Goal: Contribute content: Add original content to the website for others to see

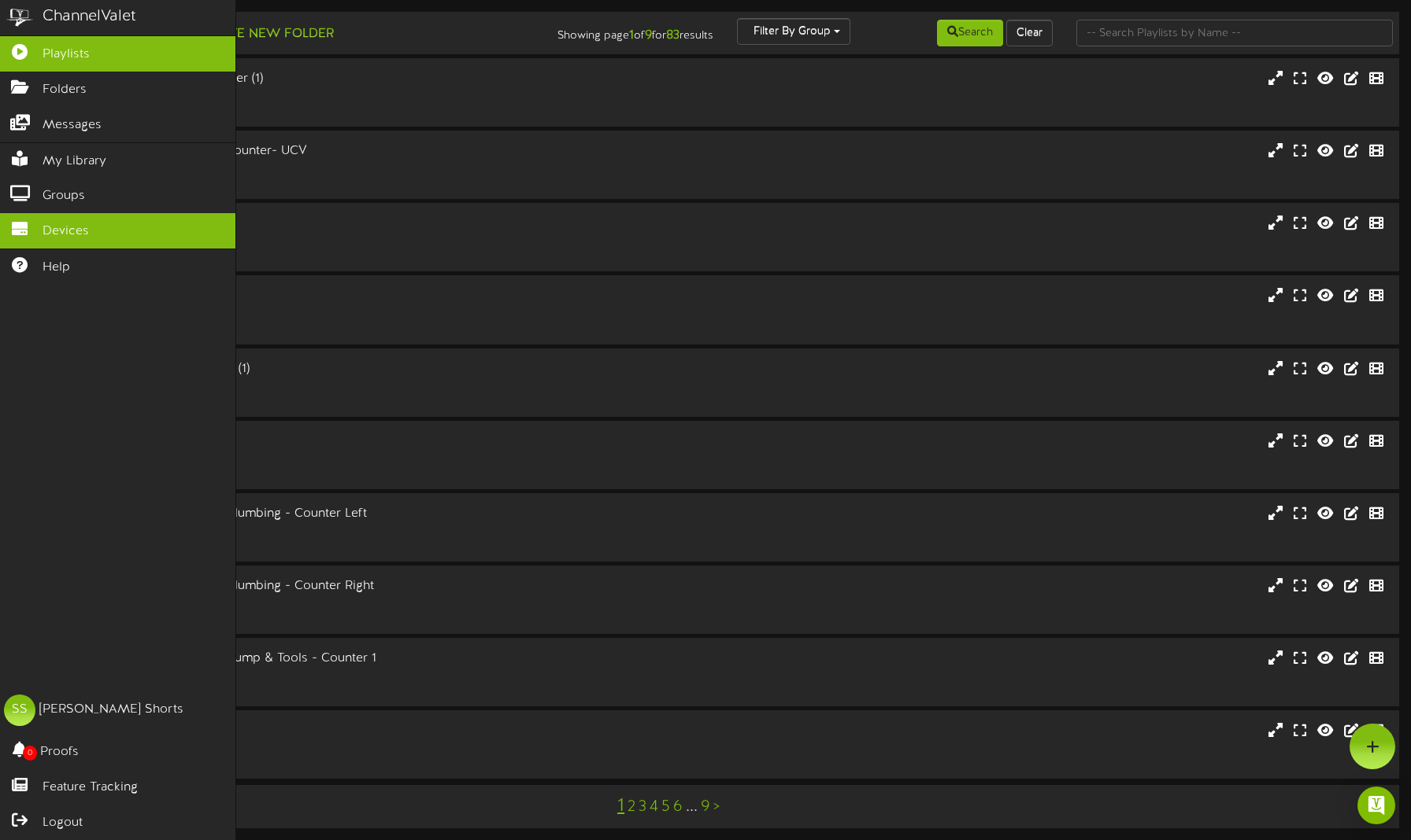
click at [52, 218] on link "Devices" at bounding box center [118, 230] width 235 height 35
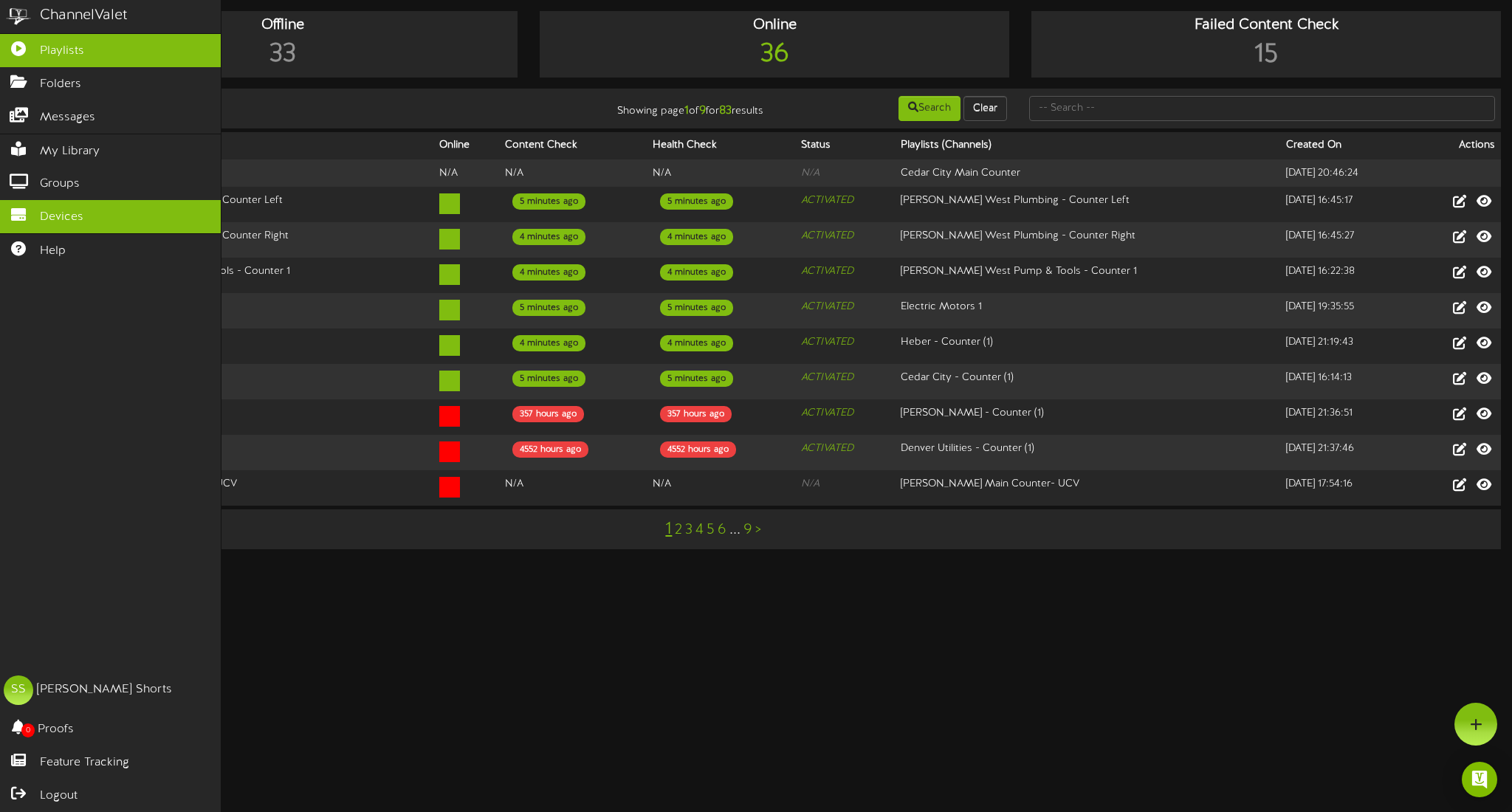
click at [19, 45] on icon at bounding box center [18, 47] width 37 height 11
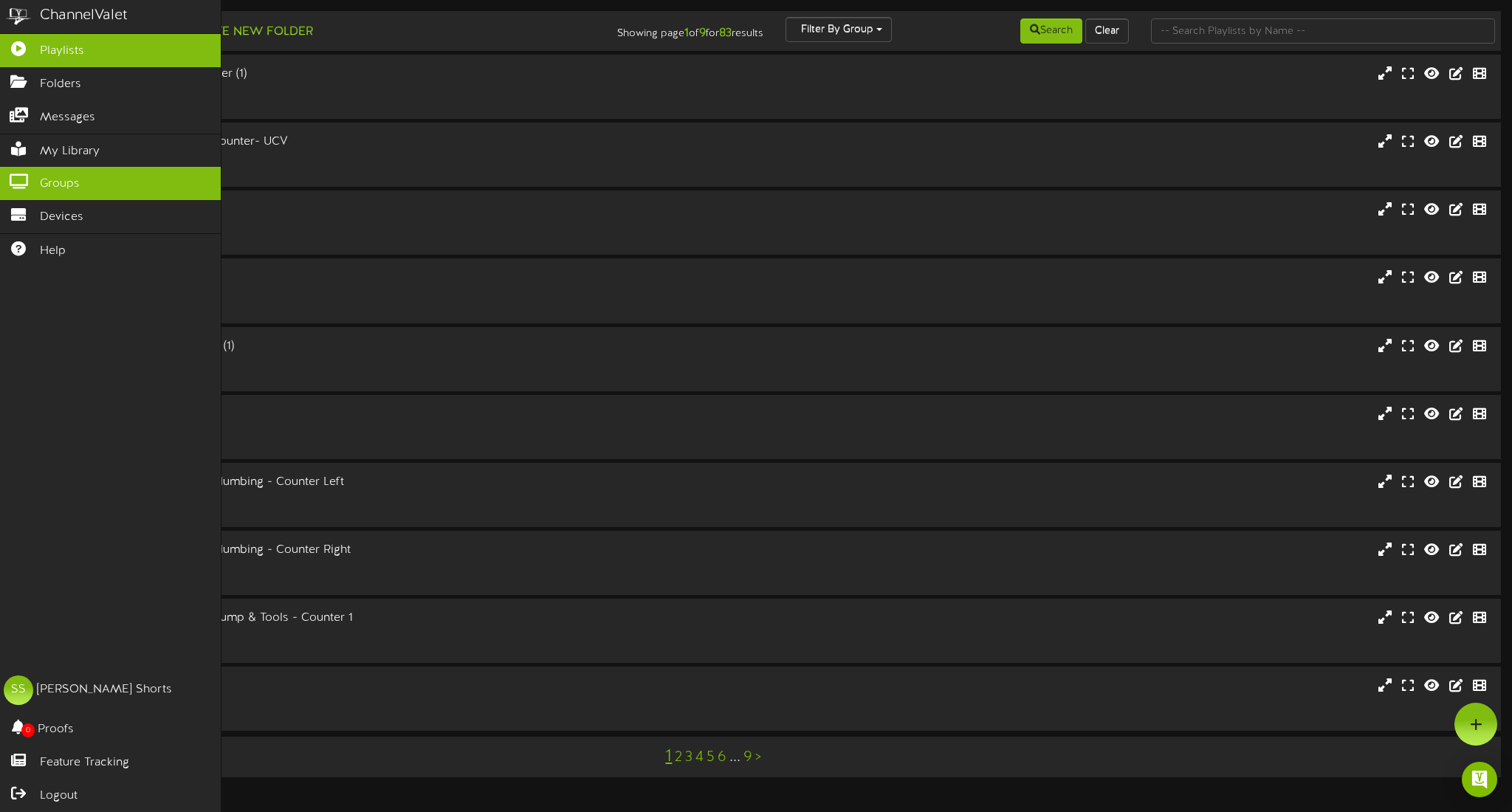
click at [65, 191] on link "Groups" at bounding box center [110, 183] width 221 height 33
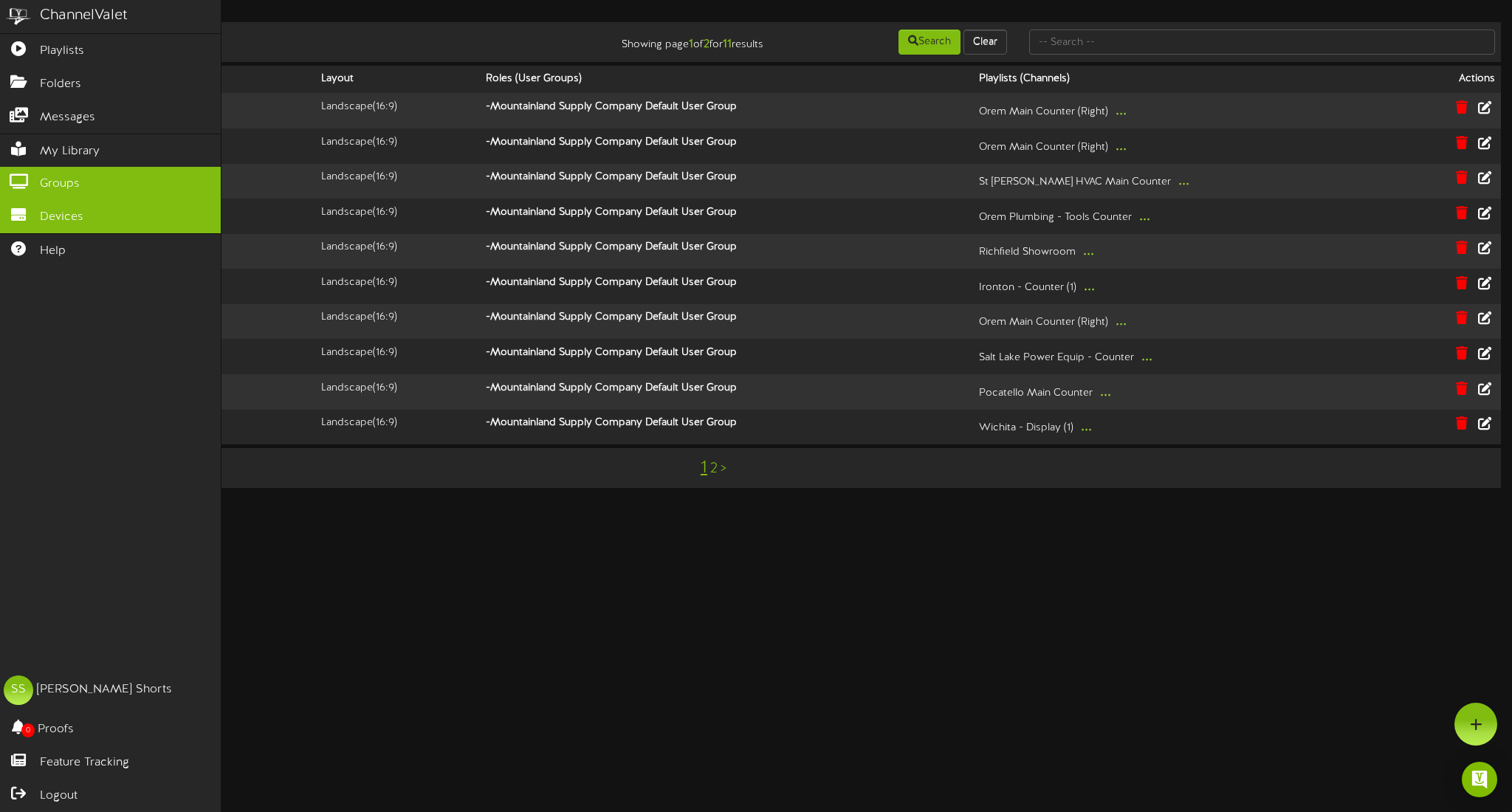
click at [65, 203] on link "Devices" at bounding box center [110, 216] width 221 height 33
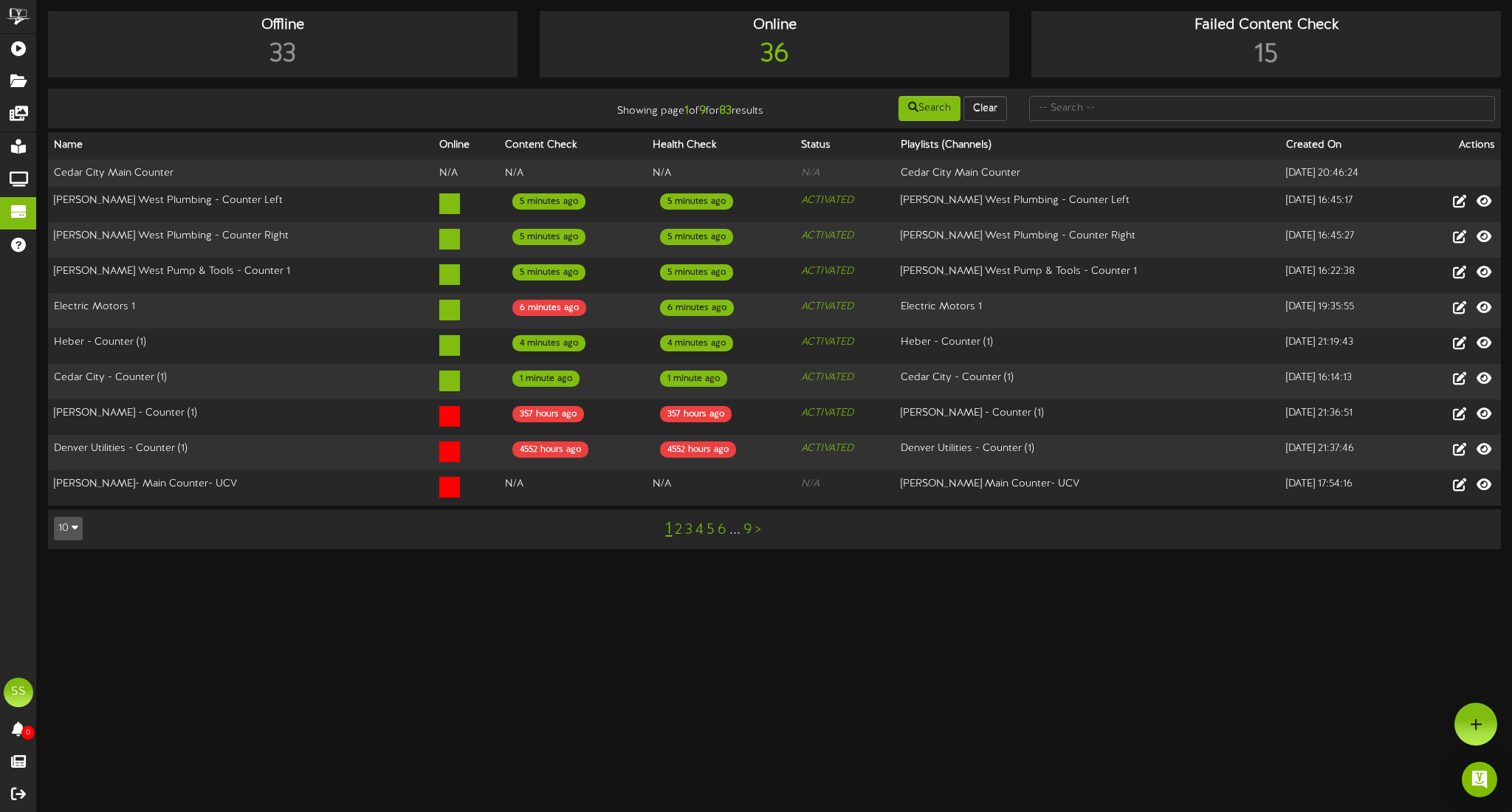
click at [681, 533] on link "2" at bounding box center [679, 530] width 7 height 16
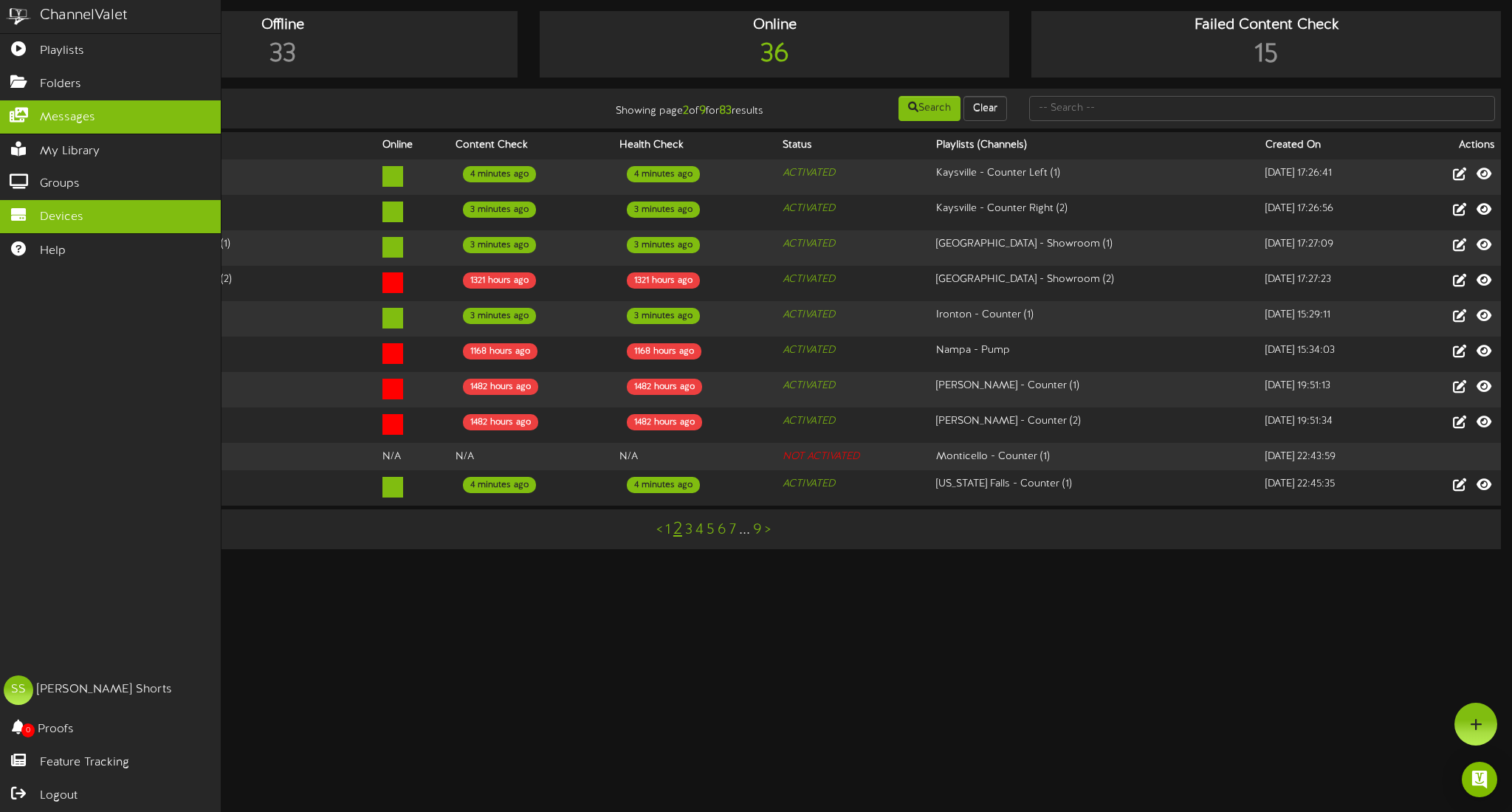
click at [63, 109] on span "Messages" at bounding box center [67, 117] width 56 height 17
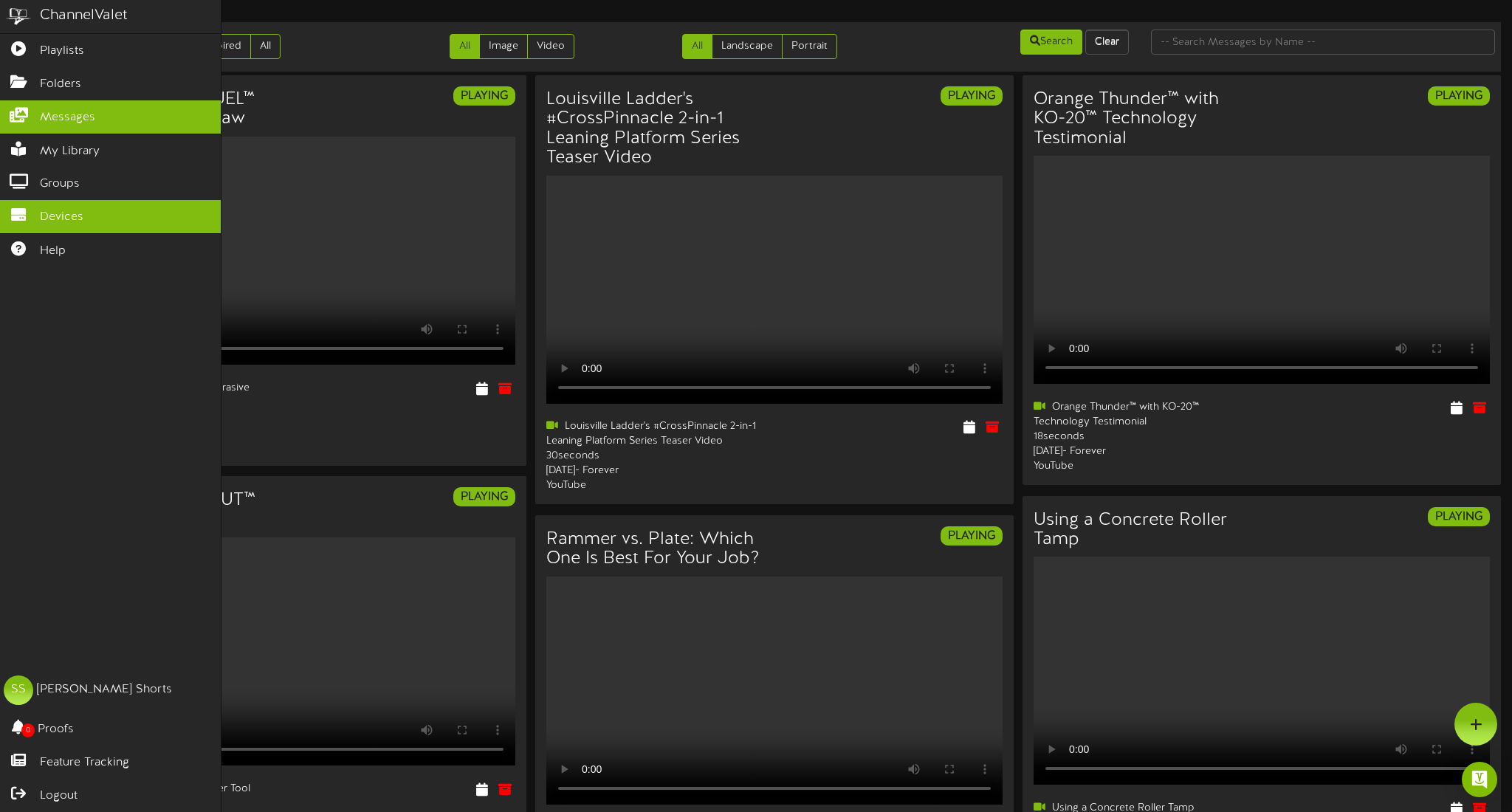
click at [108, 205] on link "Devices" at bounding box center [110, 216] width 221 height 33
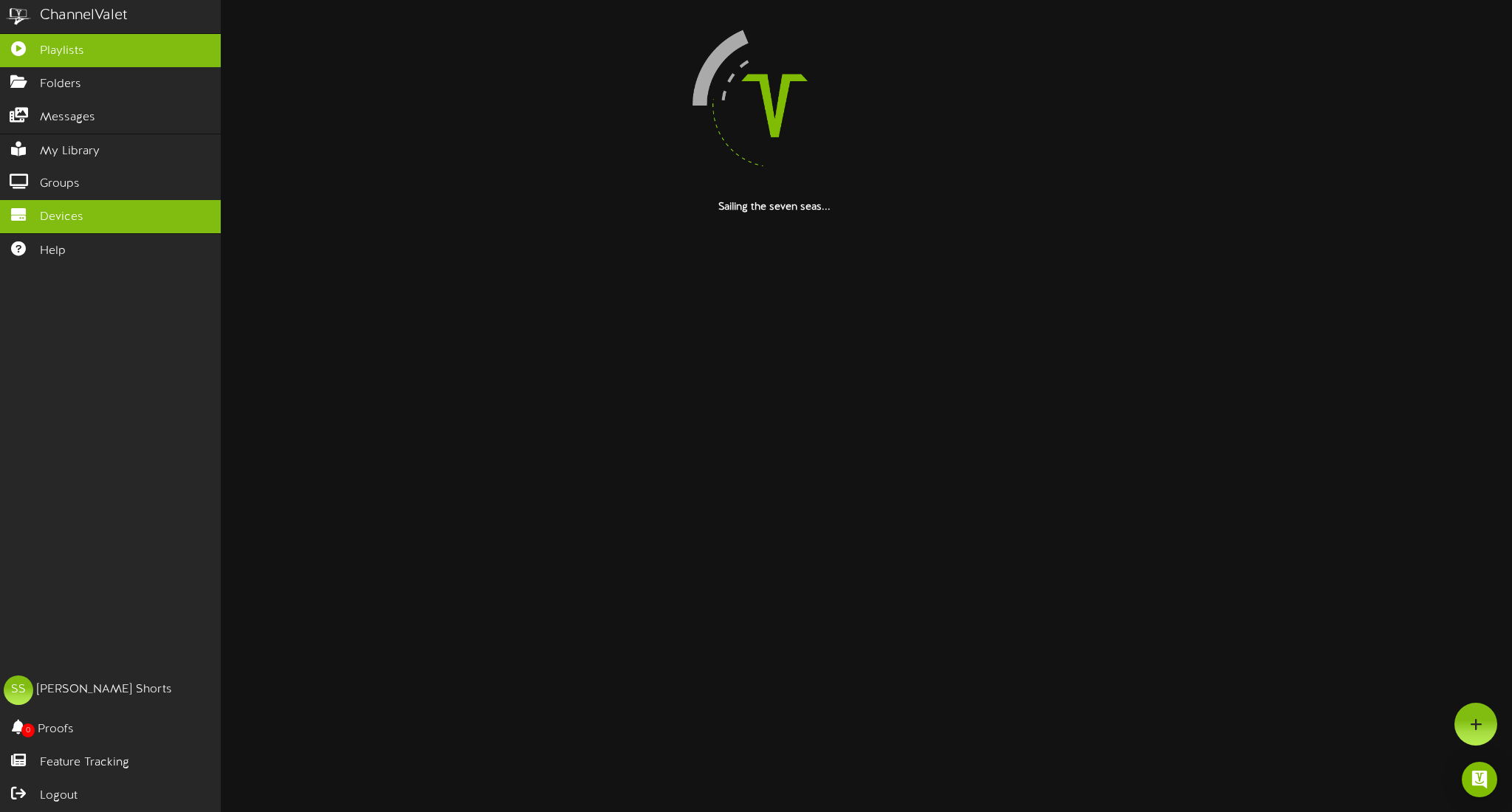
click at [91, 49] on link "Playlists" at bounding box center [110, 50] width 221 height 33
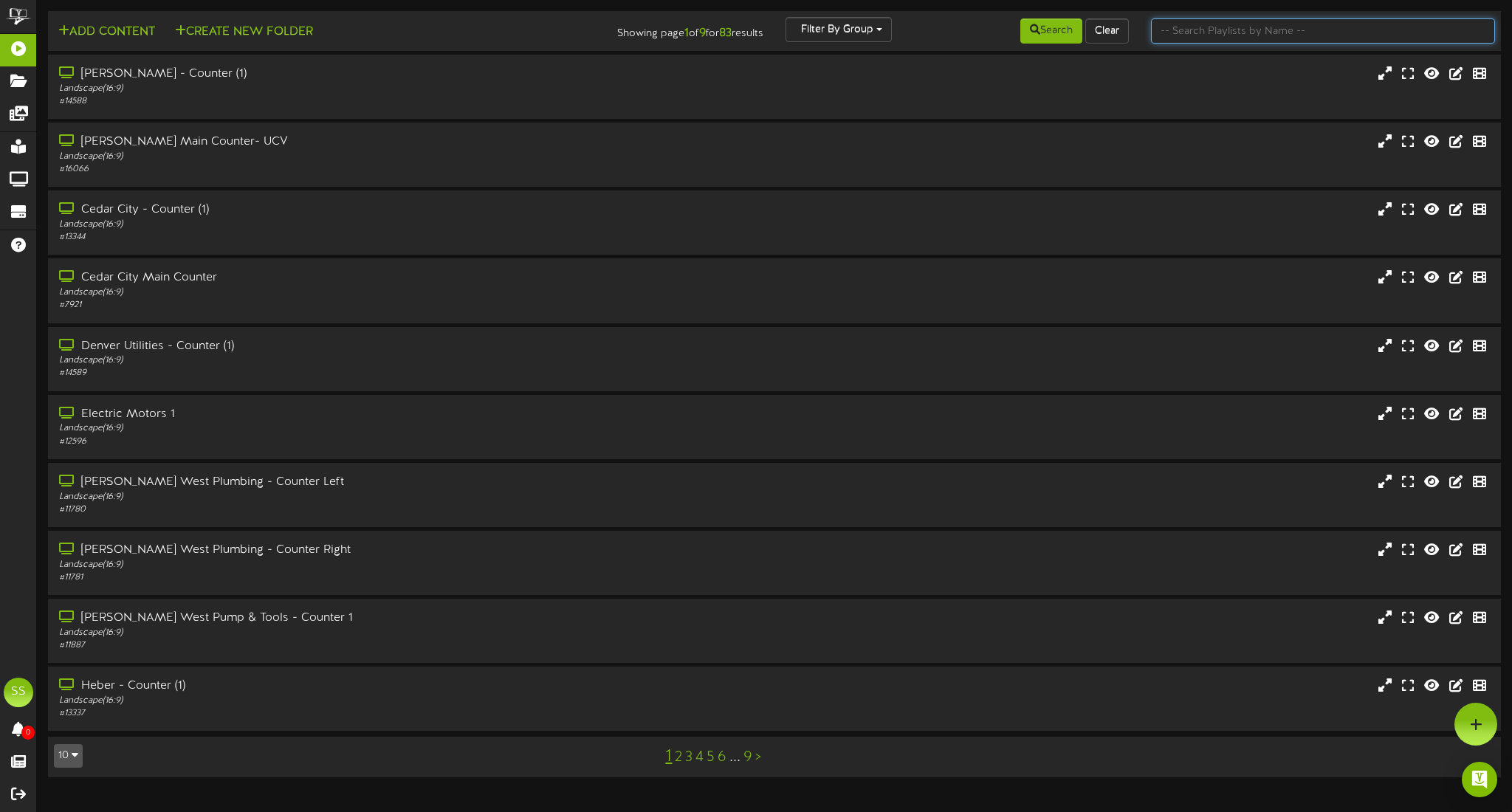
click at [1219, 26] on input "text" at bounding box center [1324, 31] width 344 height 25
type input "h"
type input "st george"
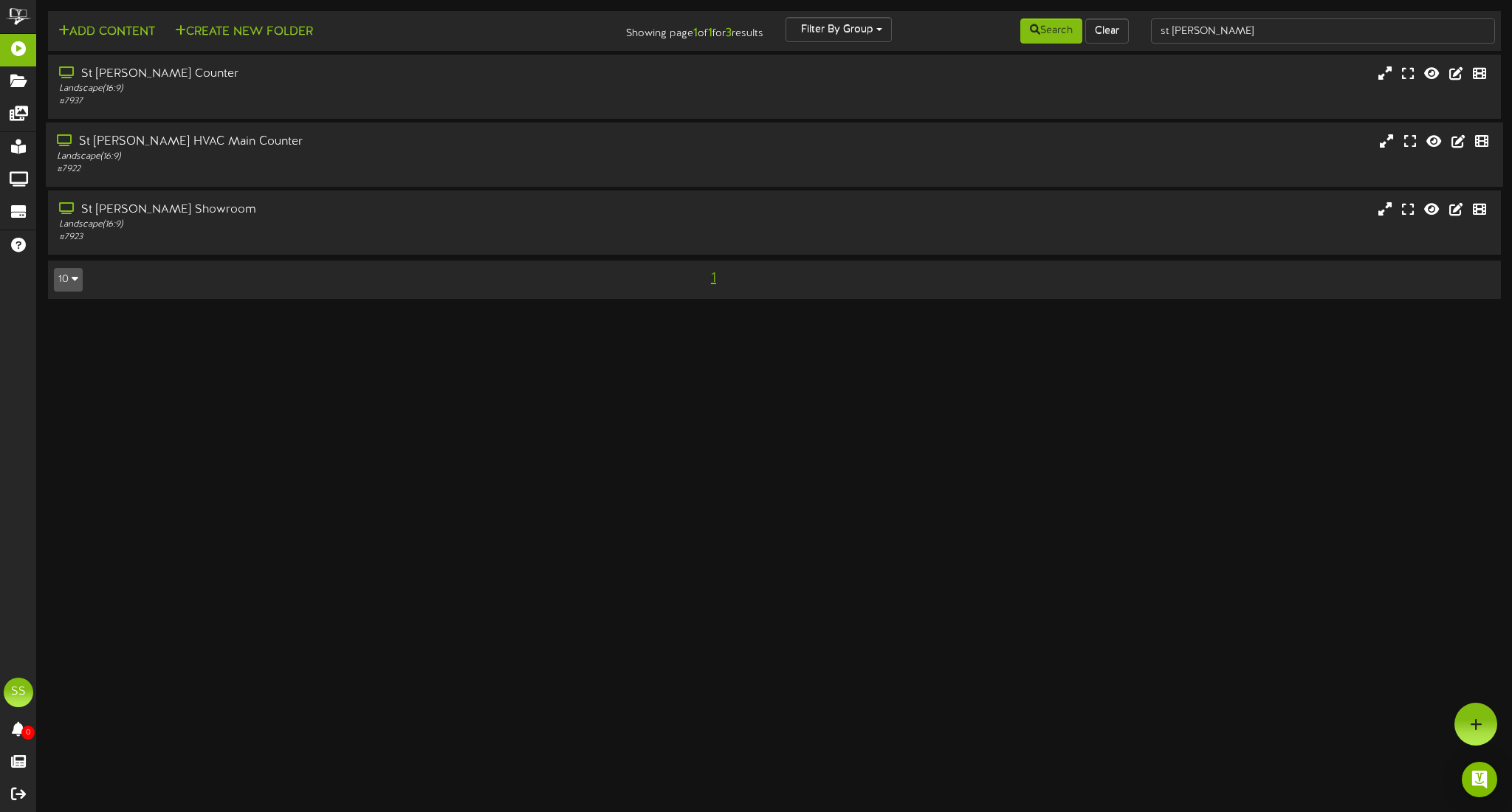
click at [708, 160] on div "St George HVAC Main Counter Landscape ( 16:9 ) # 7922" at bounding box center [774, 154] width 1457 height 42
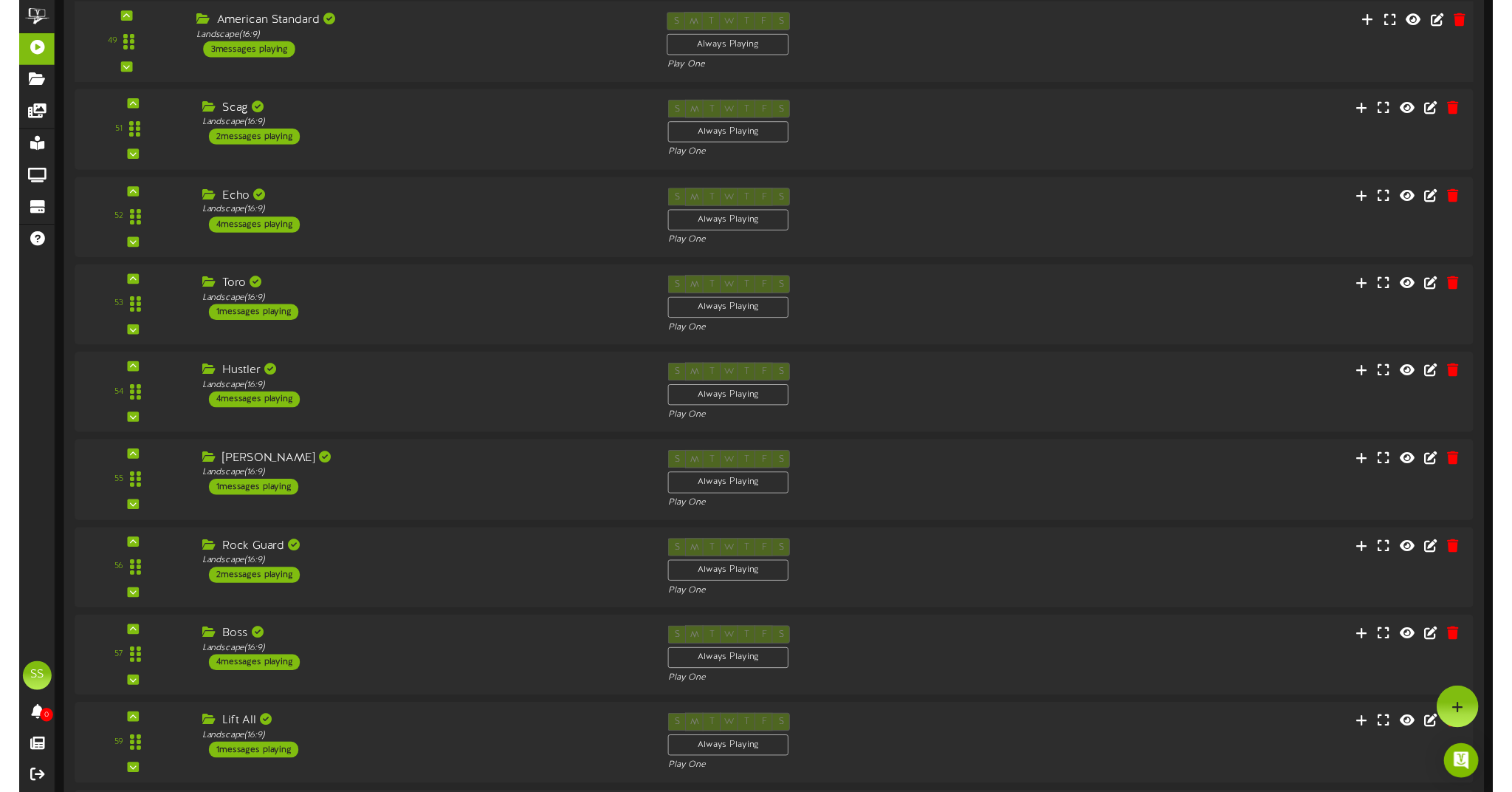
scroll to position [1878, 0]
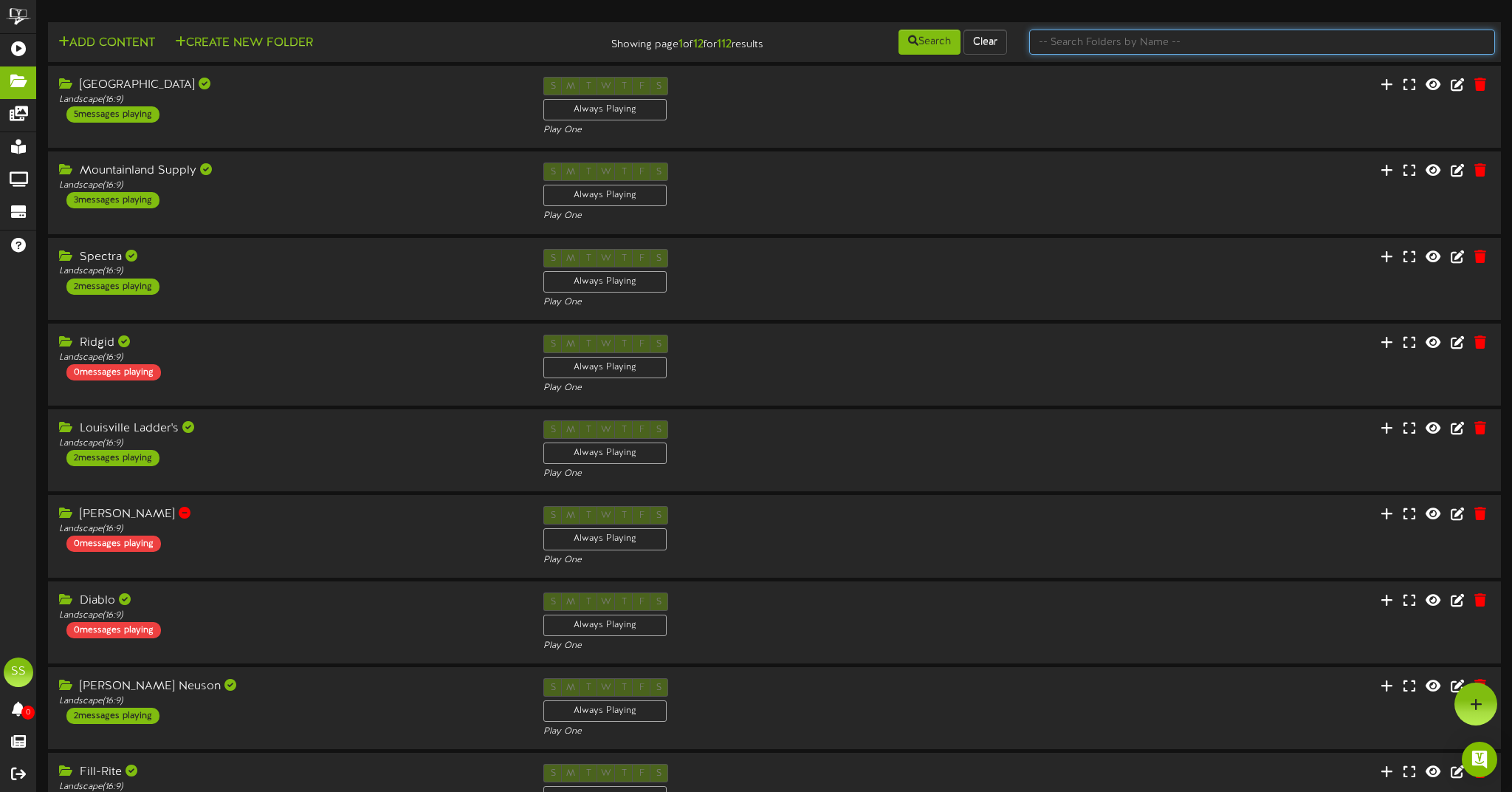
click at [1099, 52] on input "text" at bounding box center [1263, 42] width 466 height 25
type input "toro"
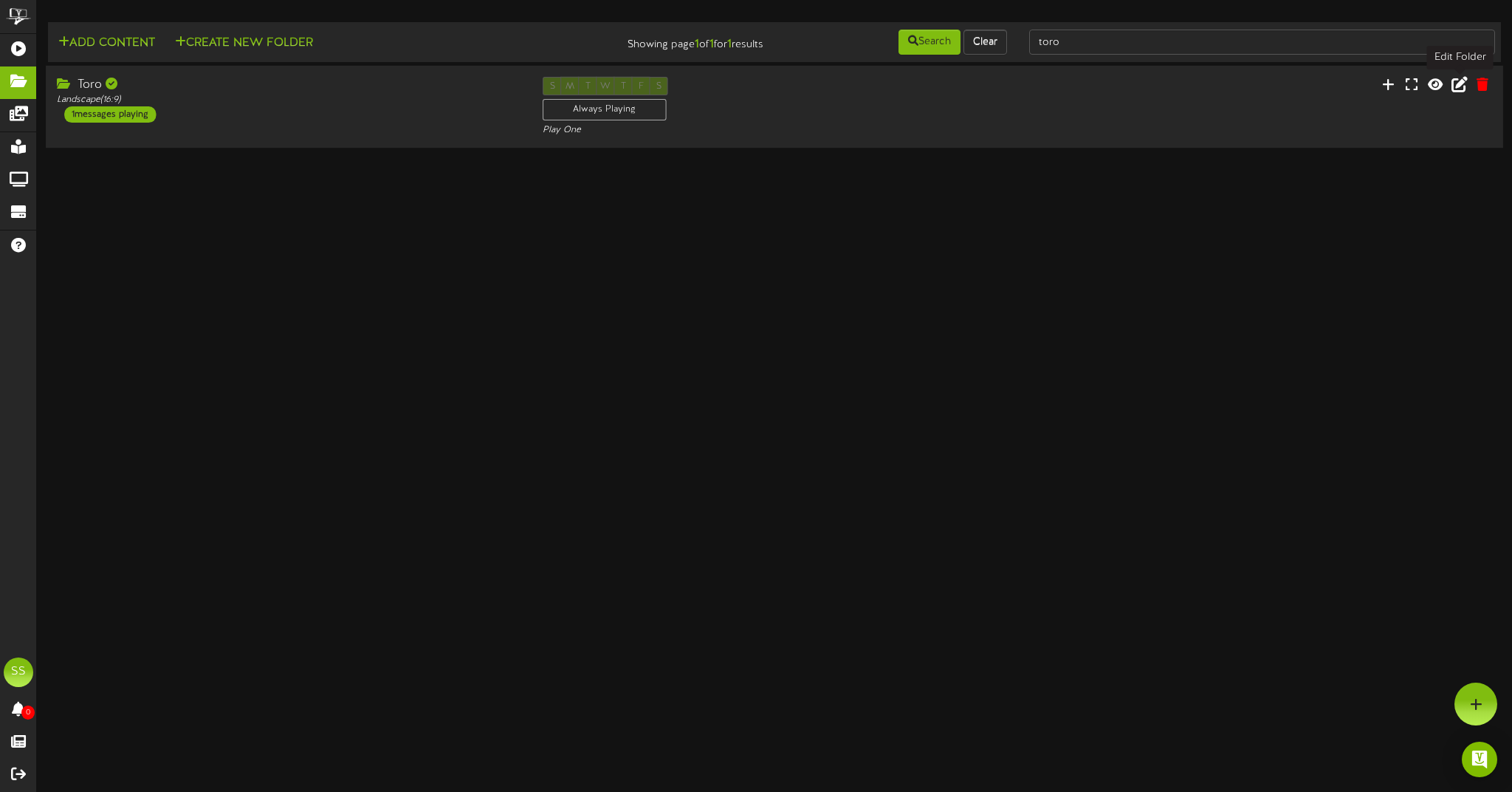
click at [1456, 90] on icon at bounding box center [1460, 84] width 16 height 16
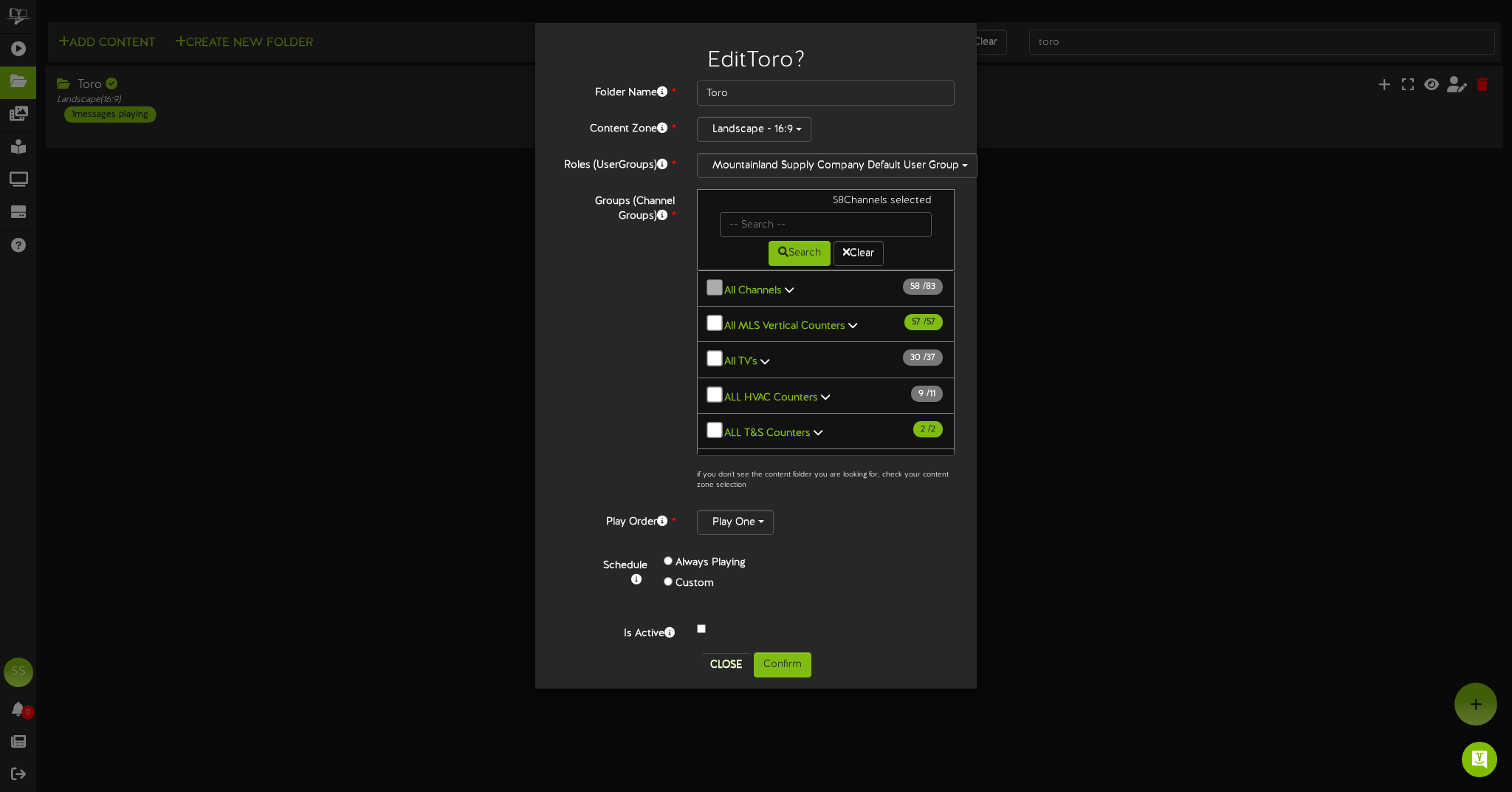
click at [727, 675] on button "Close" at bounding box center [726, 665] width 49 height 23
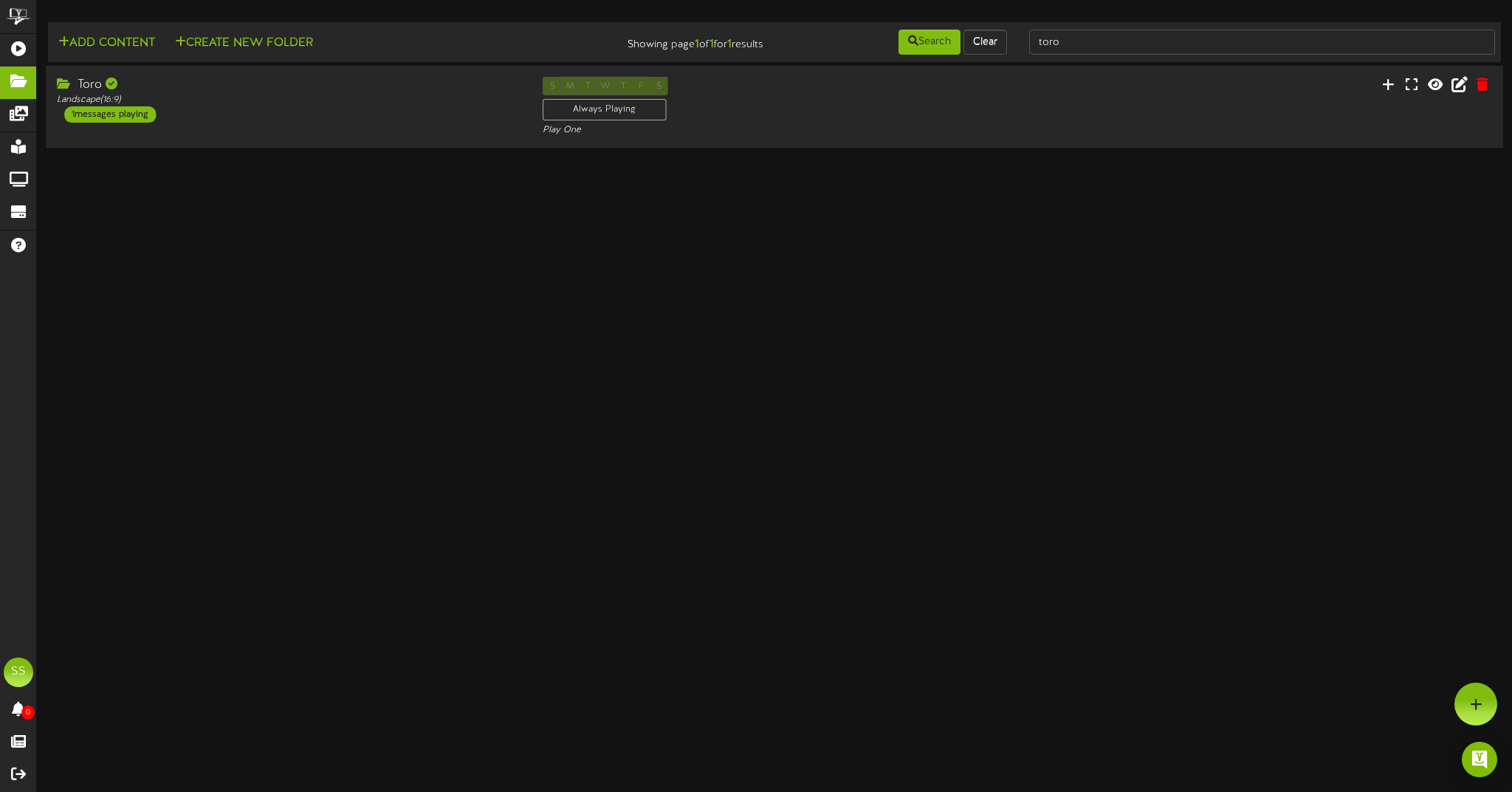
click at [1284, 116] on div "Toro Landscape ( 16:9 ) 1 messages playing S M T W T F S Always Playing Play One" at bounding box center [774, 108] width 1457 height 61
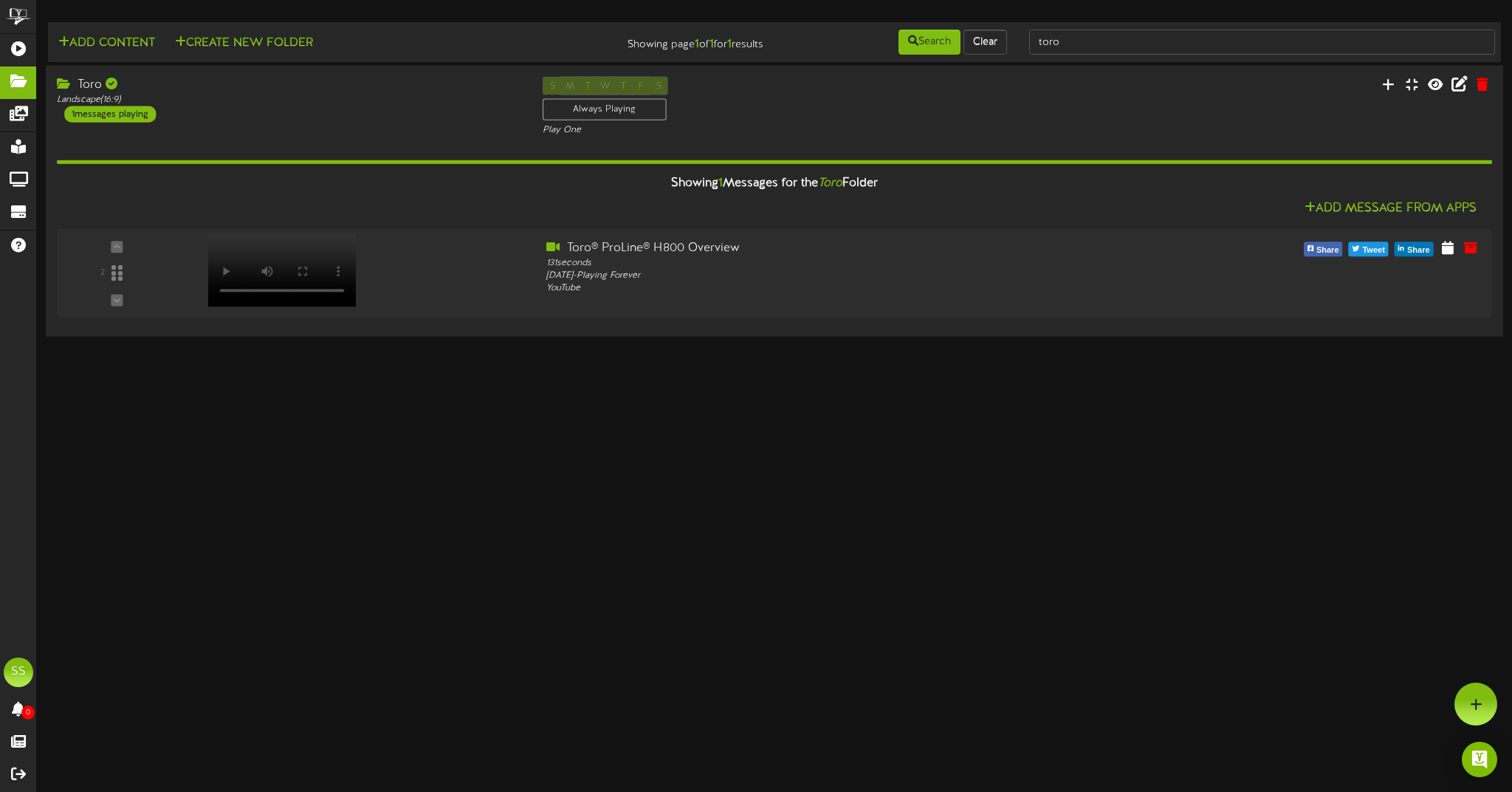
click at [1028, 100] on div "Toro Landscape ( 16:9 ) 1 messages playing S M T W T F S Always Playing Play One" at bounding box center [774, 107] width 1457 height 61
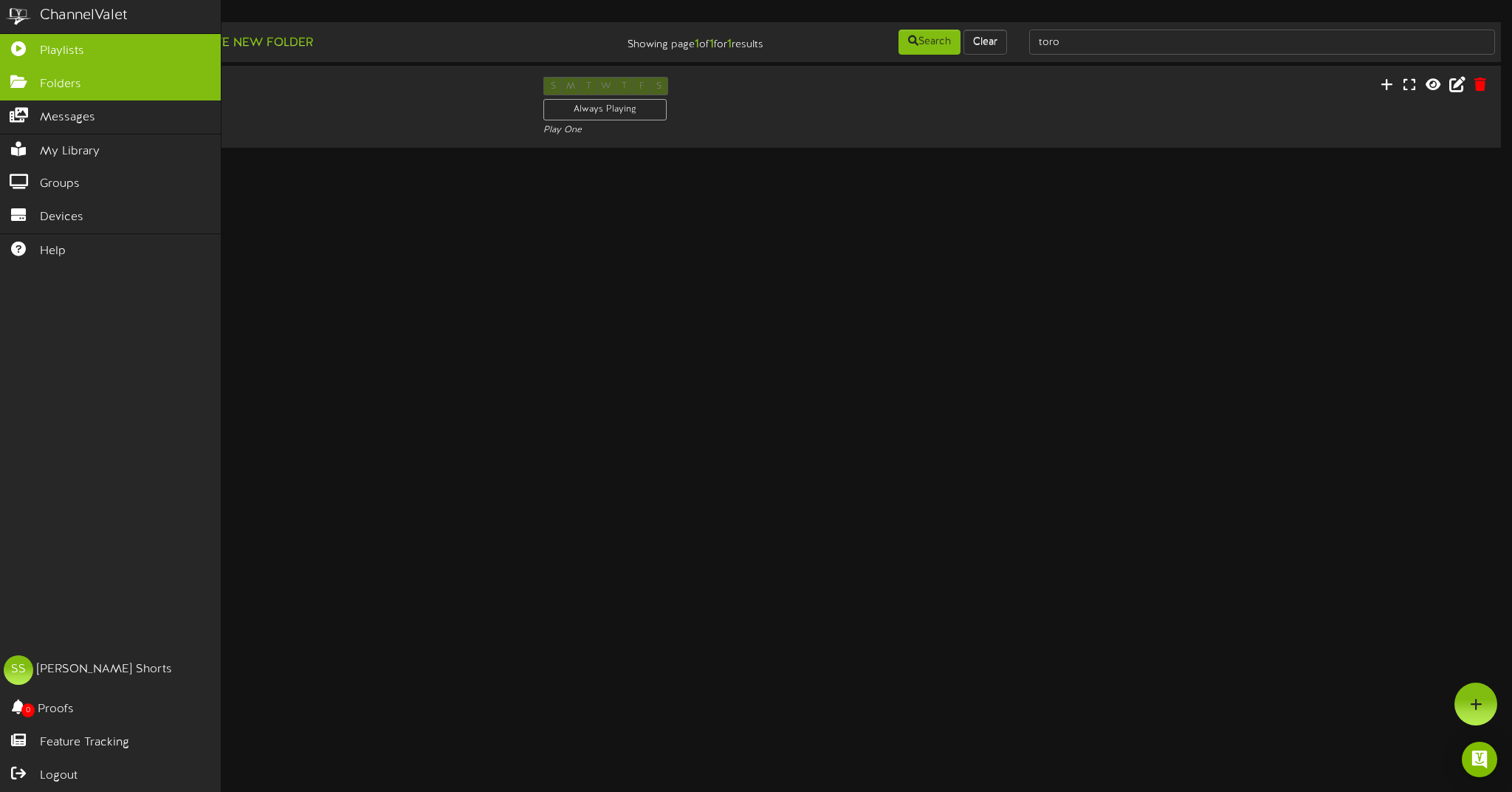
click at [31, 53] on link "Playlists" at bounding box center [110, 50] width 221 height 33
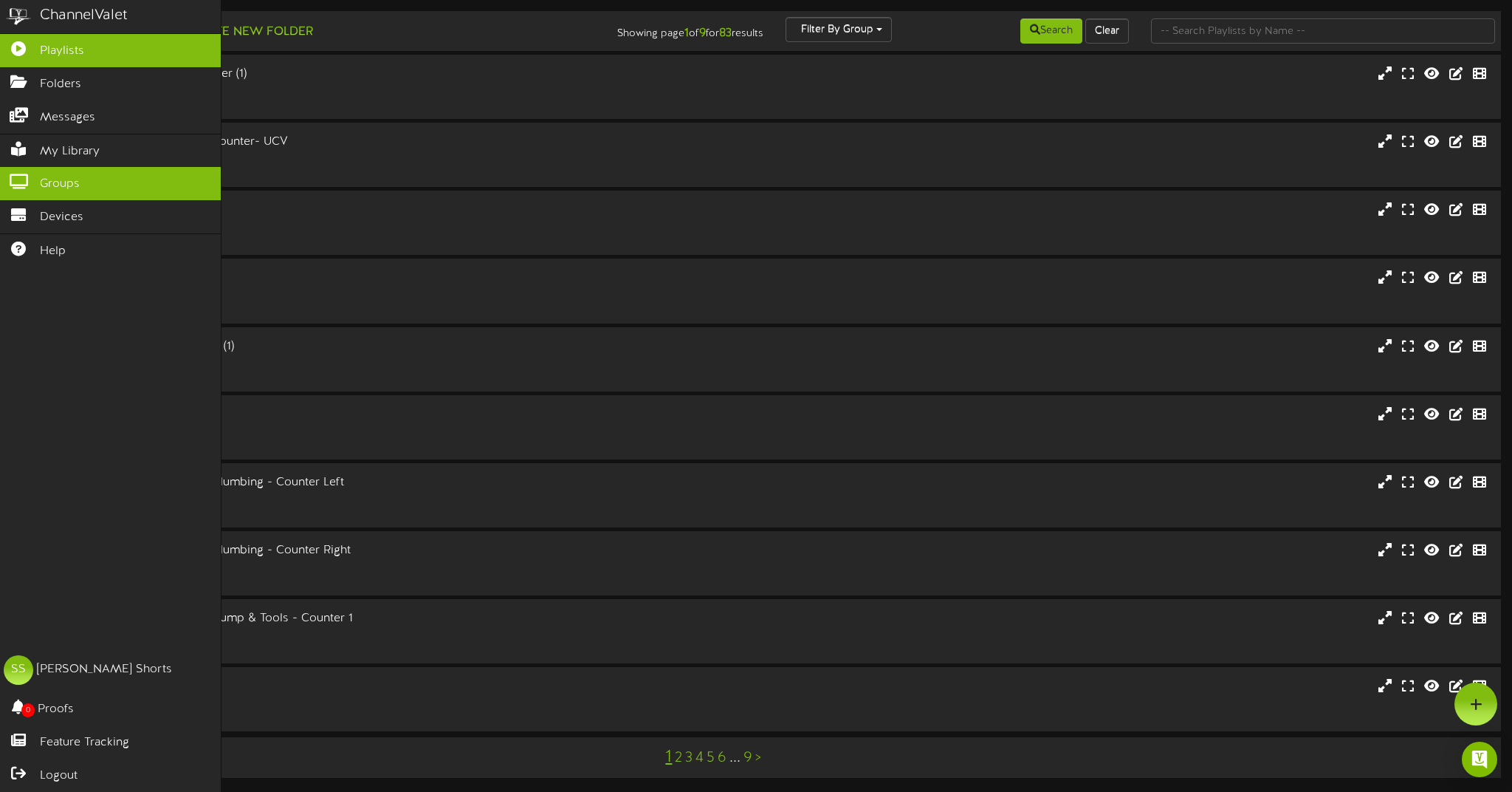
click at [149, 178] on link "Groups" at bounding box center [110, 183] width 221 height 33
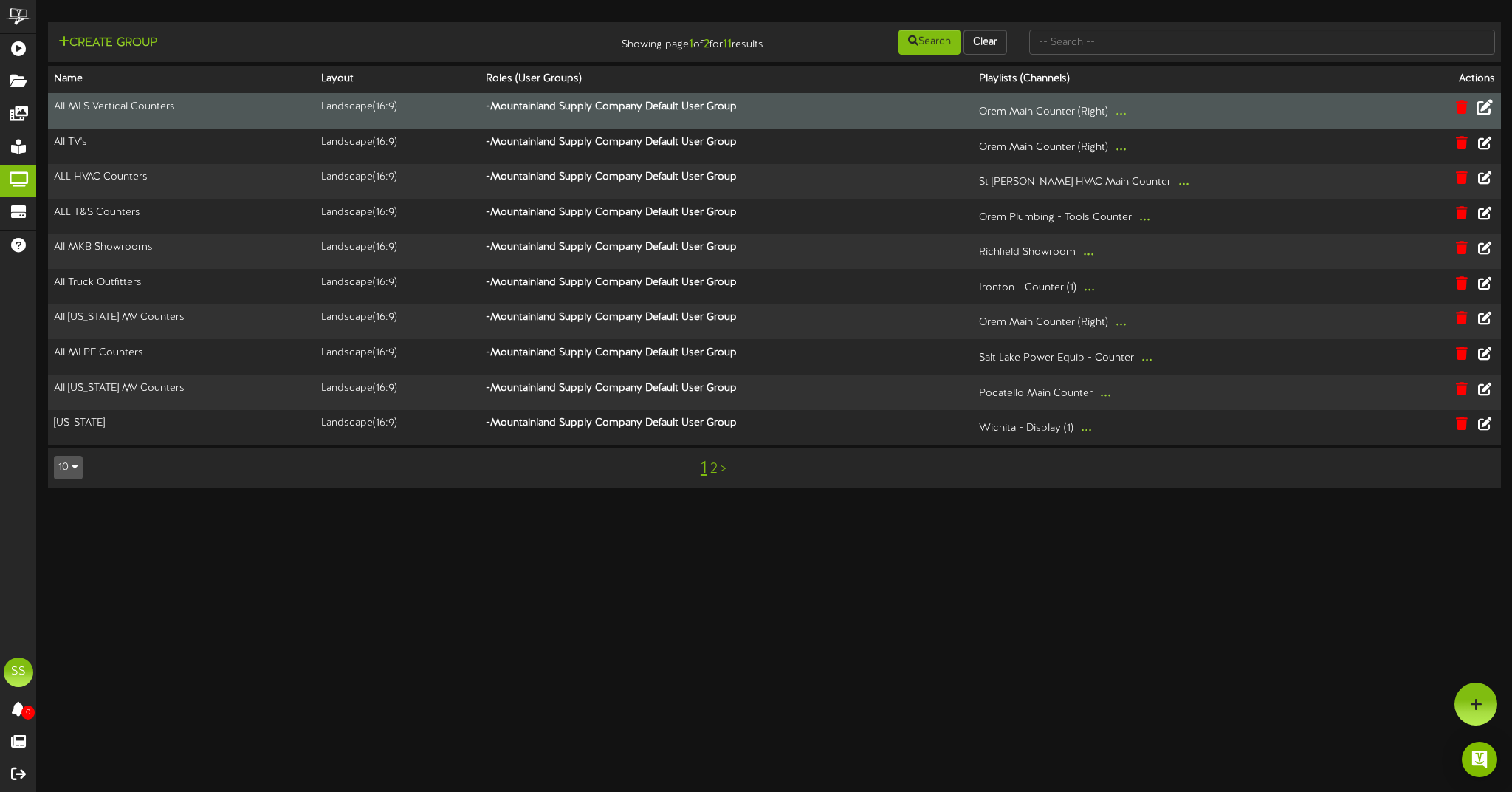
click at [1485, 103] on icon at bounding box center [1485, 107] width 16 height 16
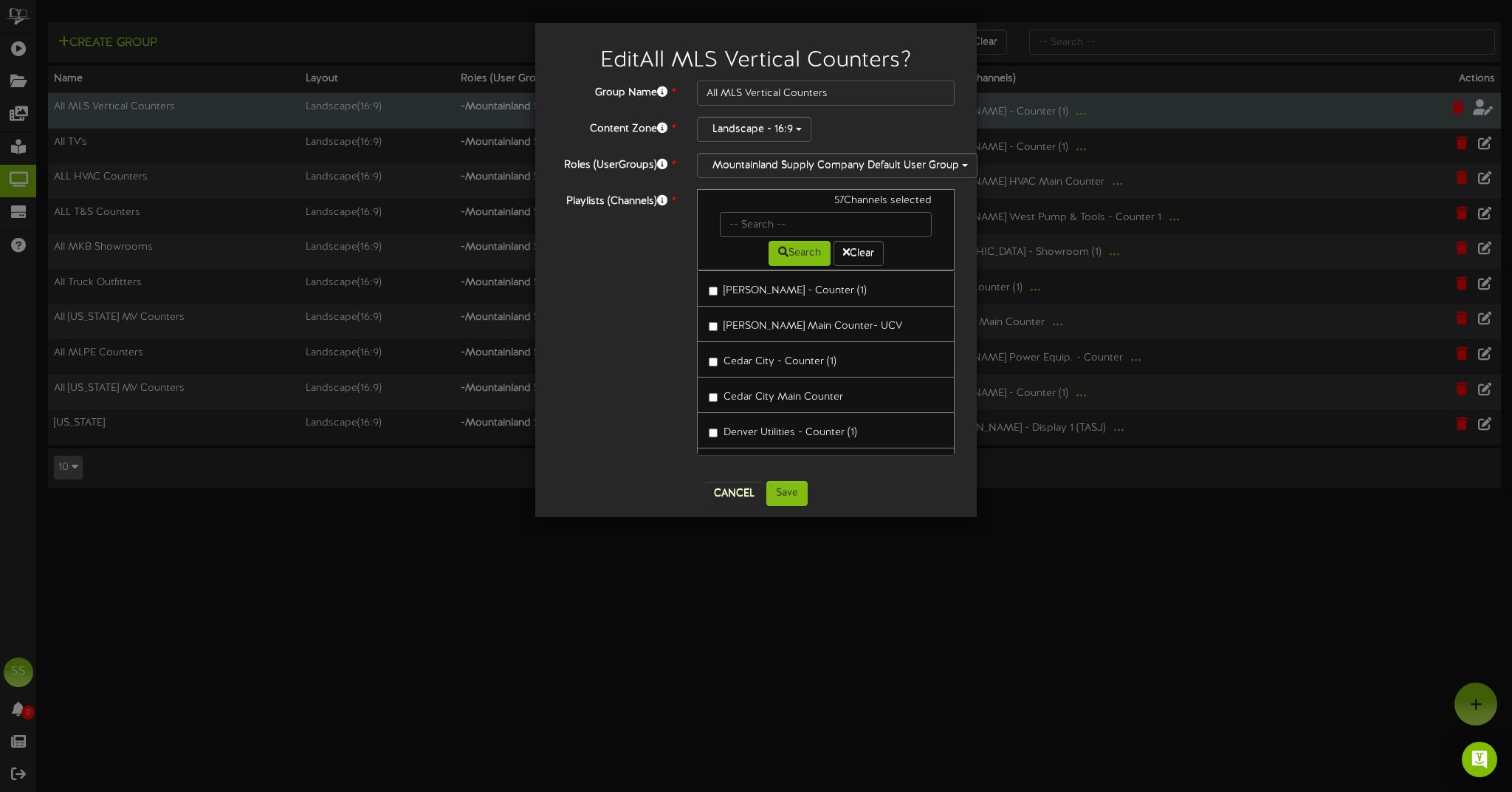
click at [743, 497] on button "Cancel" at bounding box center [734, 493] width 58 height 23
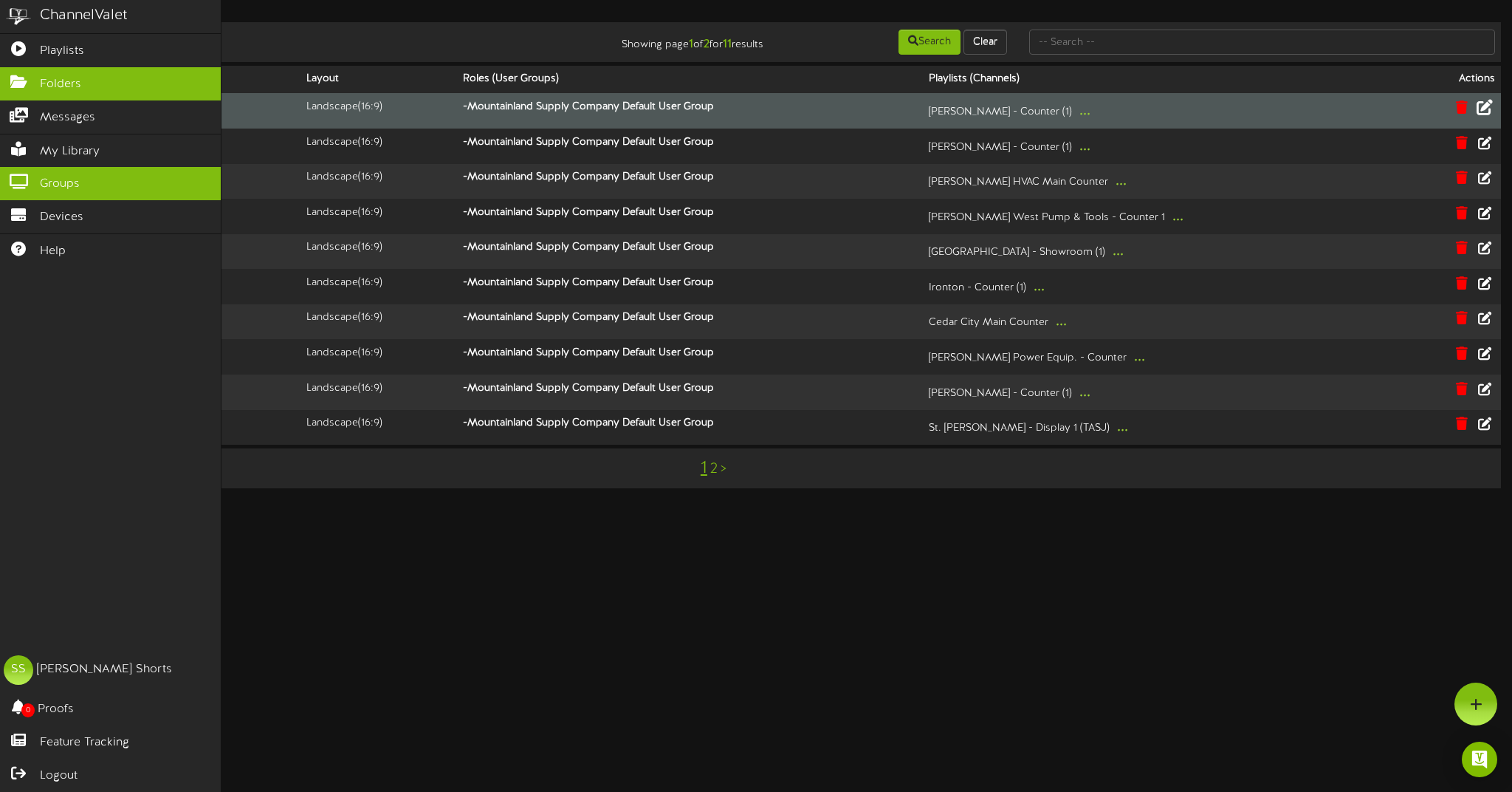
click at [115, 84] on link "Folders" at bounding box center [110, 83] width 221 height 33
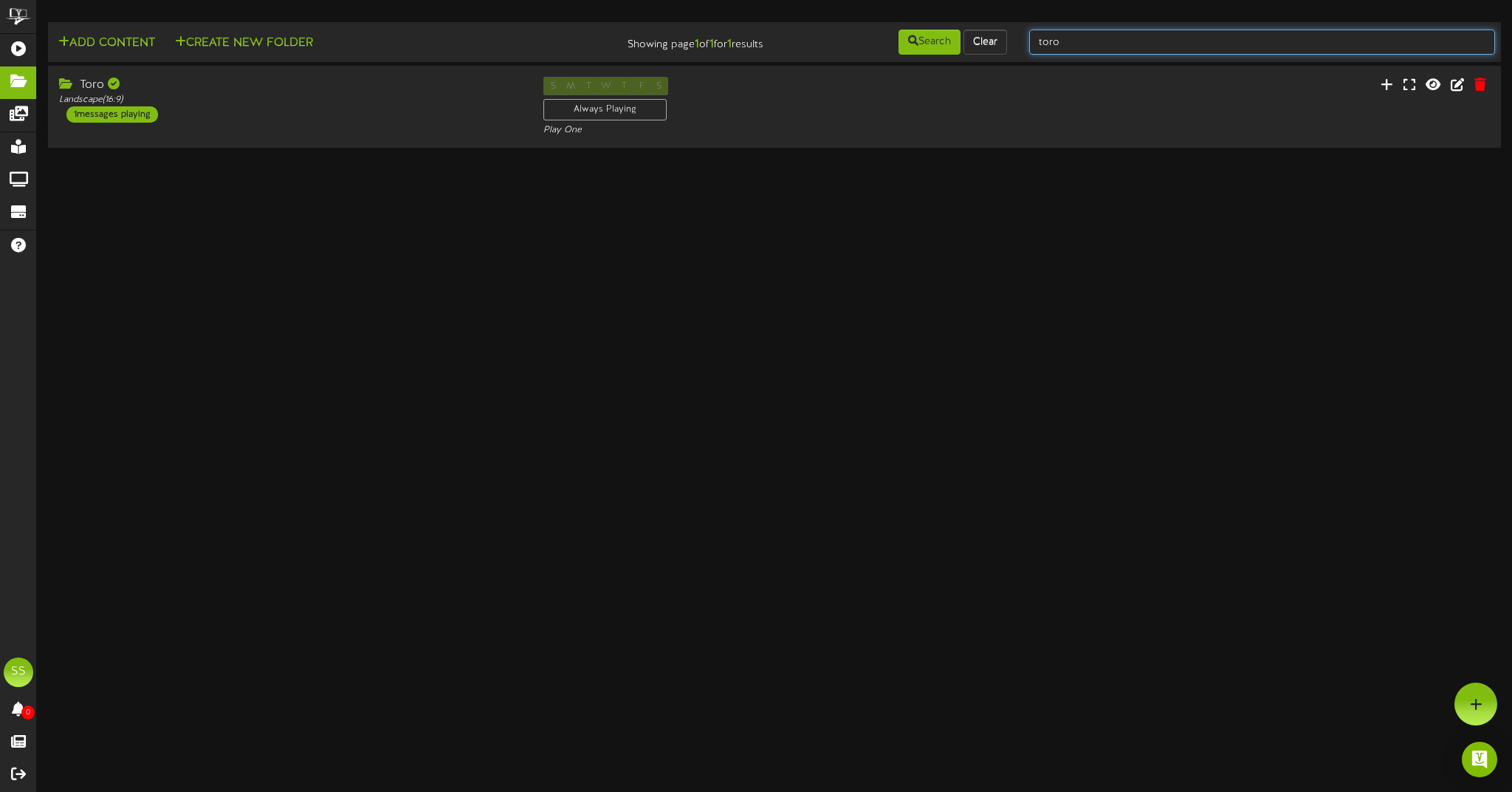
click at [1123, 36] on input "toro" at bounding box center [1263, 42] width 466 height 25
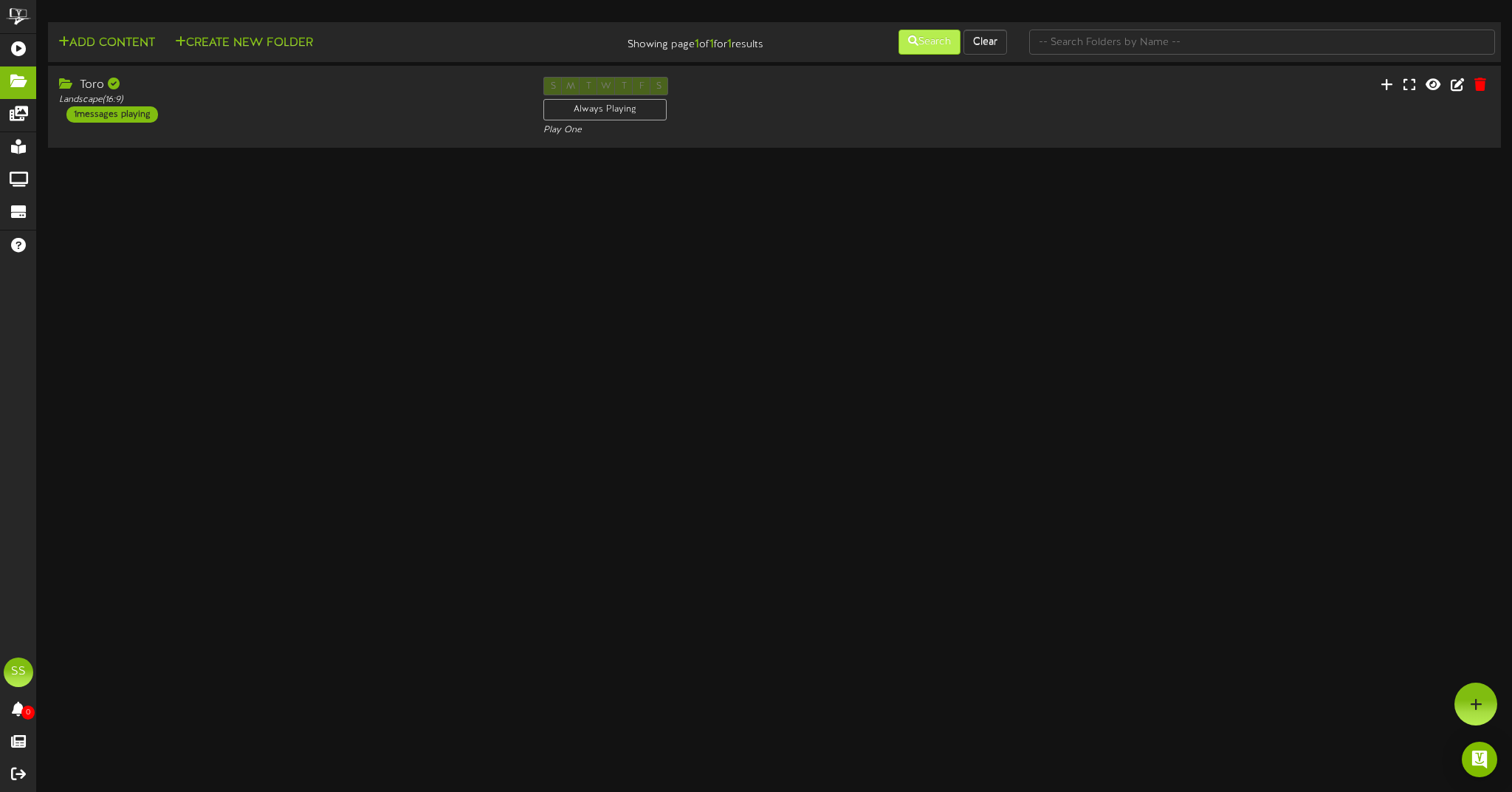
click at [933, 34] on button "Search" at bounding box center [929, 42] width 62 height 25
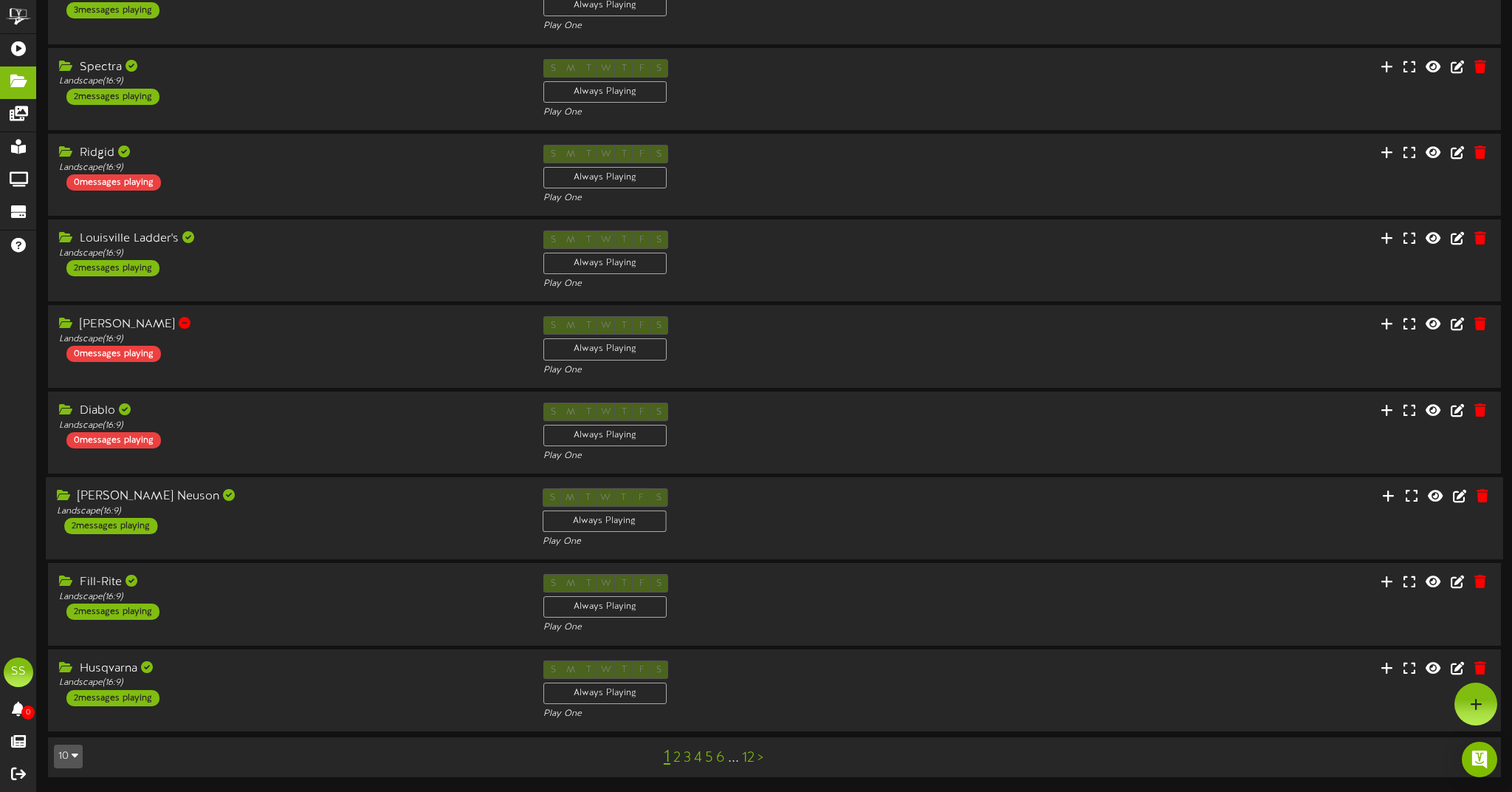
scroll to position [187, 0]
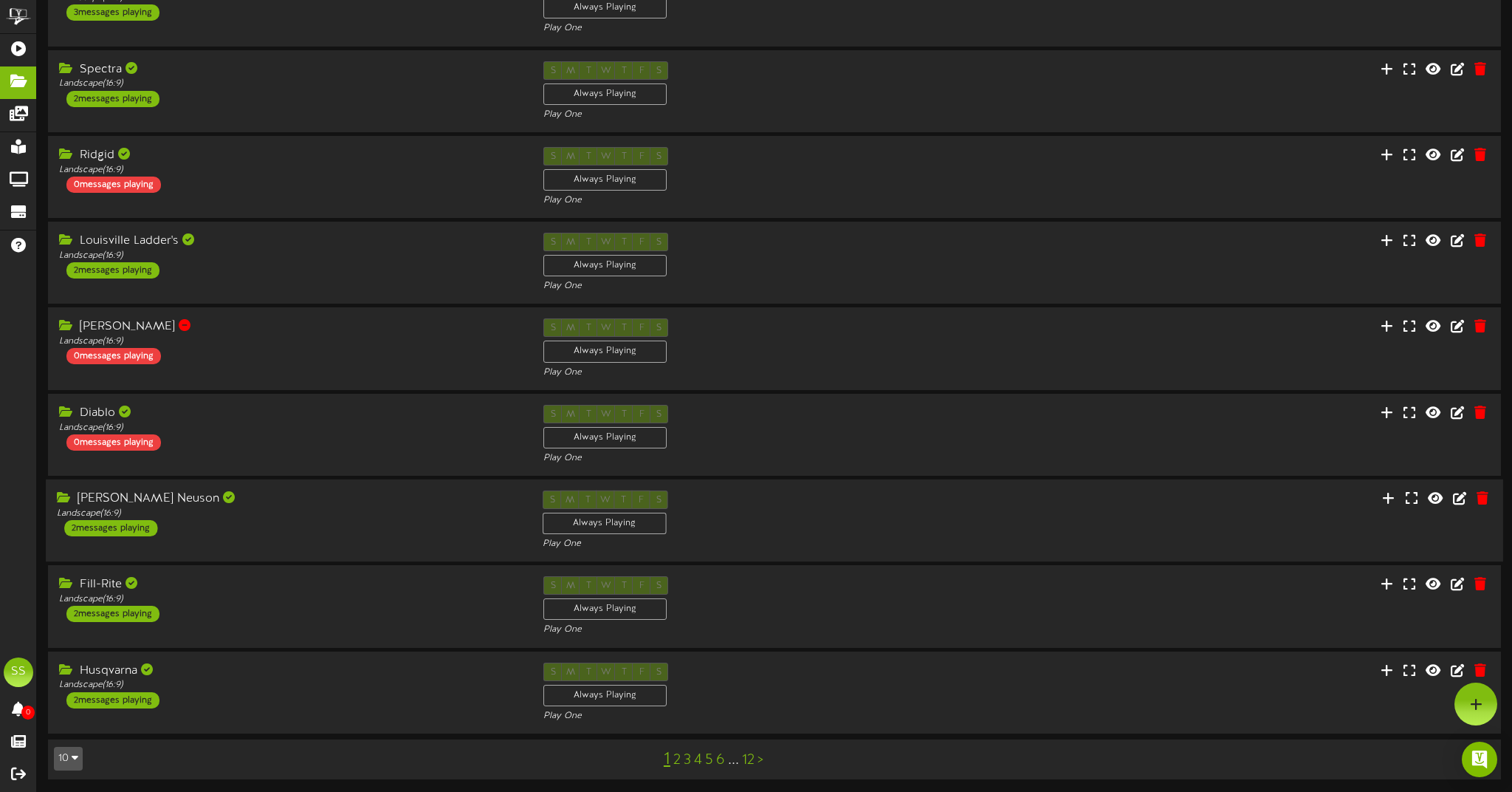
click at [353, 511] on div "Landscape ( 16:9 )" at bounding box center [288, 514] width 464 height 13
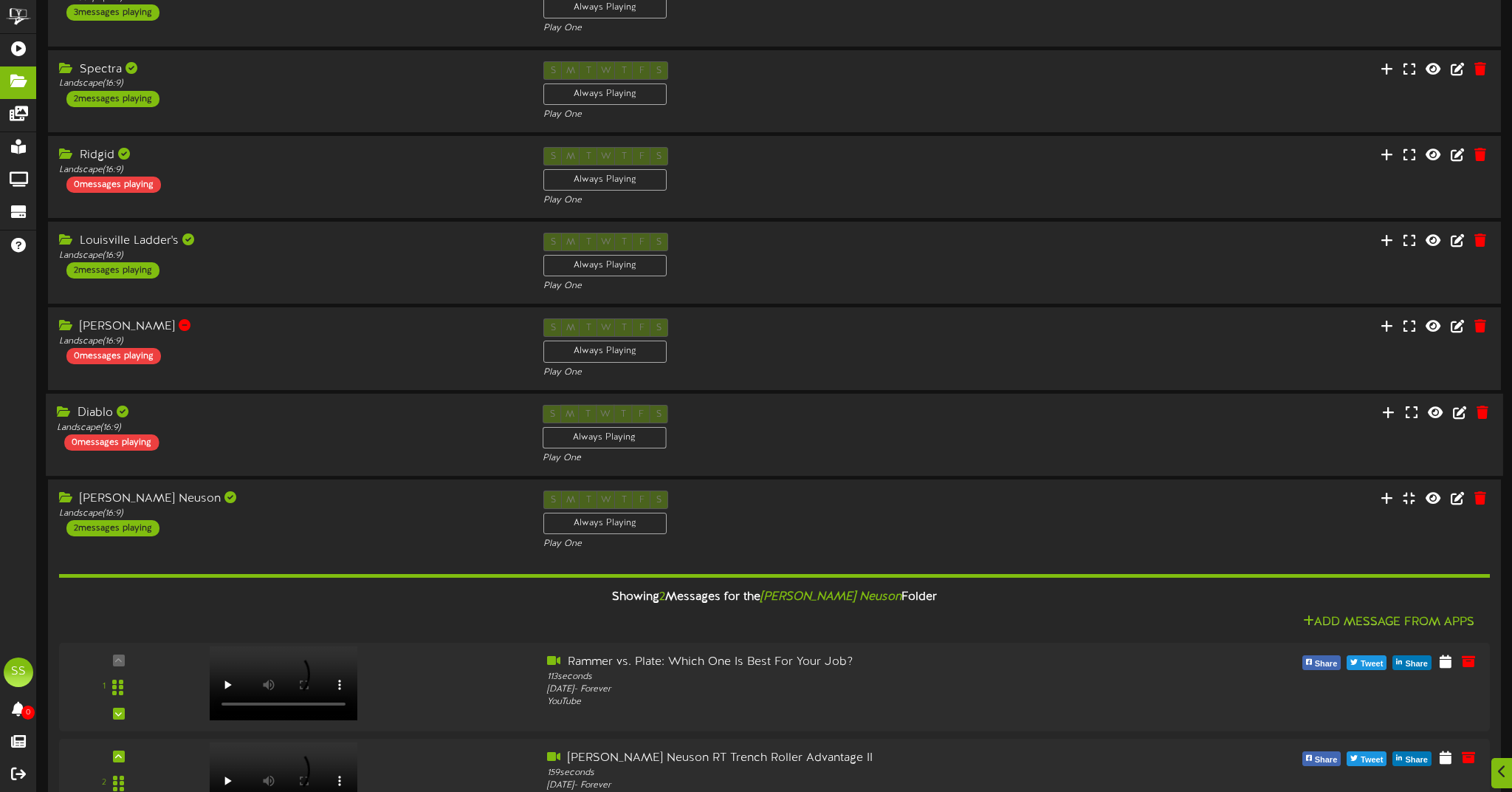
scroll to position [291, 0]
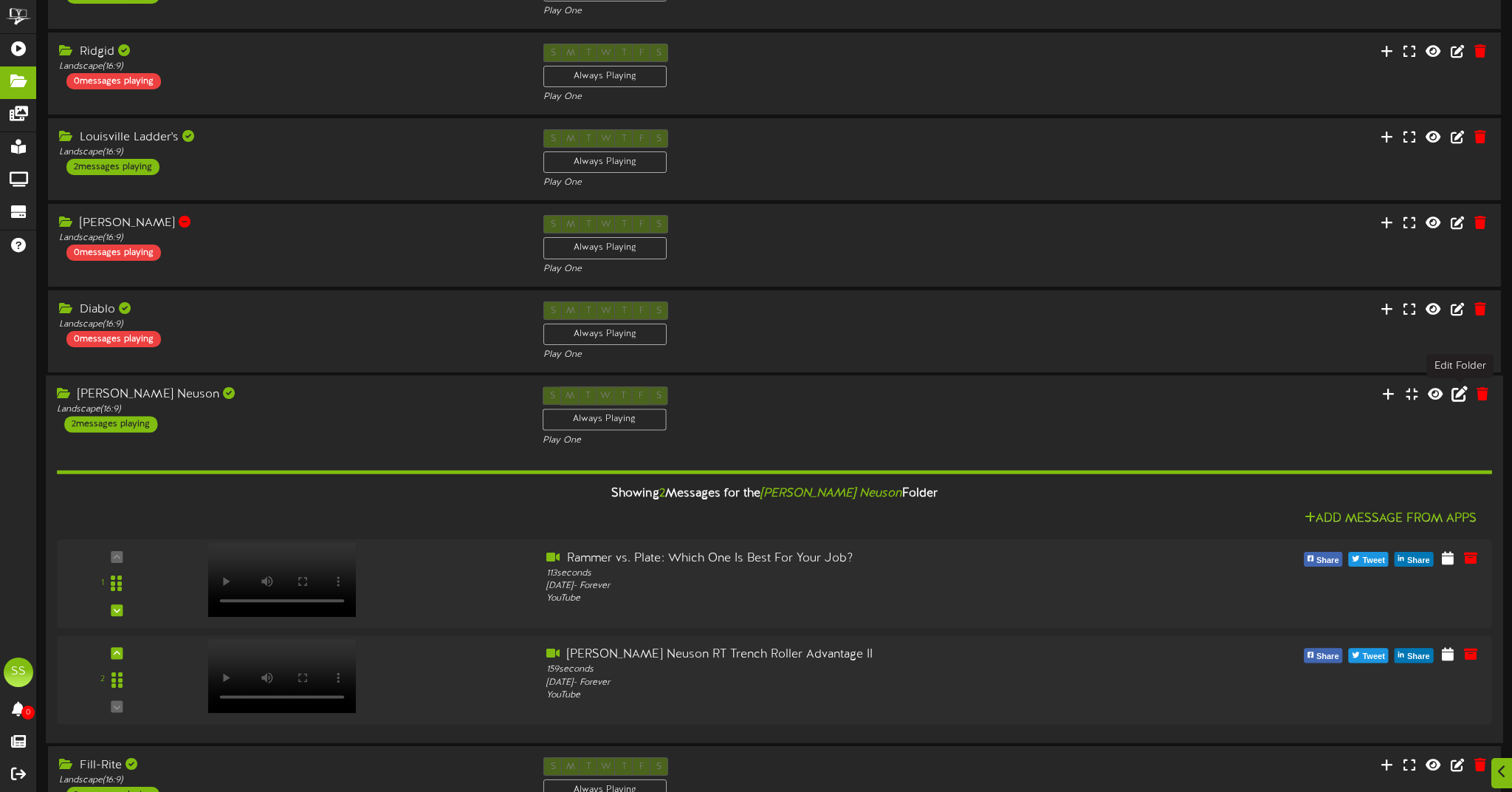
click at [1457, 390] on icon at bounding box center [1460, 394] width 16 height 16
click at [1457, 390] on div "Edit [PERSON_NAME] Neuson ? Folder Name * [PERSON_NAME] Neuson Content Zone * l…" at bounding box center [756, 396] width 1512 height 792
click at [1465, 397] on icon at bounding box center [1460, 394] width 16 height 16
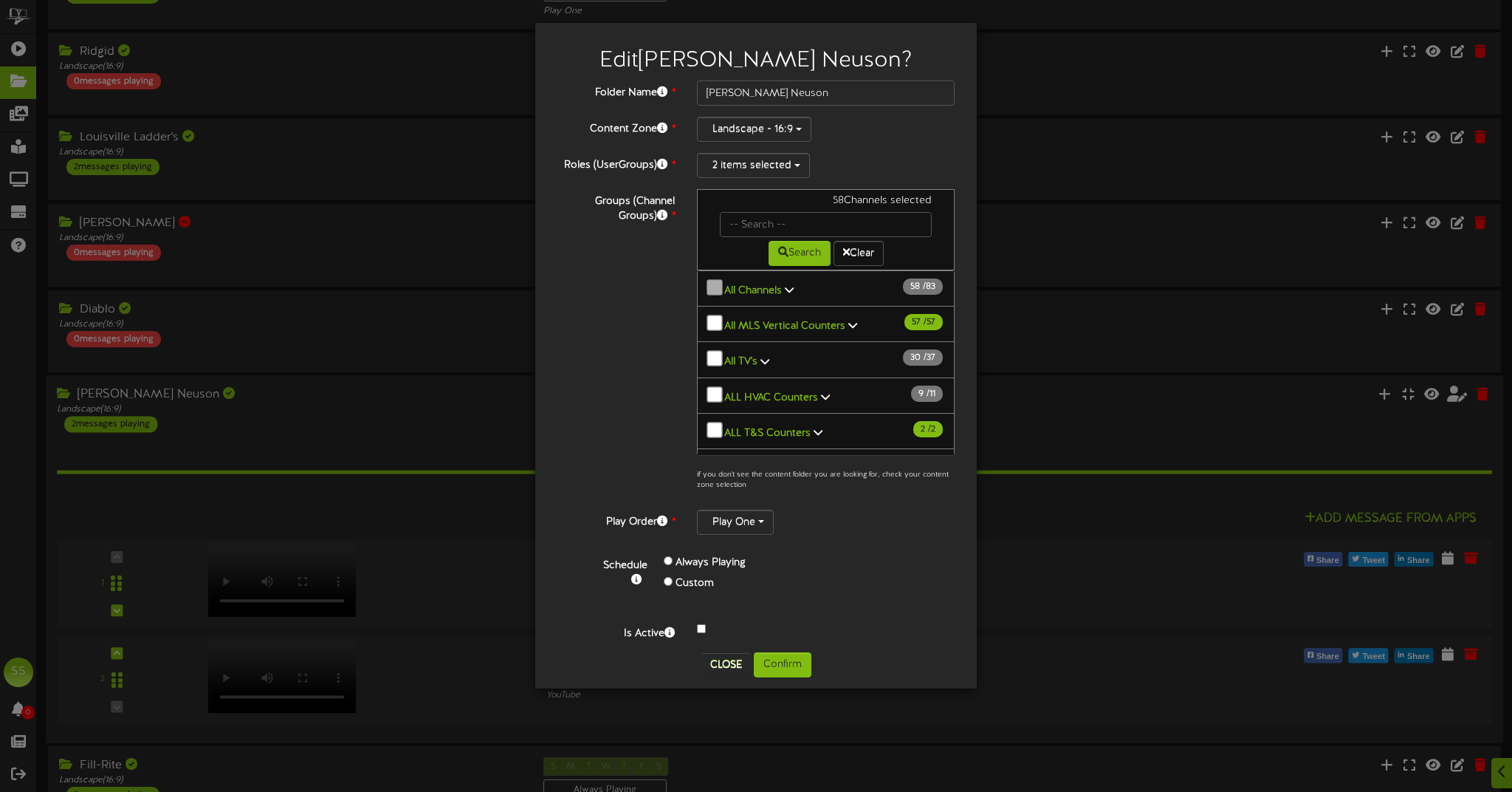
scroll to position [0, 0]
click at [712, 664] on button "Close" at bounding box center [726, 665] width 49 height 23
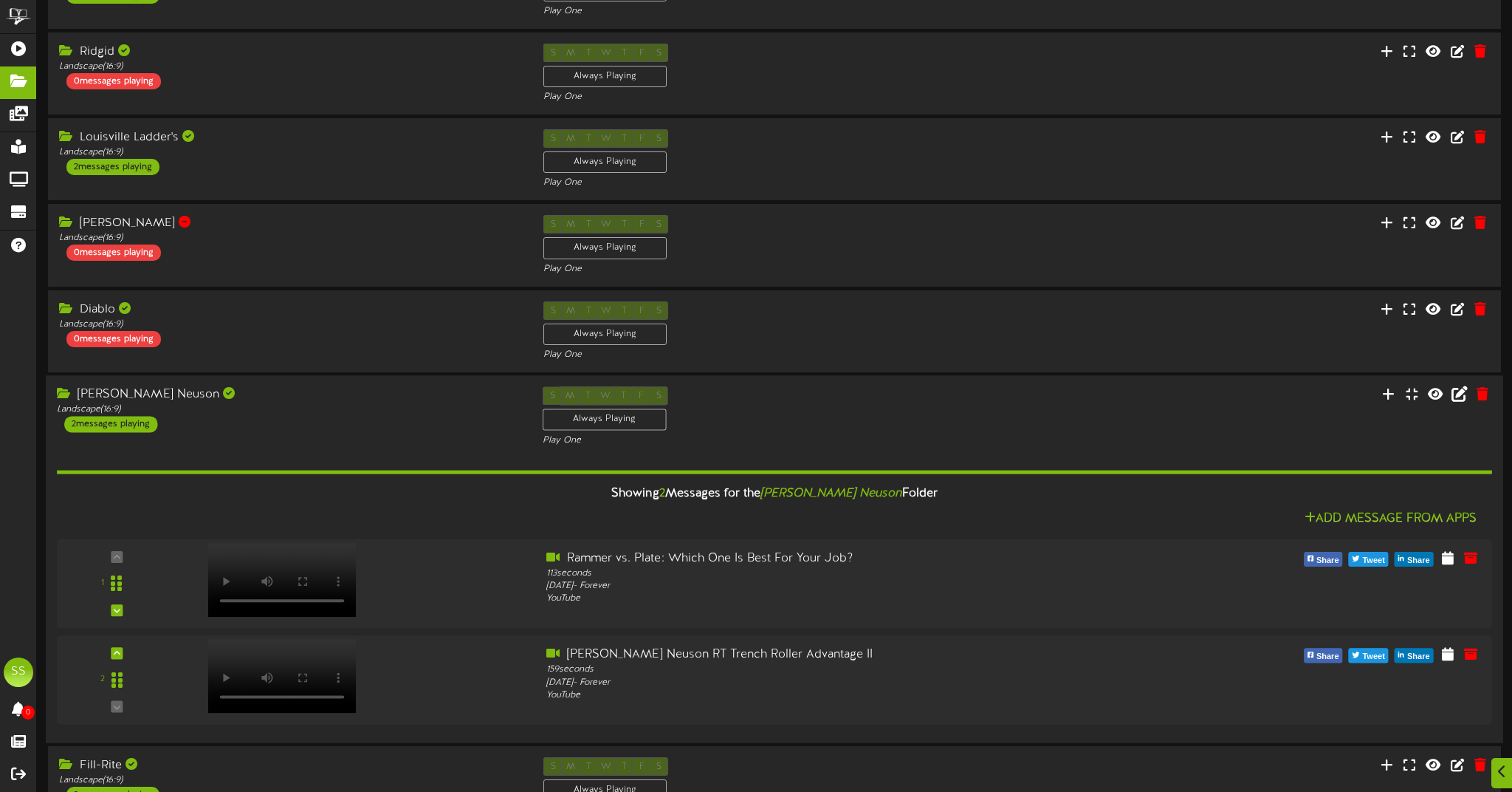
click at [799, 391] on div "S M T W T F S Always Playing Play One" at bounding box center [775, 417] width 486 height 61
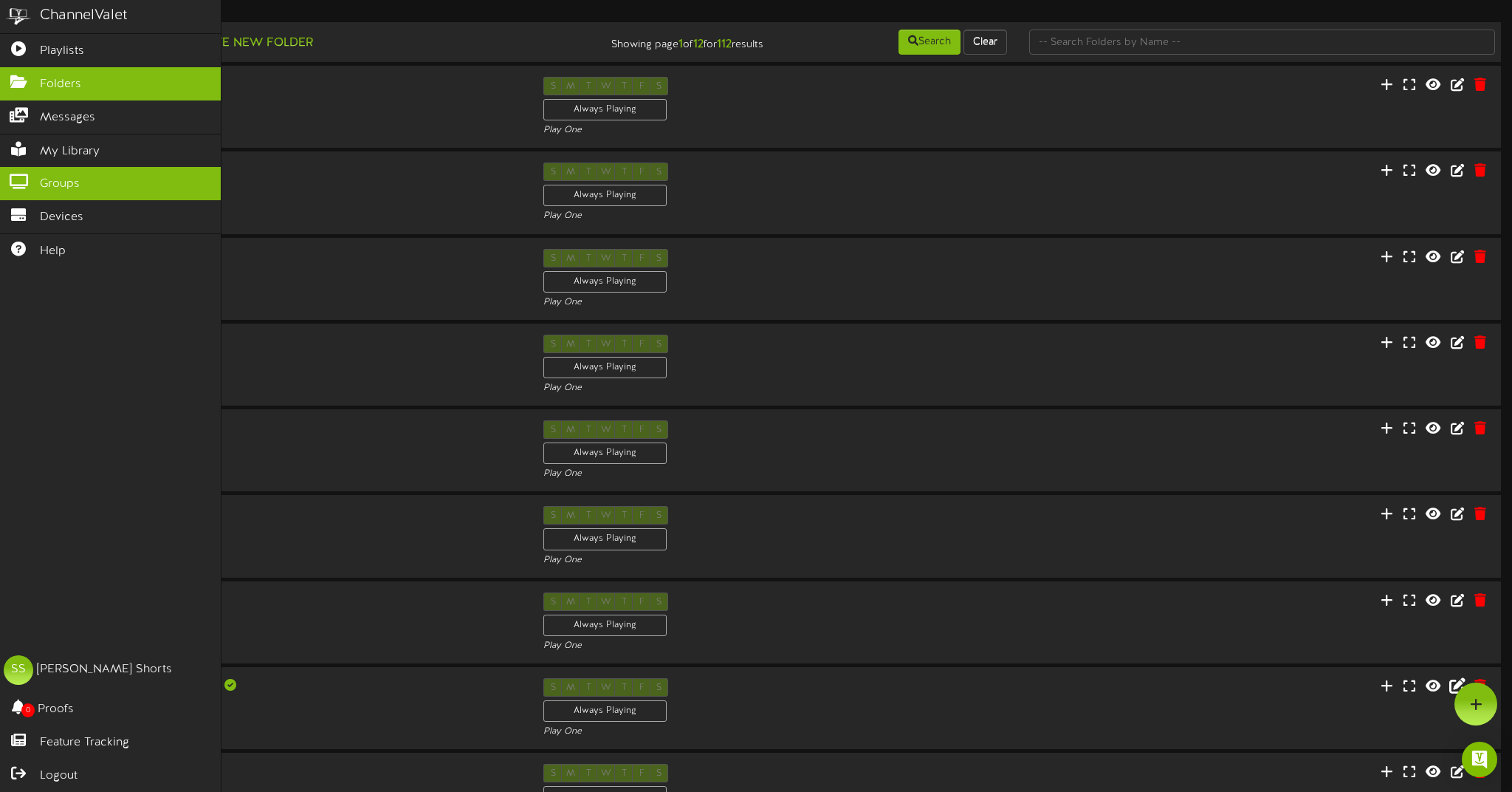
click at [36, 174] on icon at bounding box center [18, 179] width 37 height 11
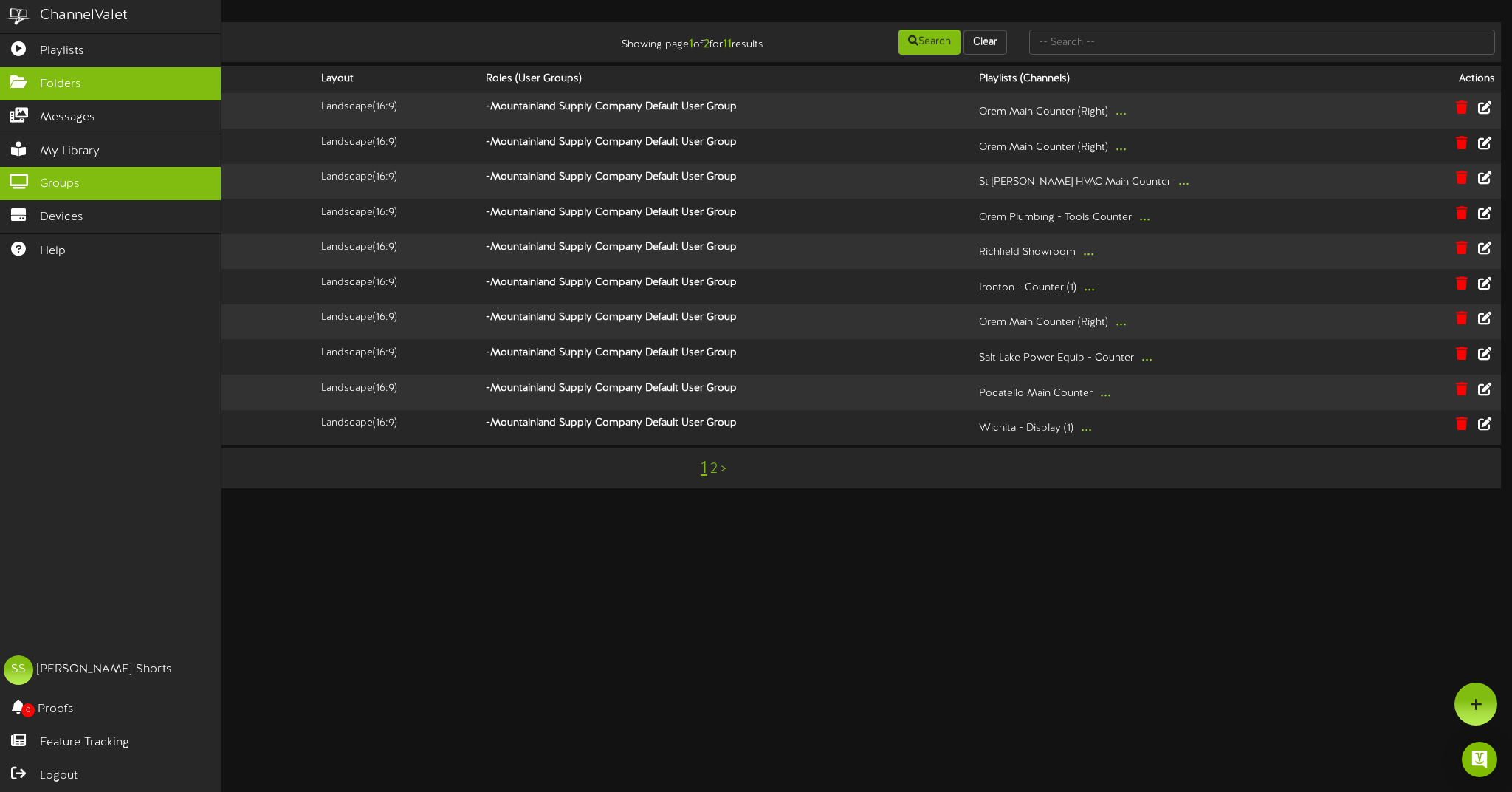
click at [66, 85] on span "Folders" at bounding box center [60, 84] width 41 height 17
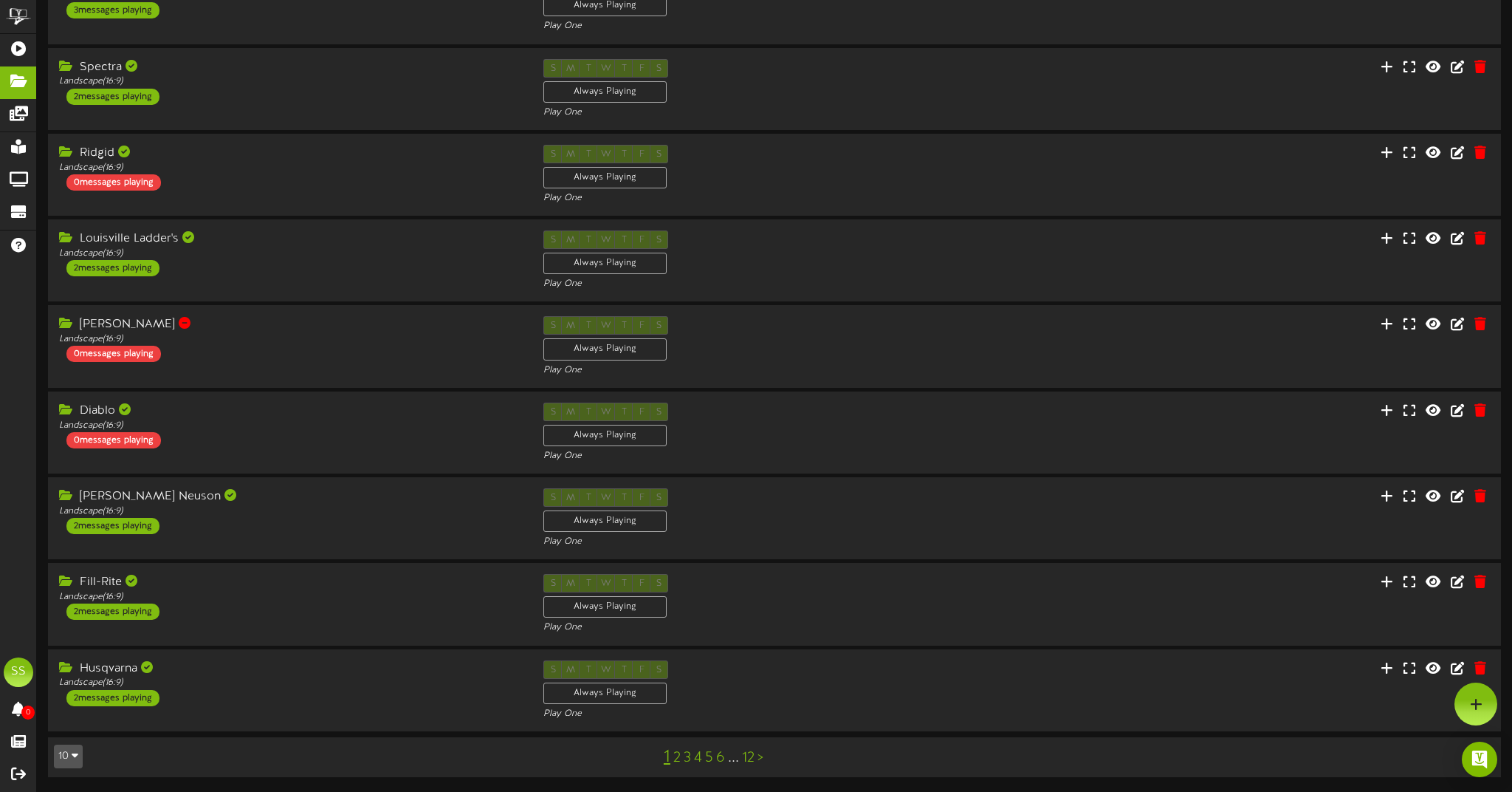
scroll to position [187, 0]
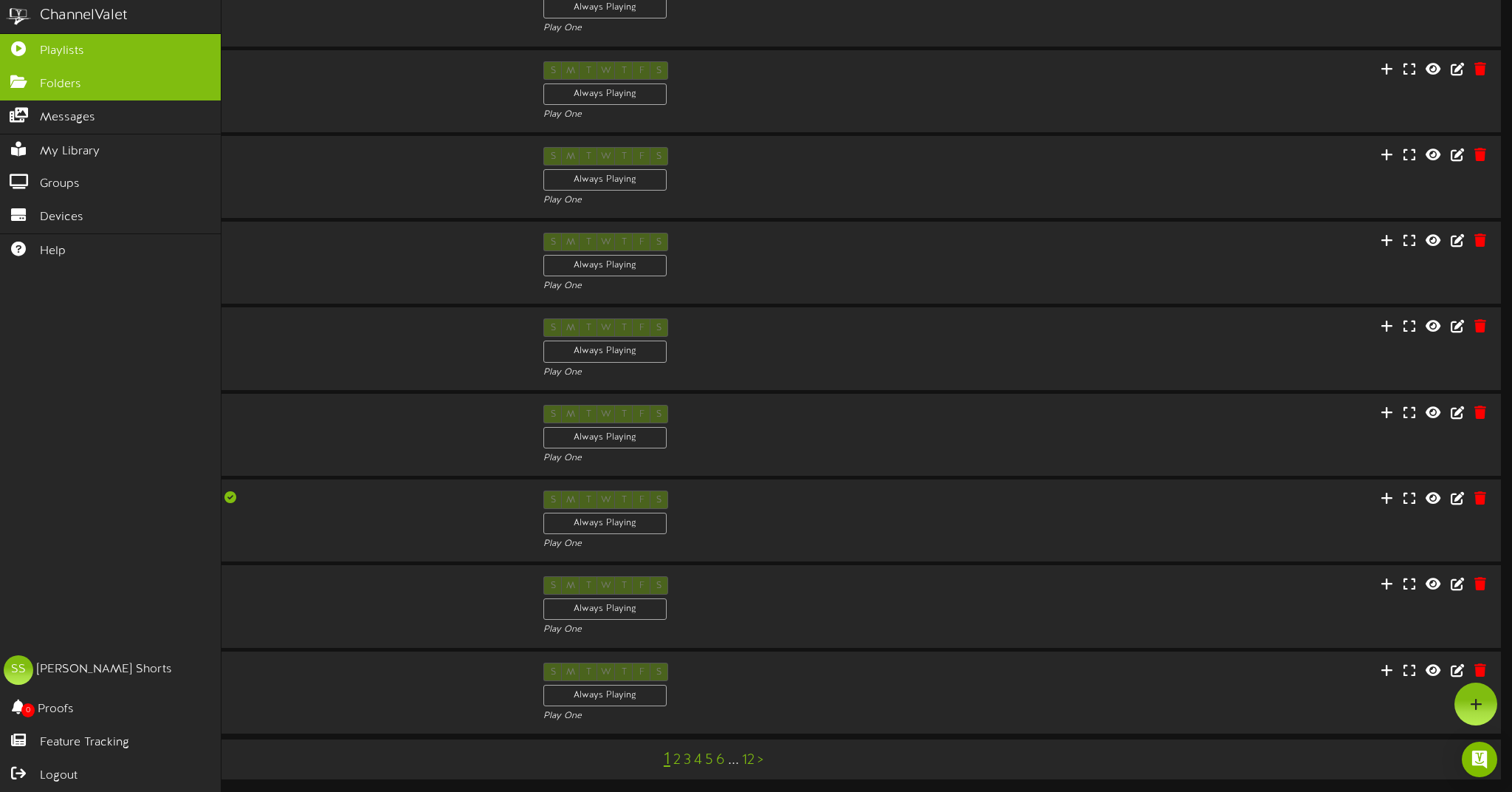
click at [32, 44] on icon at bounding box center [18, 47] width 37 height 11
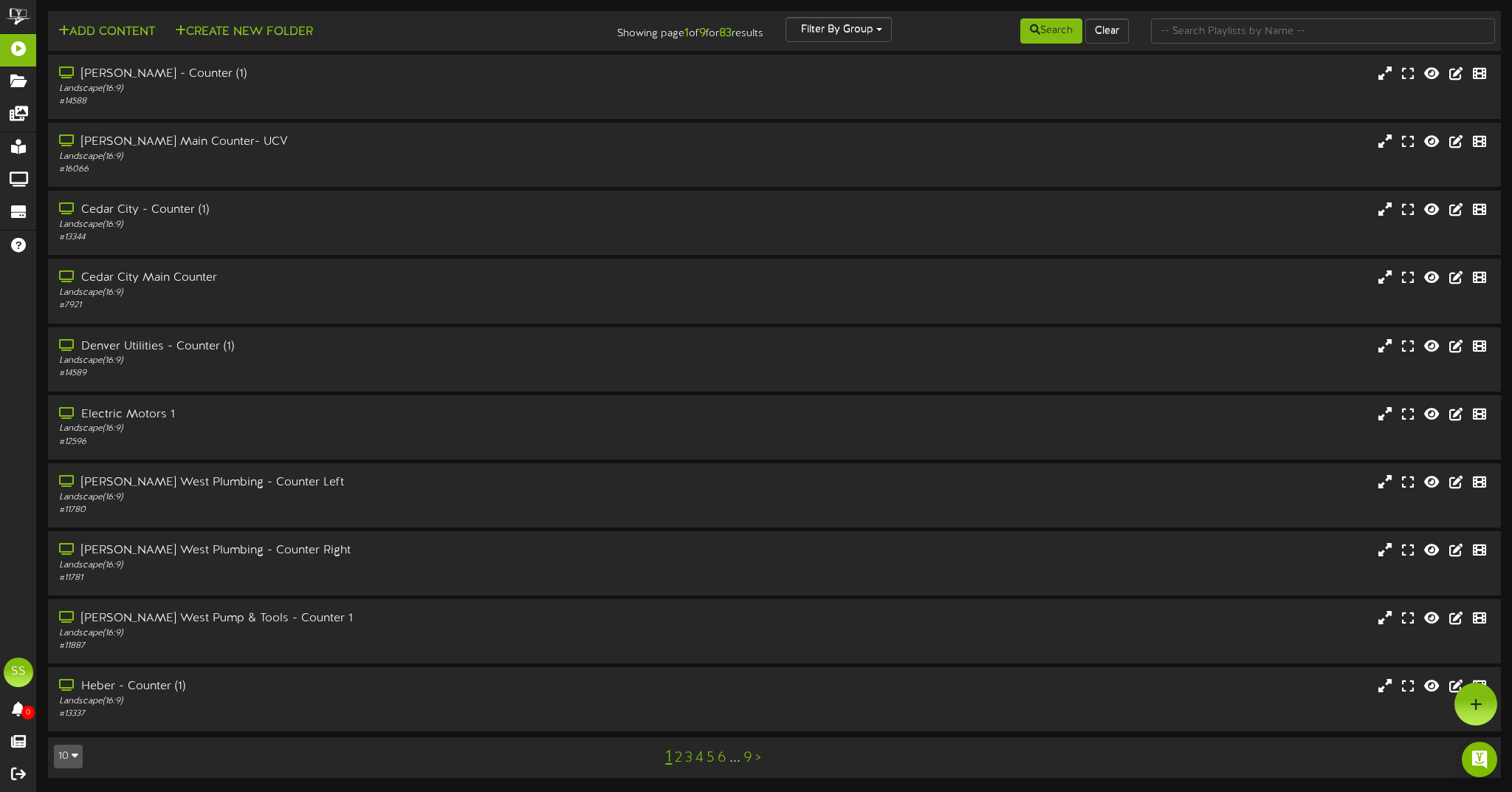
click at [65, 17] on div "Add Content Create New Folder" at bounding box center [287, 30] width 488 height 26
click at [82, 27] on button "Add Content" at bounding box center [107, 32] width 106 height 19
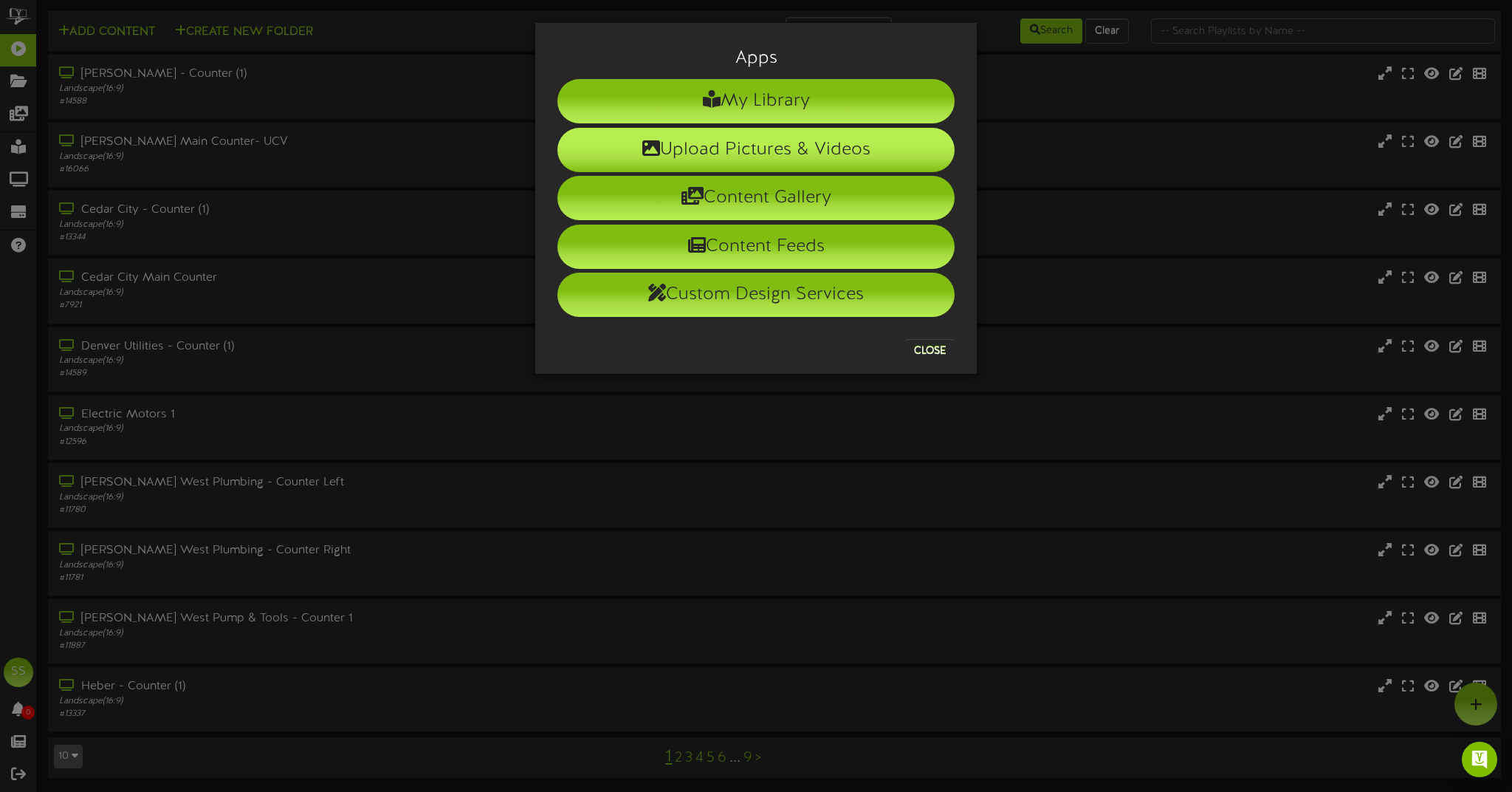
click at [858, 149] on li "Upload Pictures & Videos" at bounding box center [756, 149] width 397 height 44
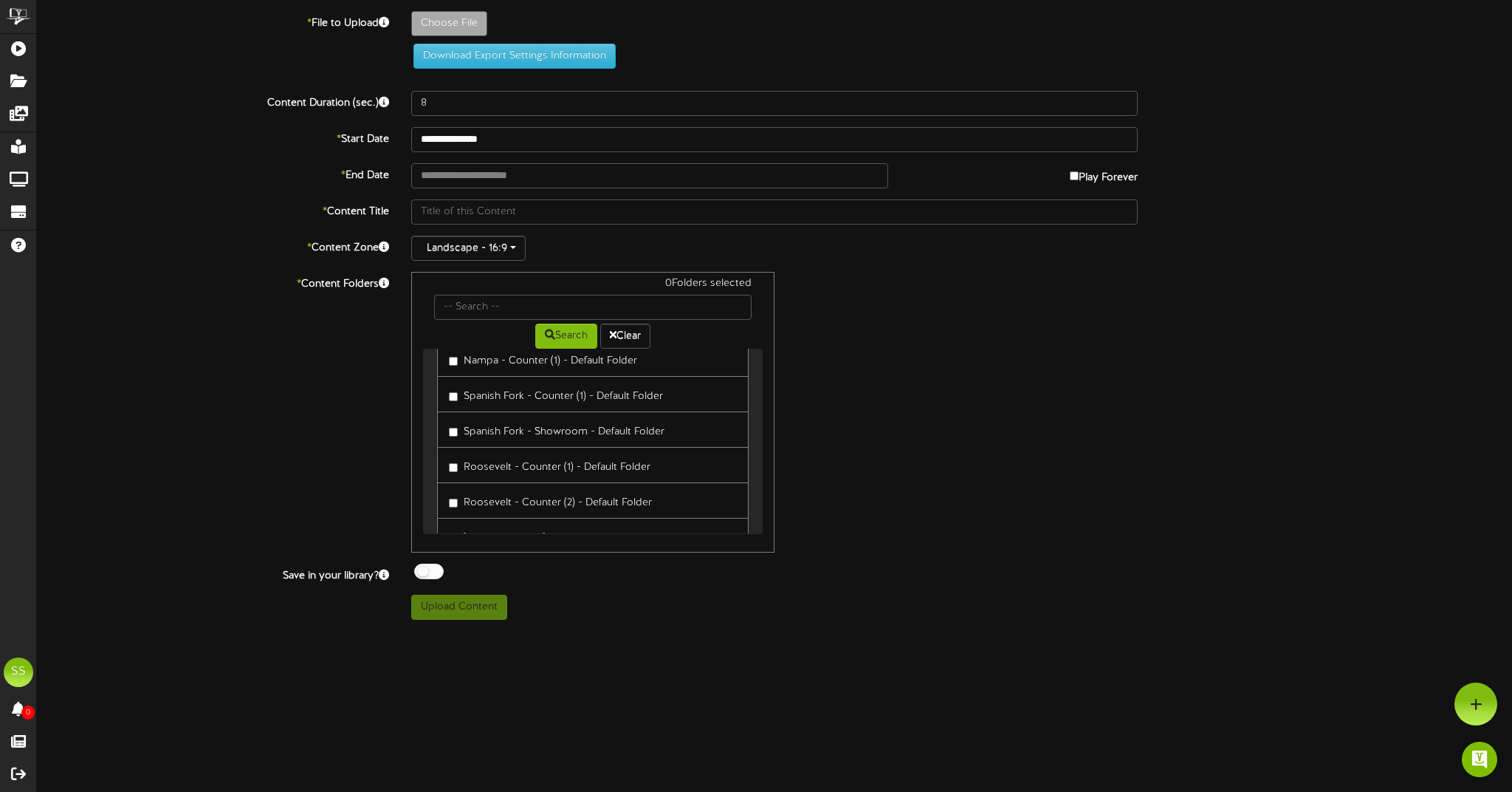
scroll to position [2664, 0]
click at [448, 437] on link "Roosevelt - Counter (1) - Default Folder" at bounding box center [592, 455] width 311 height 36
click at [458, 446] on label "Roosevelt - Counter (1) - Default Folder" at bounding box center [550, 456] width 202 height 20
click at [787, 159] on div "**********" at bounding box center [774, 315] width 1475 height 608
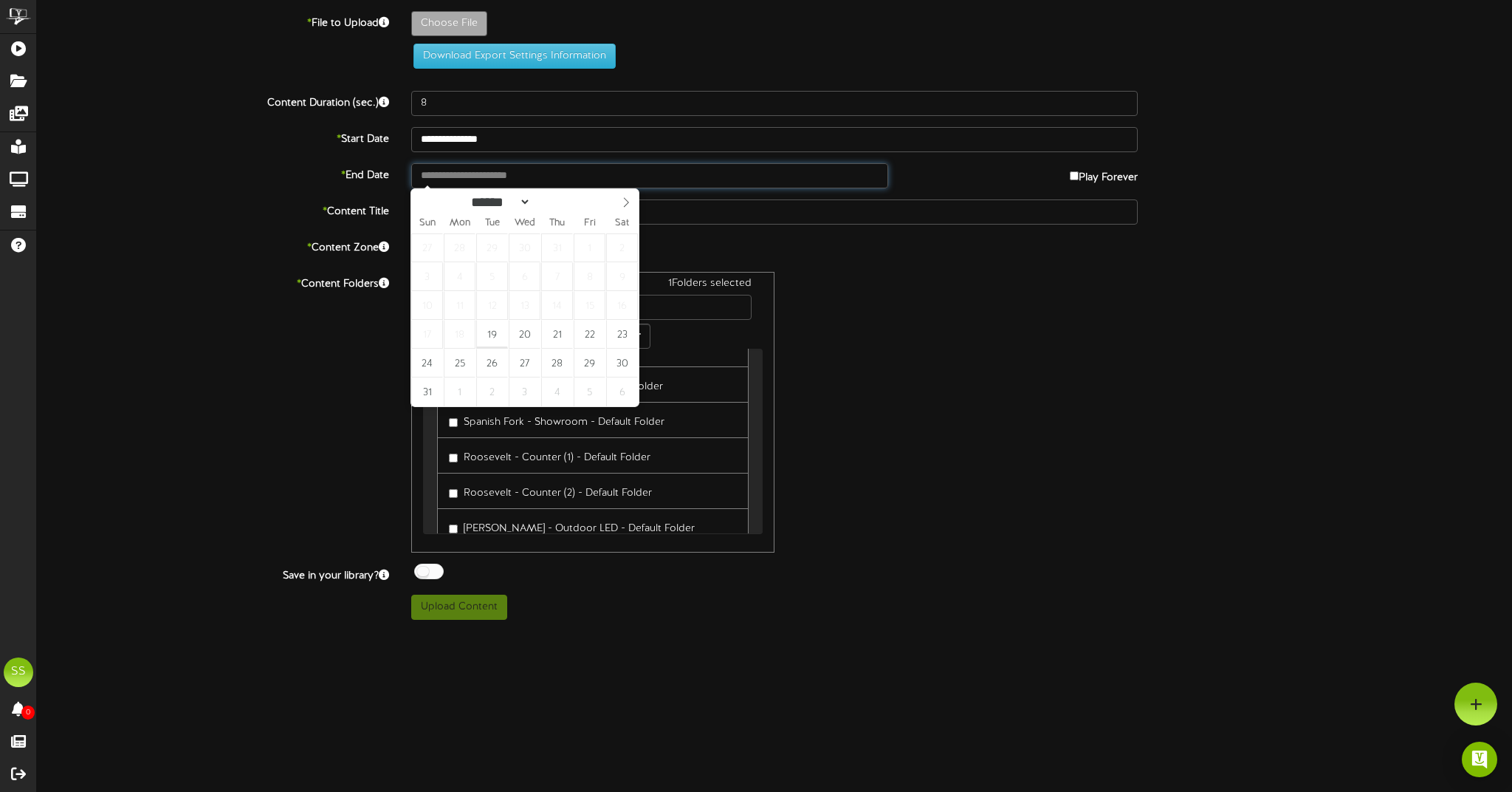
click at [786, 172] on input "text" at bounding box center [650, 176] width 477 height 25
type input "**********"
click at [980, 242] on div "Landscape - 16:9" at bounding box center [775, 248] width 726 height 25
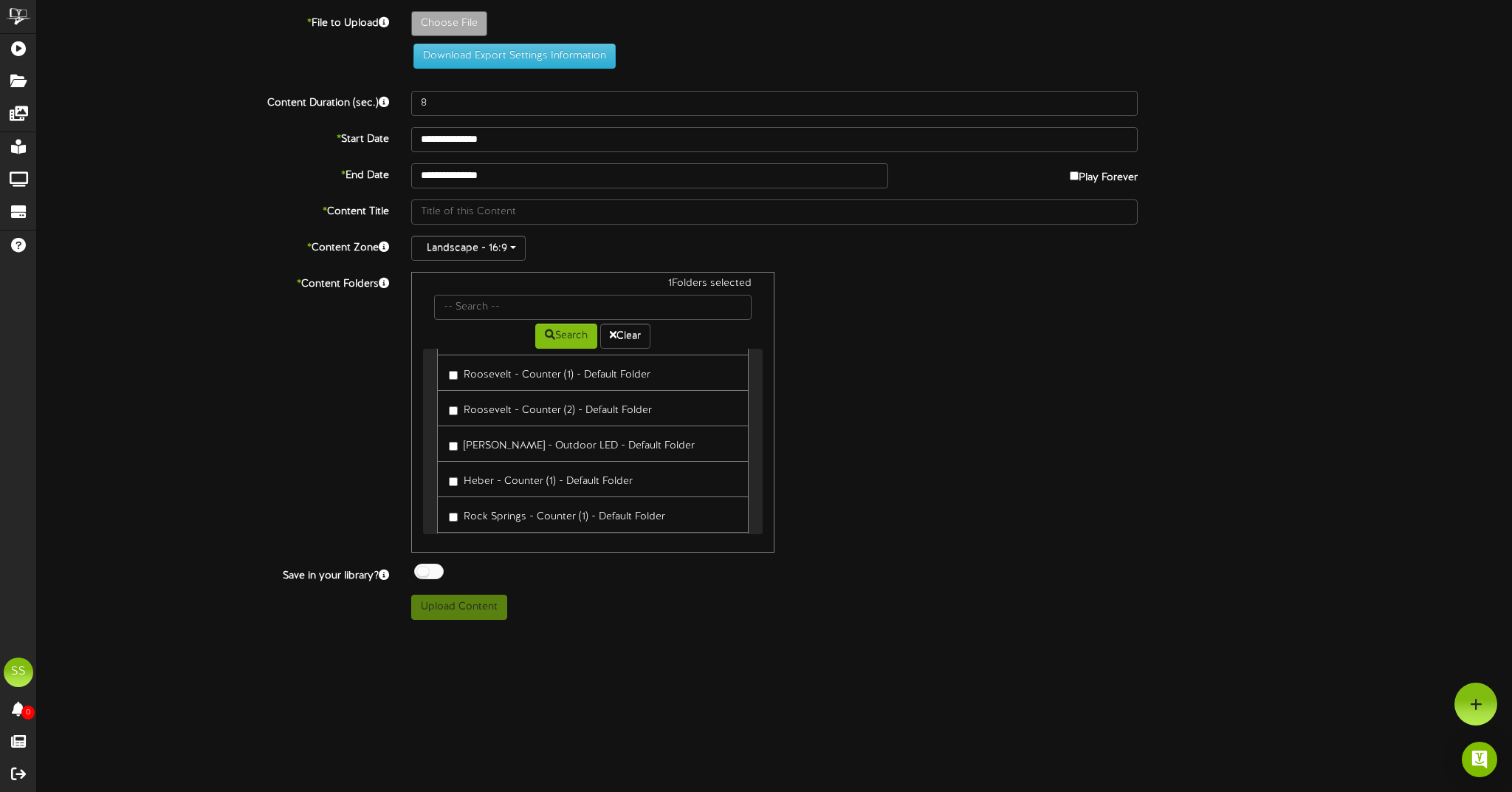
scroll to position [2747, 0]
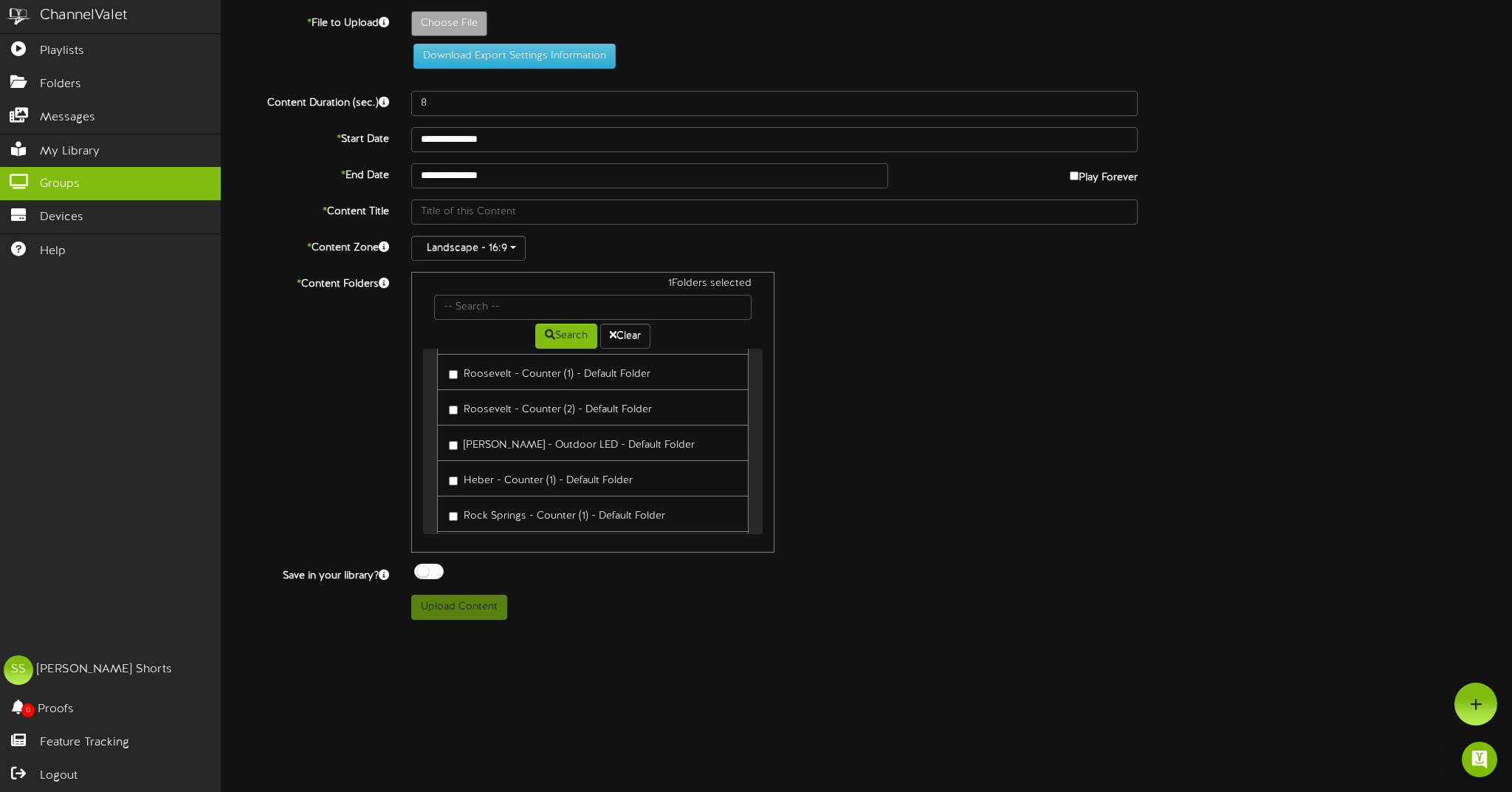
click at [72, 185] on span "Groups" at bounding box center [59, 184] width 39 height 17
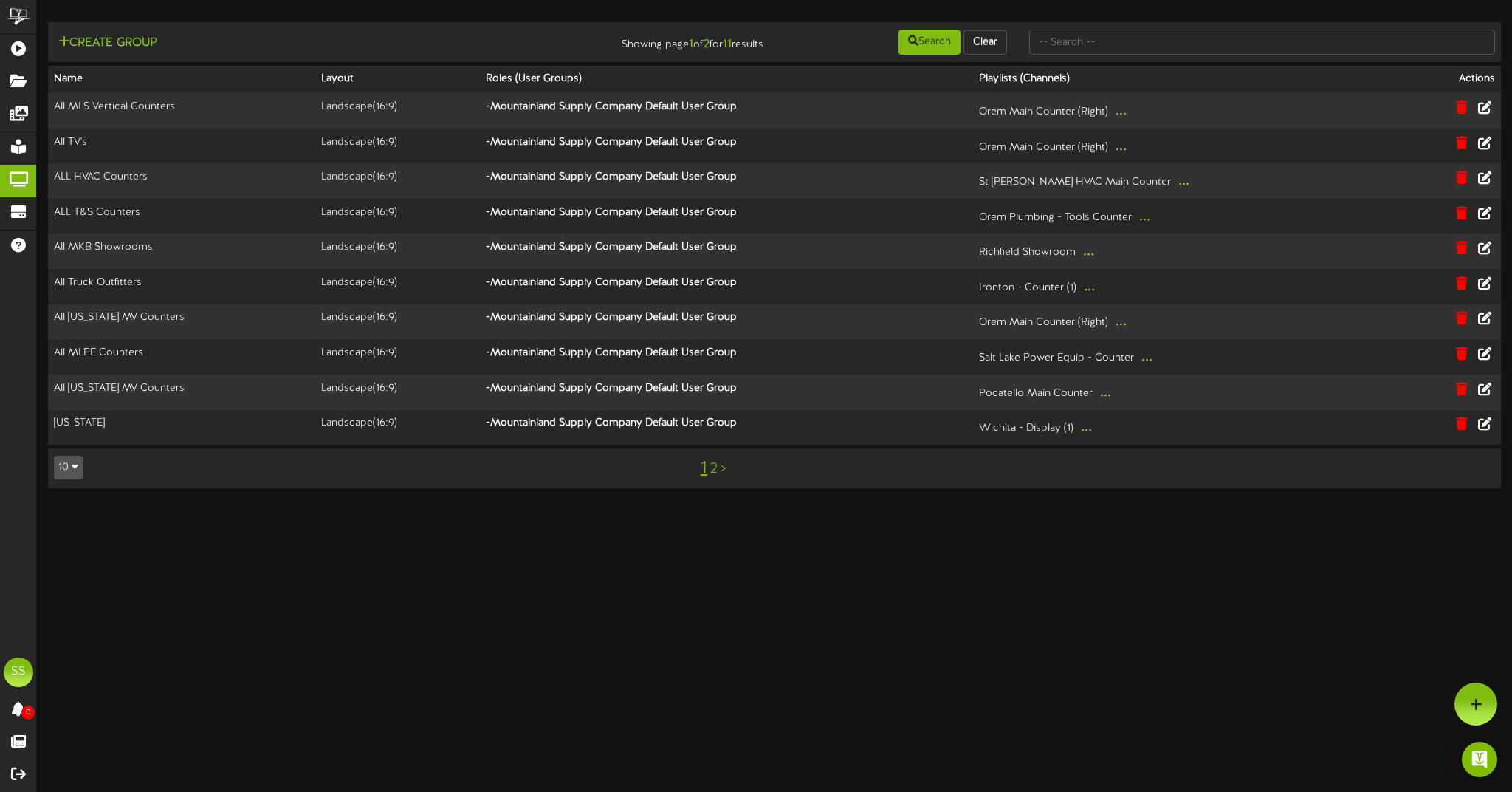
click at [713, 477] on link "2" at bounding box center [714, 469] width 7 height 16
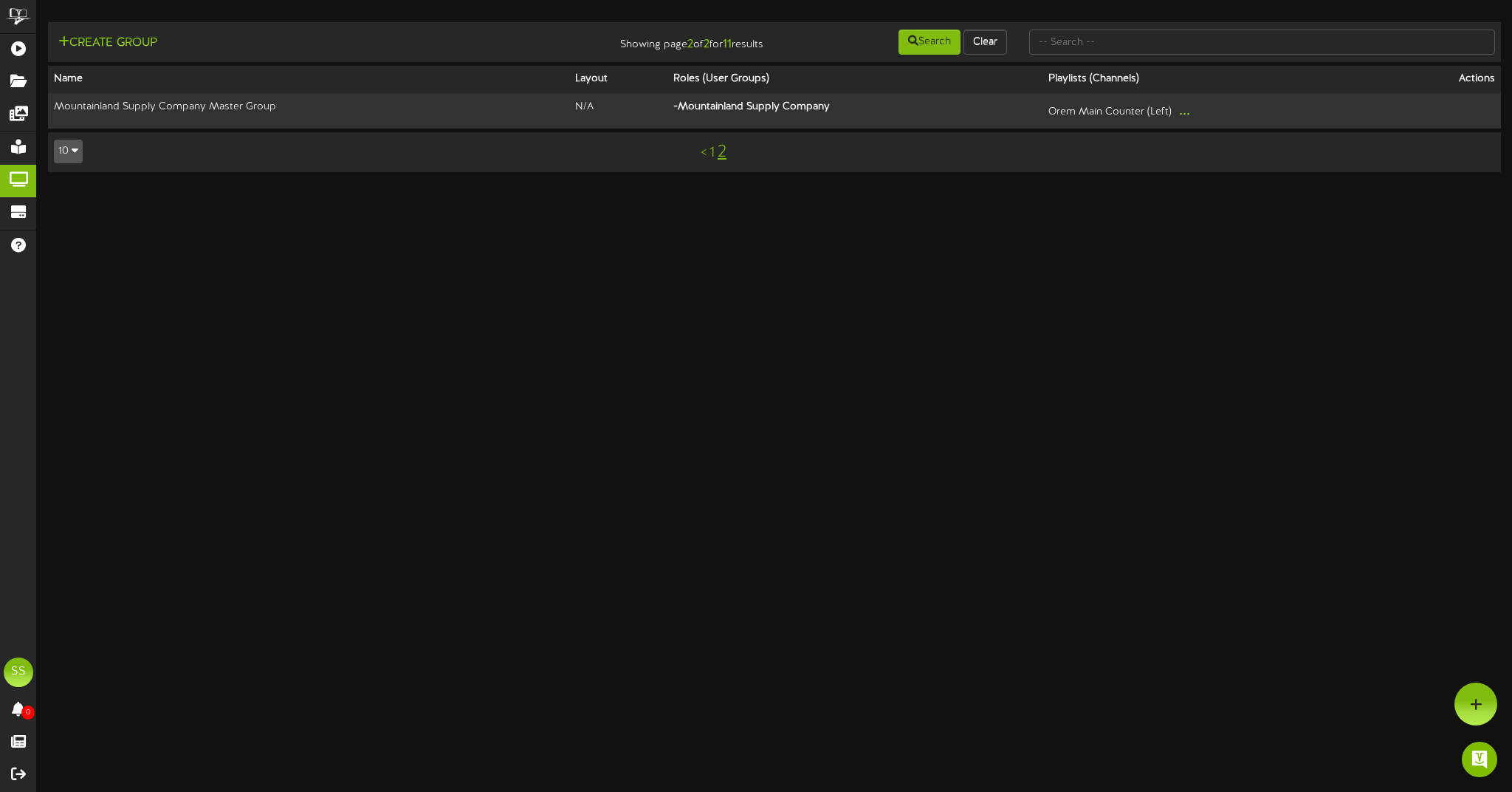
click at [710, 151] on link "1" at bounding box center [712, 152] width 5 height 16
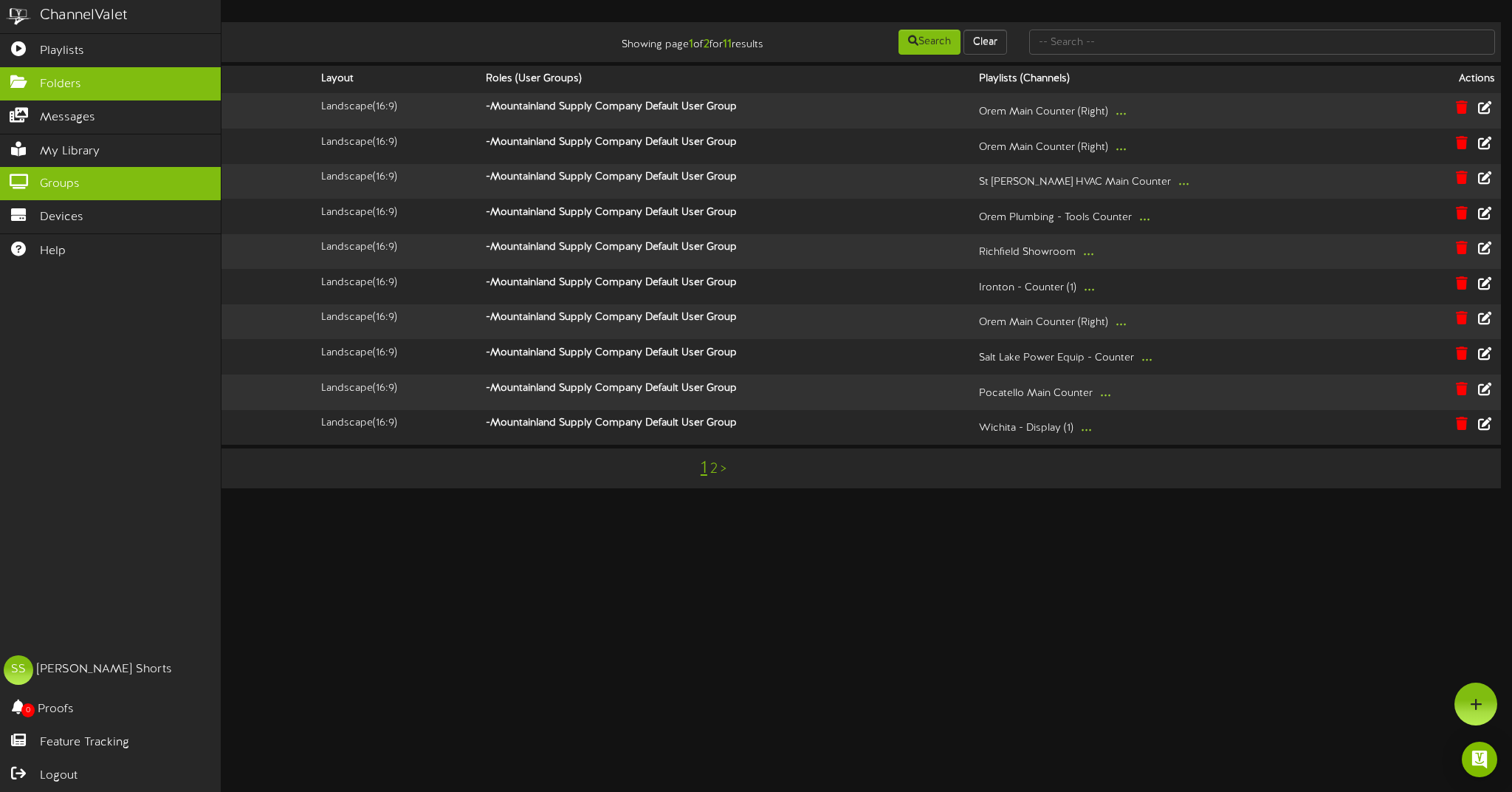
click at [5, 87] on link "Folders" at bounding box center [110, 83] width 221 height 33
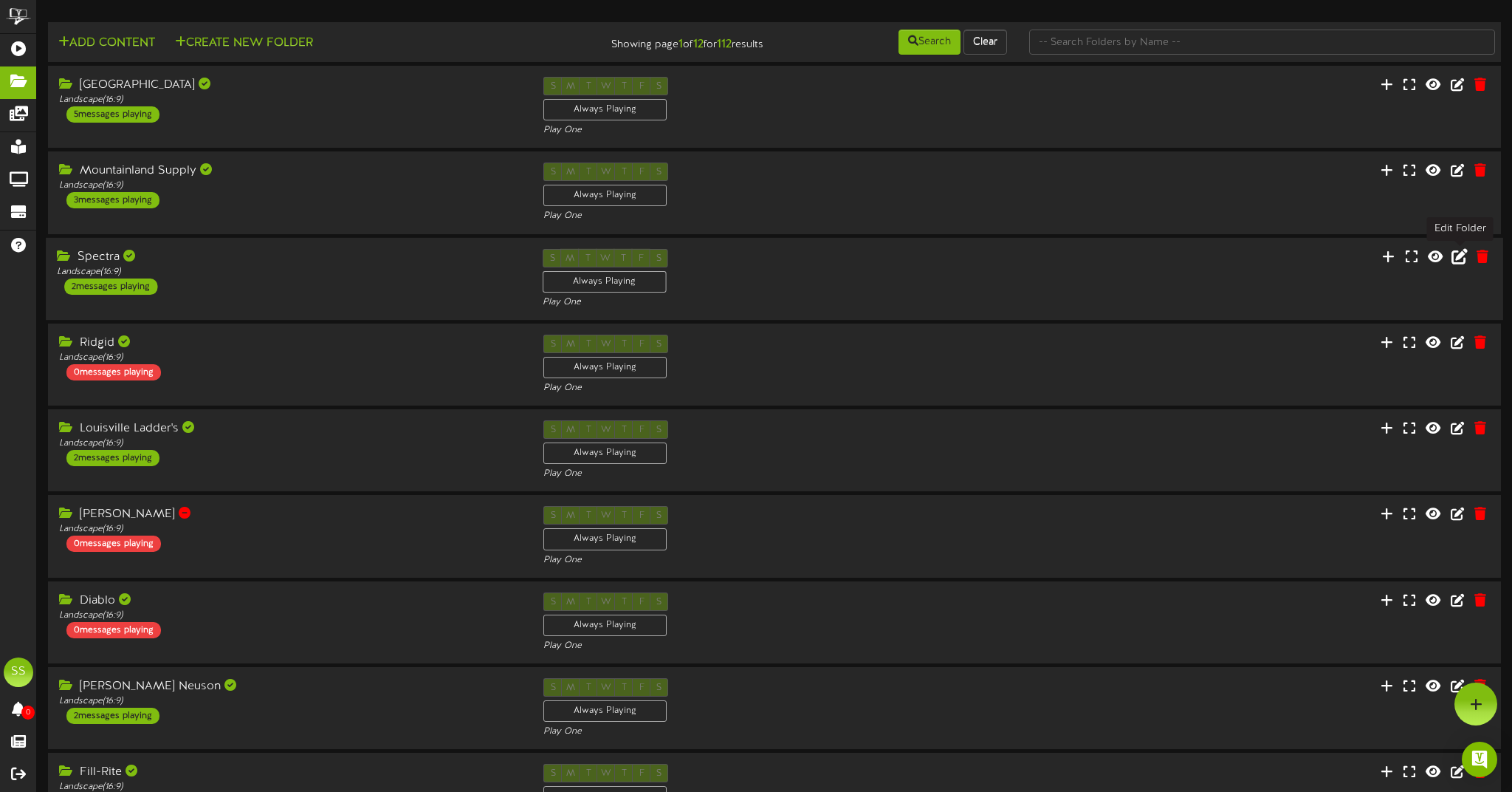
click at [1456, 252] on icon at bounding box center [1460, 256] width 16 height 16
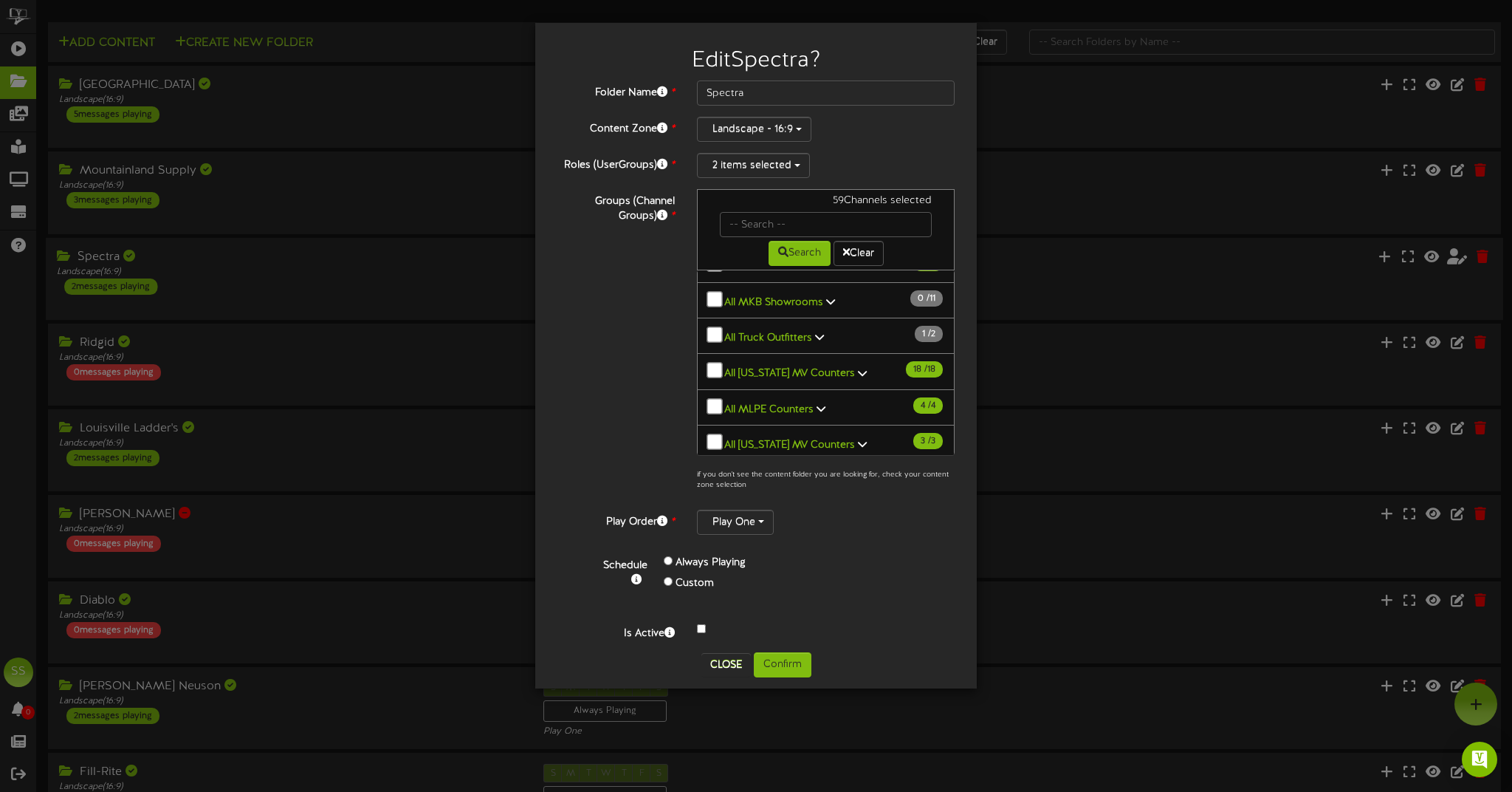
scroll to position [165, 0]
click at [752, 152] on div "Folder Name * Spectra Content Zone * Landscape - 16:9 Roles (UserGroups) *" at bounding box center [756, 361] width 397 height 561
click at [757, 174] on button "2 items selected" at bounding box center [753, 165] width 113 height 25
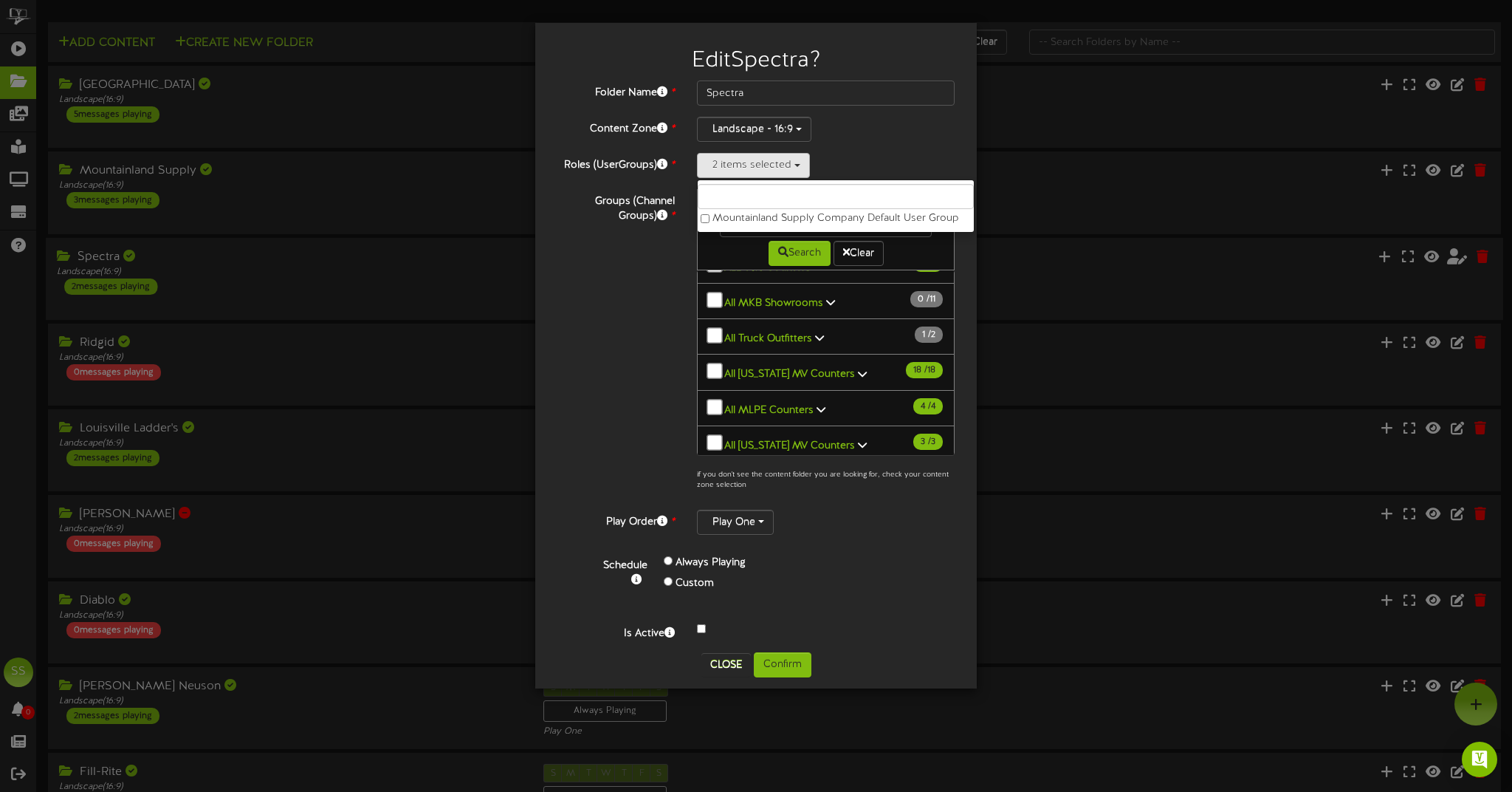
click at [664, 369] on div "Groups (Channel Groups) * 59 Channels selected Search Clear 59 83" at bounding box center [756, 344] width 420 height 309
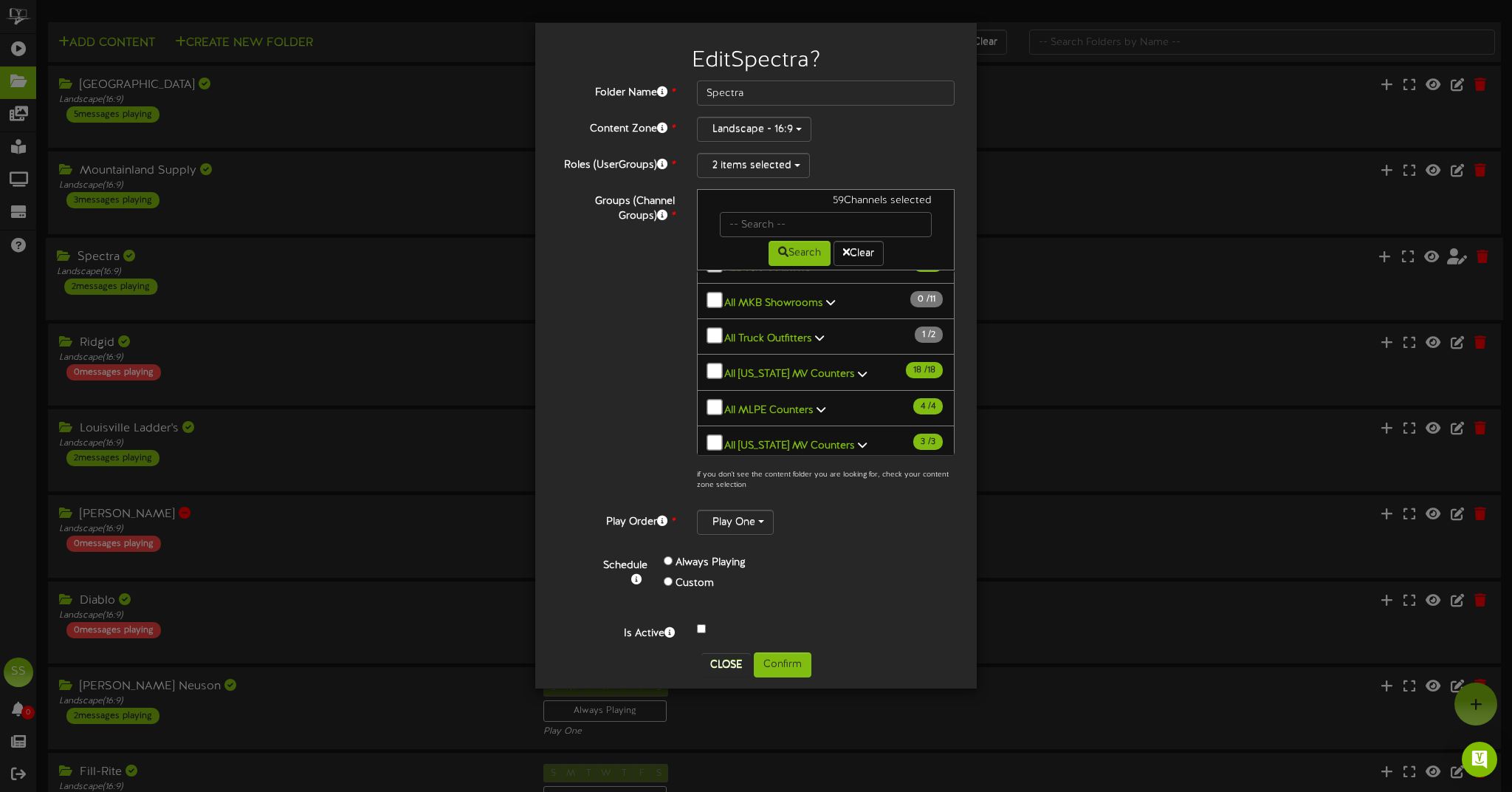
click at [720, 668] on button "Close" at bounding box center [726, 665] width 49 height 23
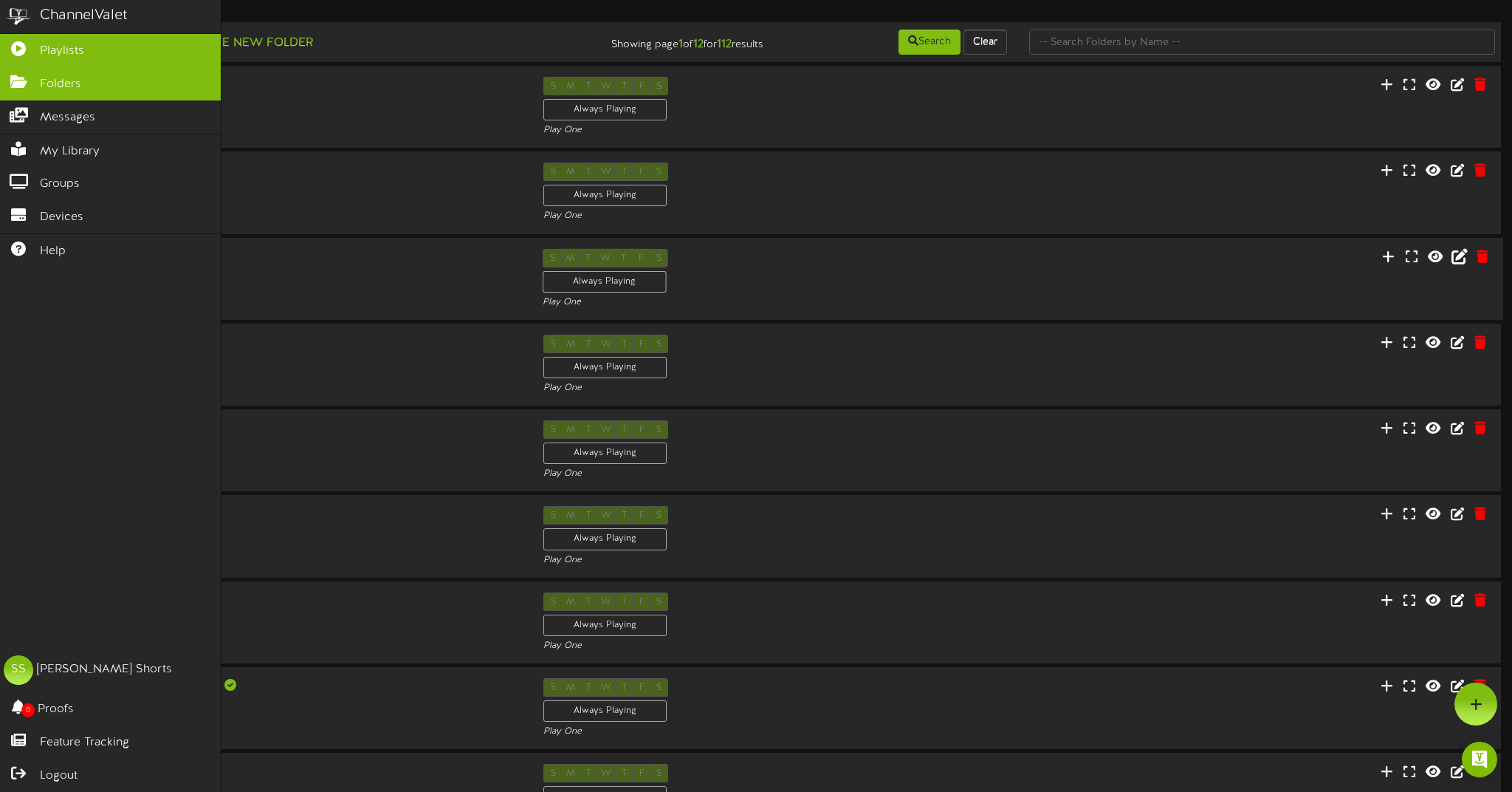
click at [13, 48] on icon at bounding box center [18, 47] width 37 height 11
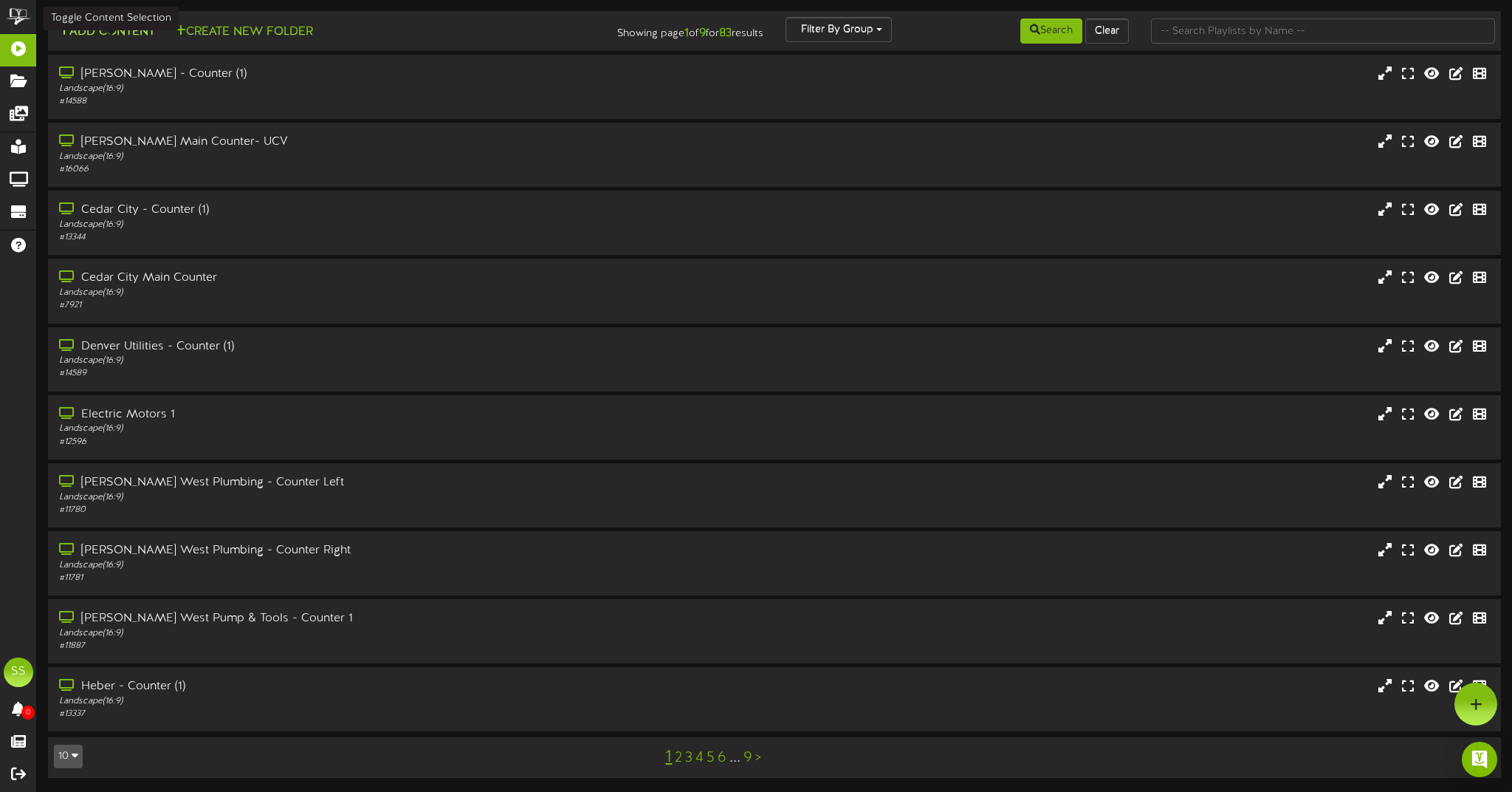
click at [135, 32] on button "Add Content" at bounding box center [107, 32] width 106 height 19
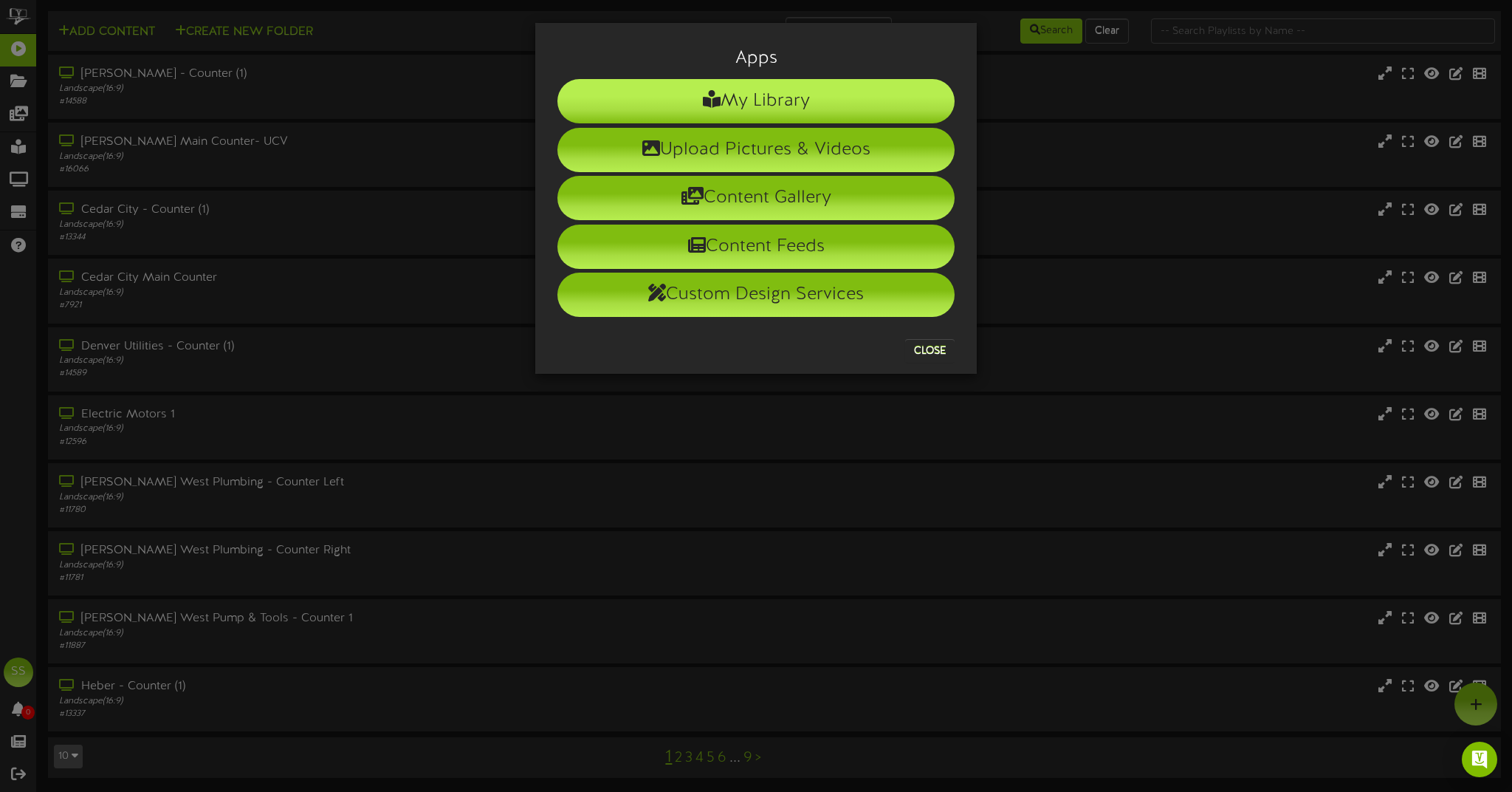
click at [874, 93] on li "My Library" at bounding box center [756, 100] width 397 height 44
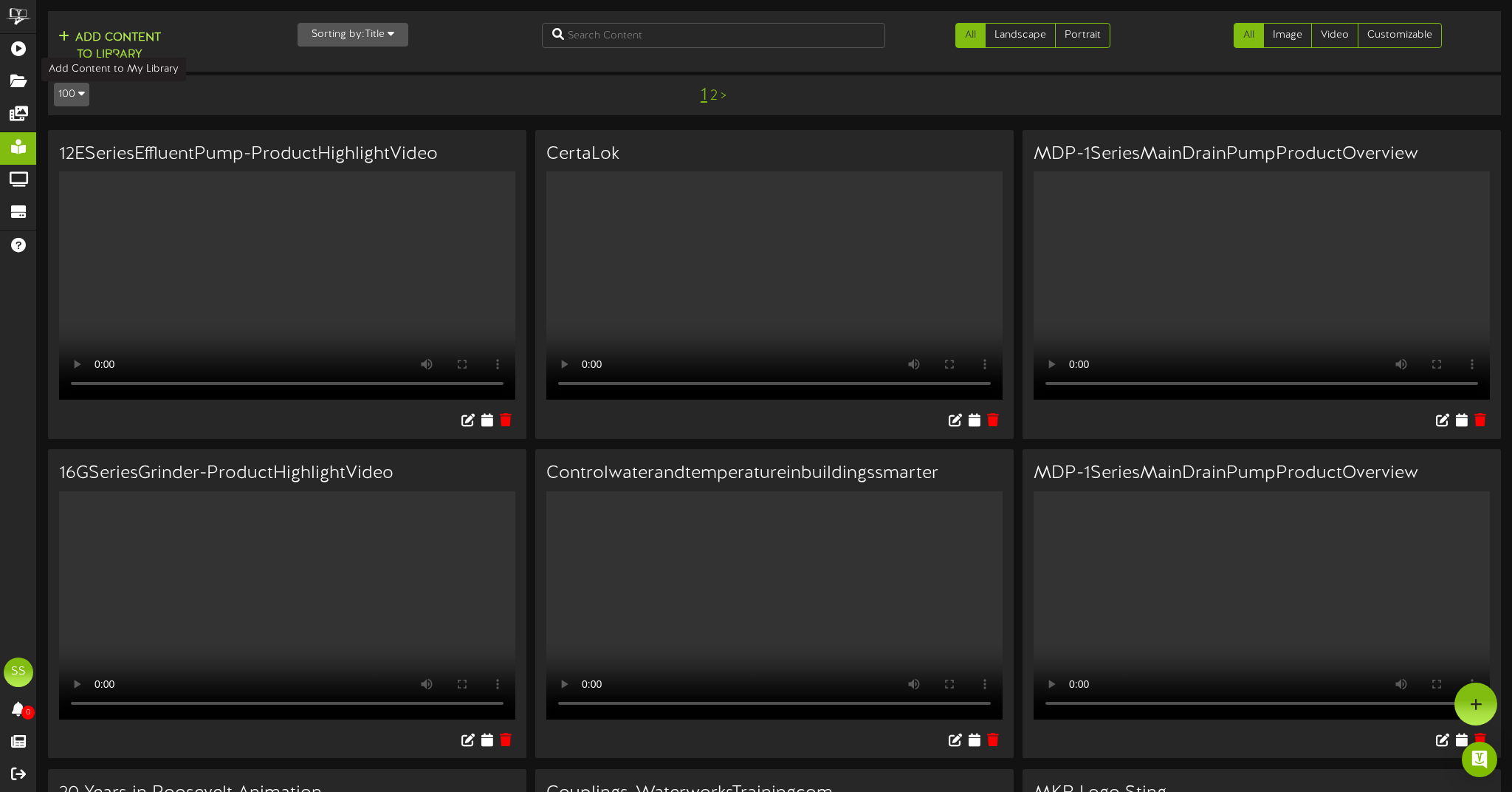
click at [103, 31] on button "Add Content to Library" at bounding box center [109, 47] width 111 height 36
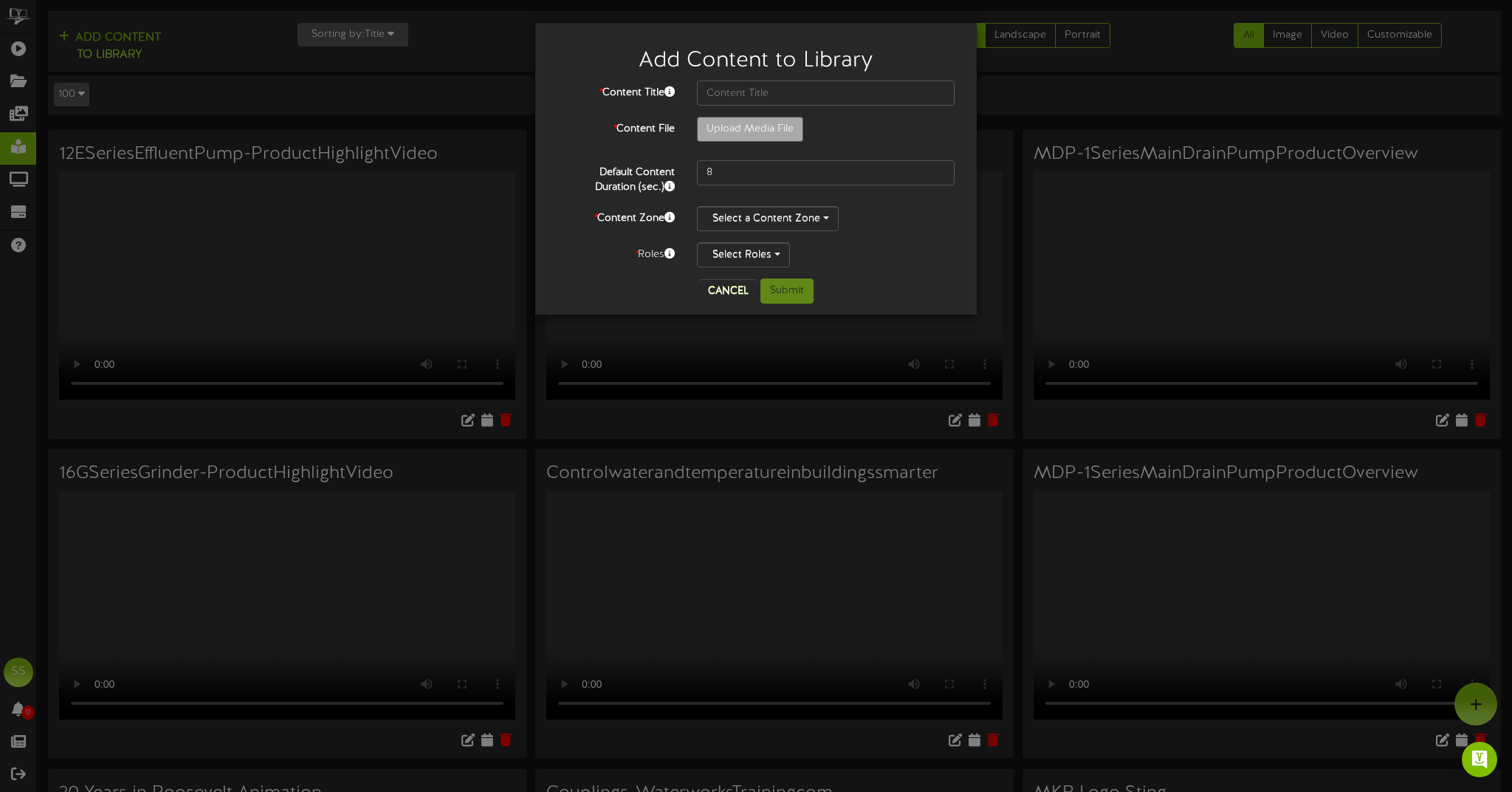
click at [737, 288] on button "Cancel" at bounding box center [728, 291] width 58 height 23
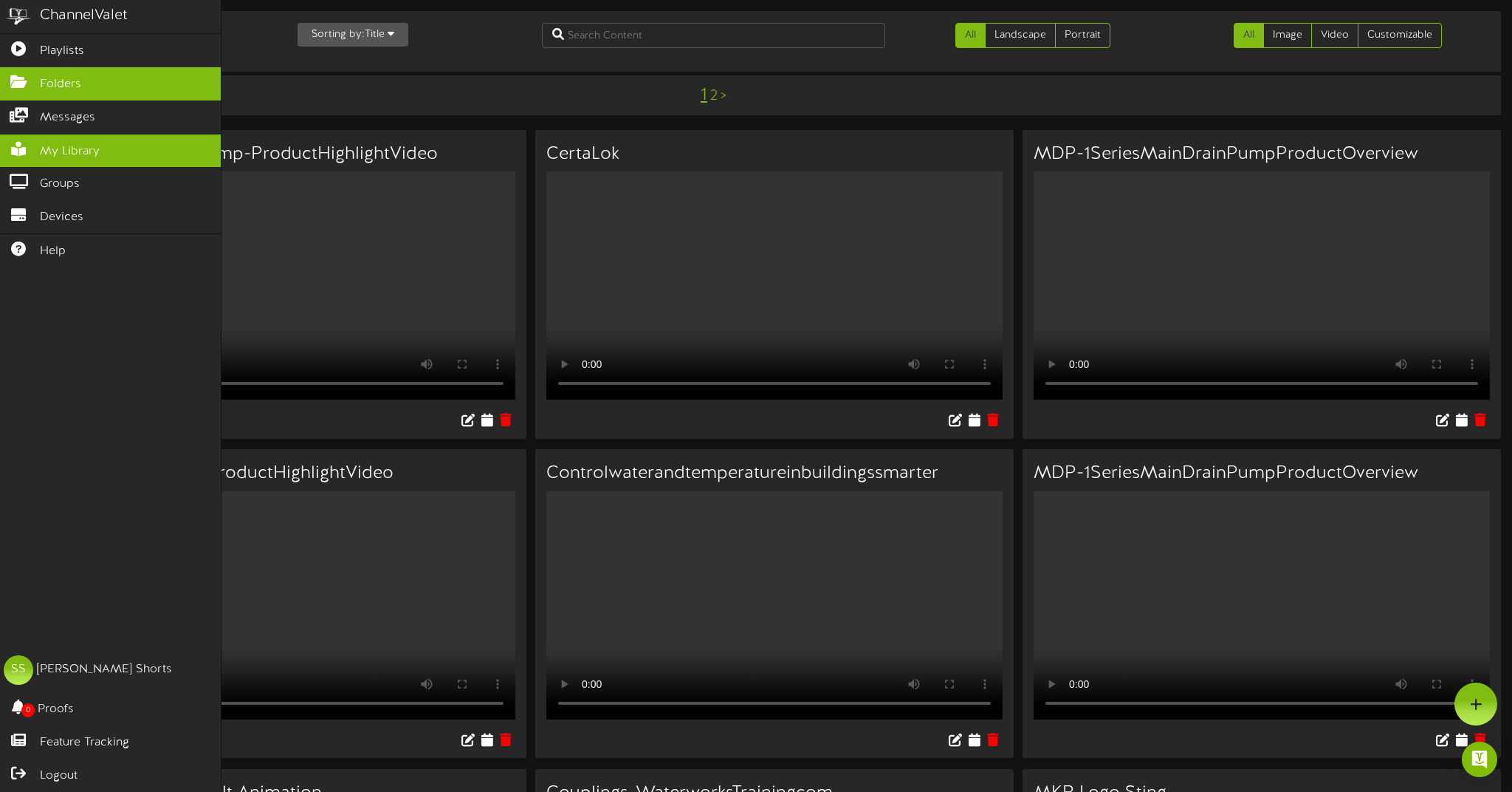
click at [23, 92] on link "Folders" at bounding box center [110, 83] width 221 height 33
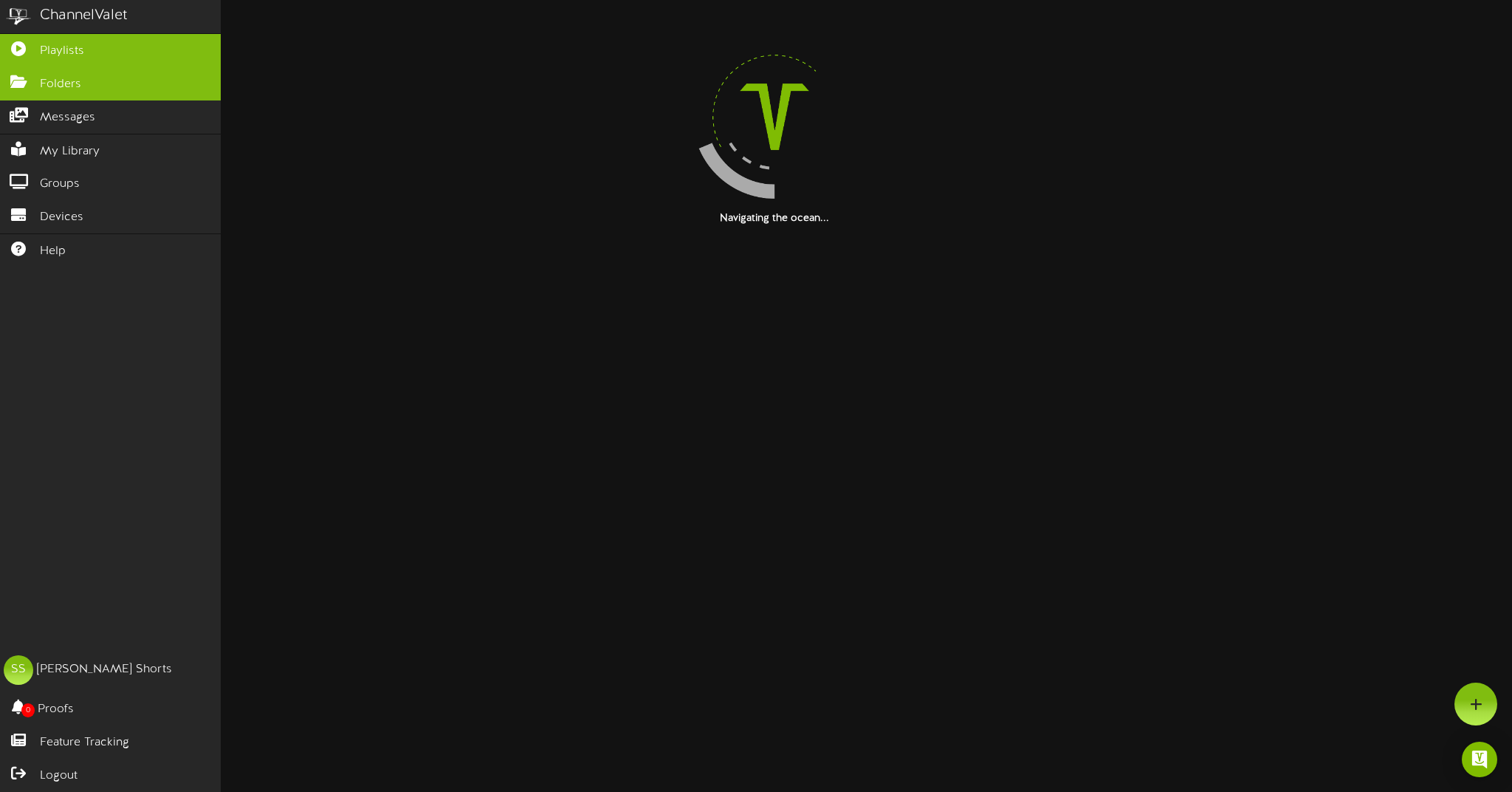
click at [21, 39] on link "Playlists" at bounding box center [110, 50] width 221 height 33
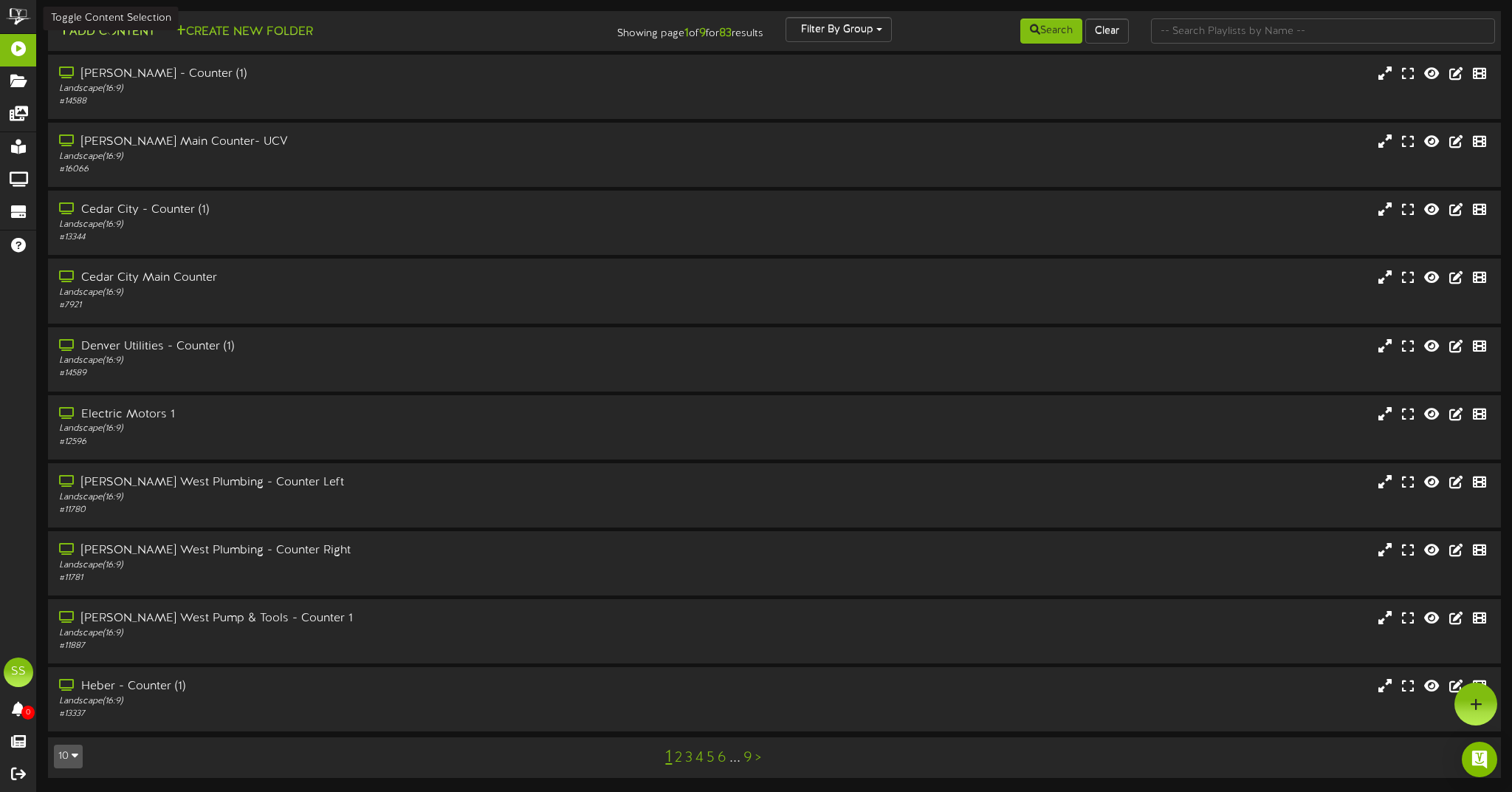
click at [143, 36] on button "Add Content" at bounding box center [107, 32] width 106 height 19
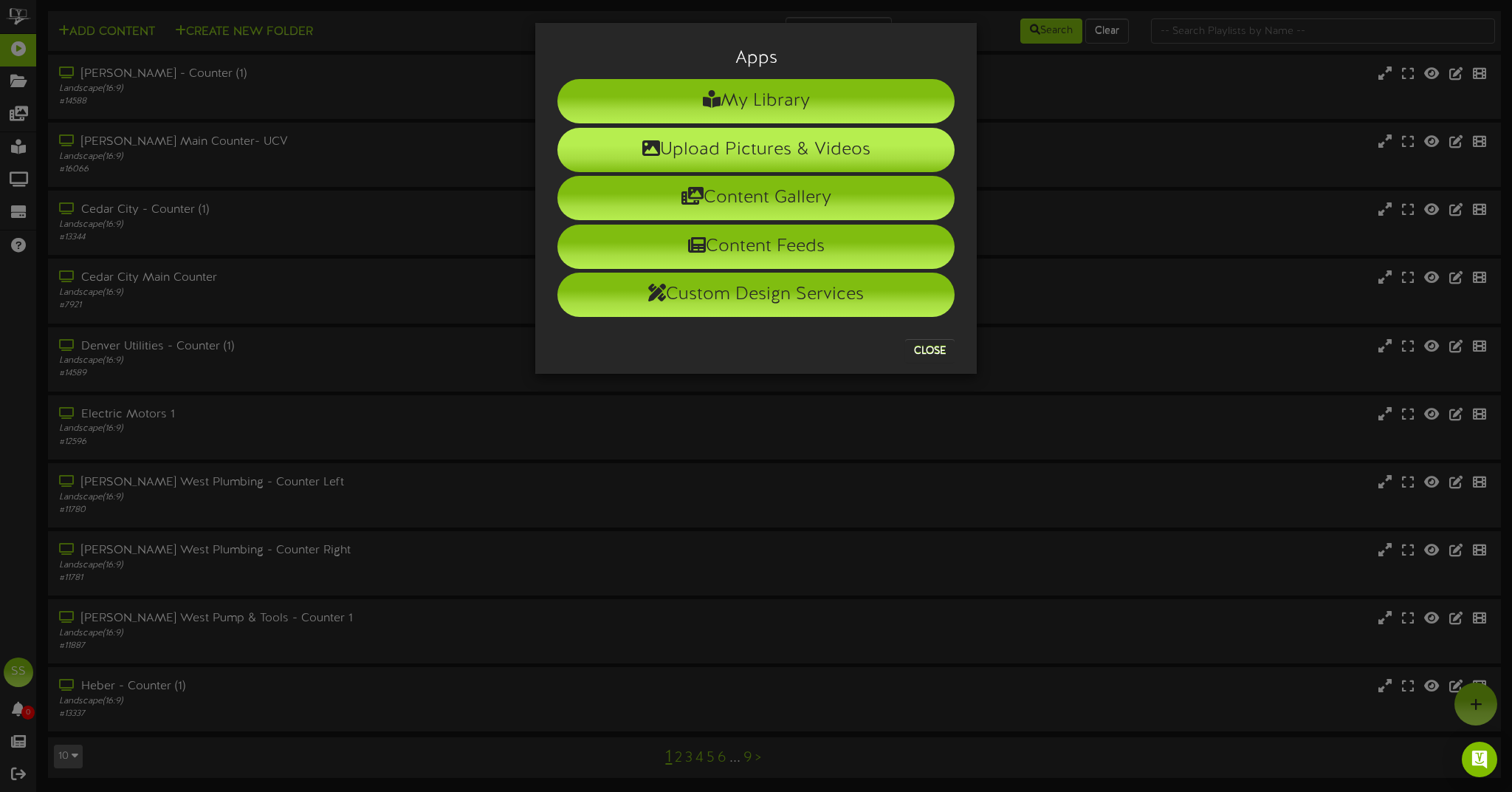
click at [780, 159] on li "Upload Pictures & Videos" at bounding box center [756, 149] width 397 height 44
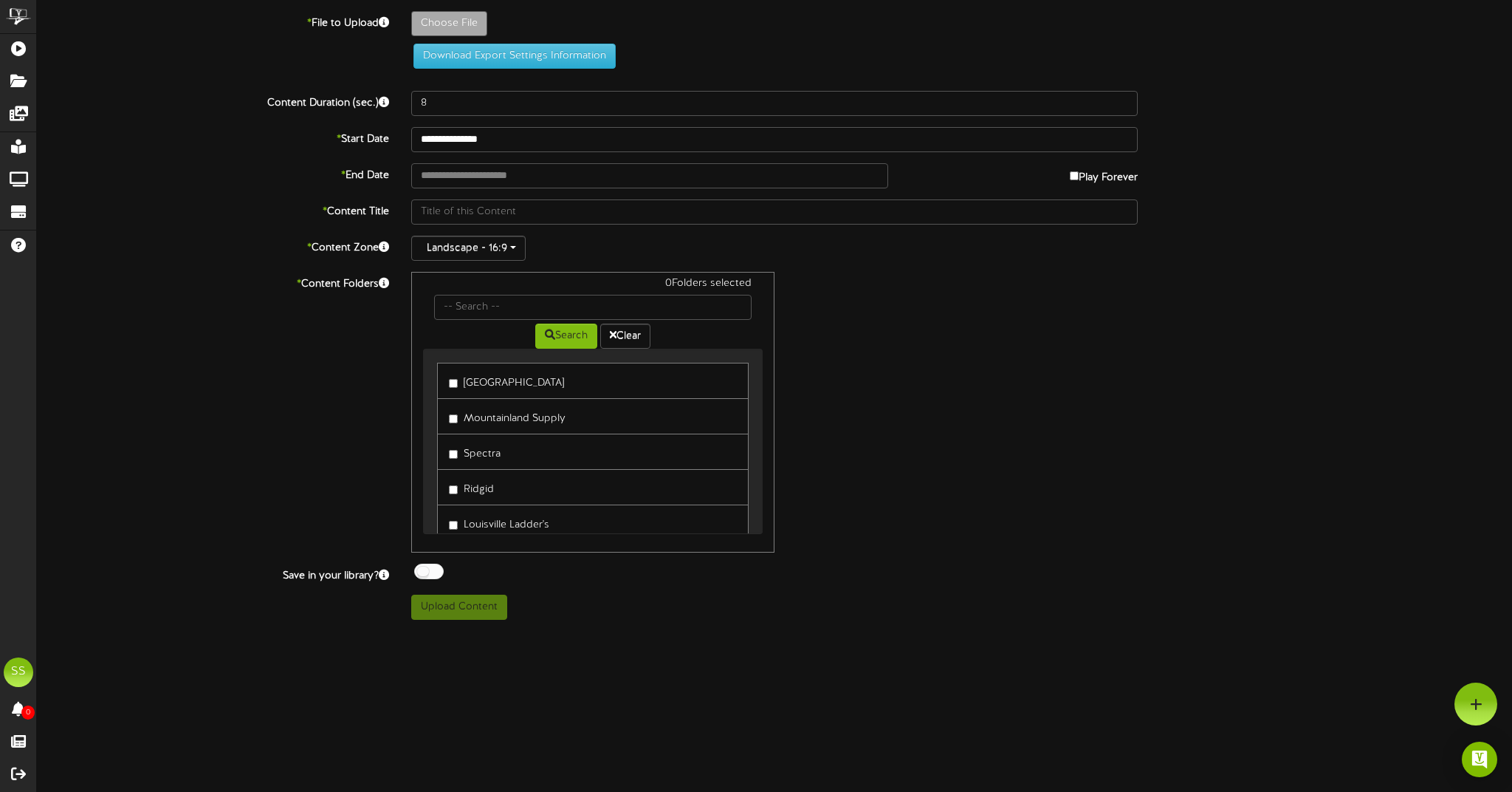
click at [478, 384] on label "[GEOGRAPHIC_DATA]" at bounding box center [507, 380] width 115 height 20
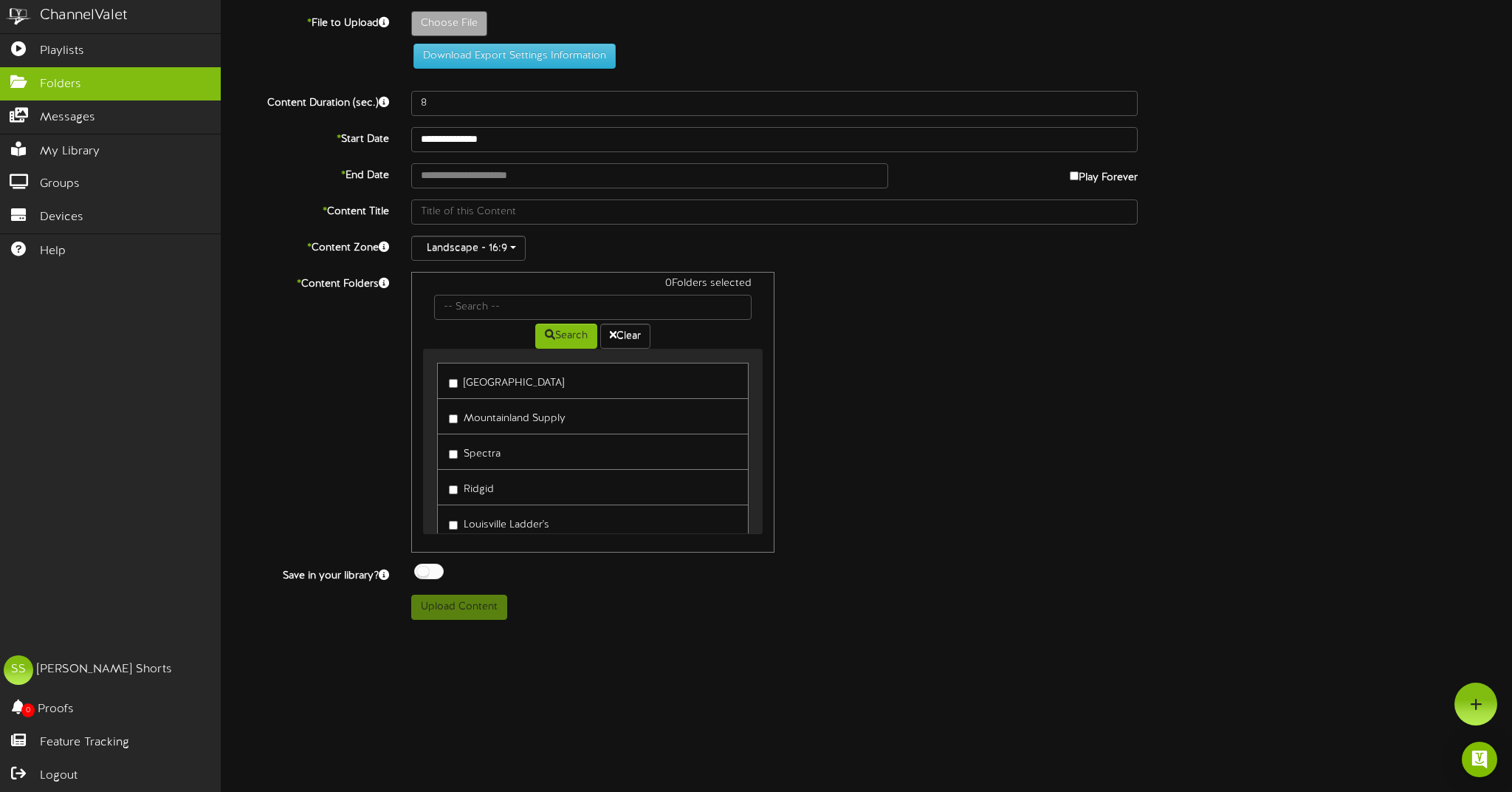
click at [78, 84] on span "Folders" at bounding box center [60, 84] width 41 height 17
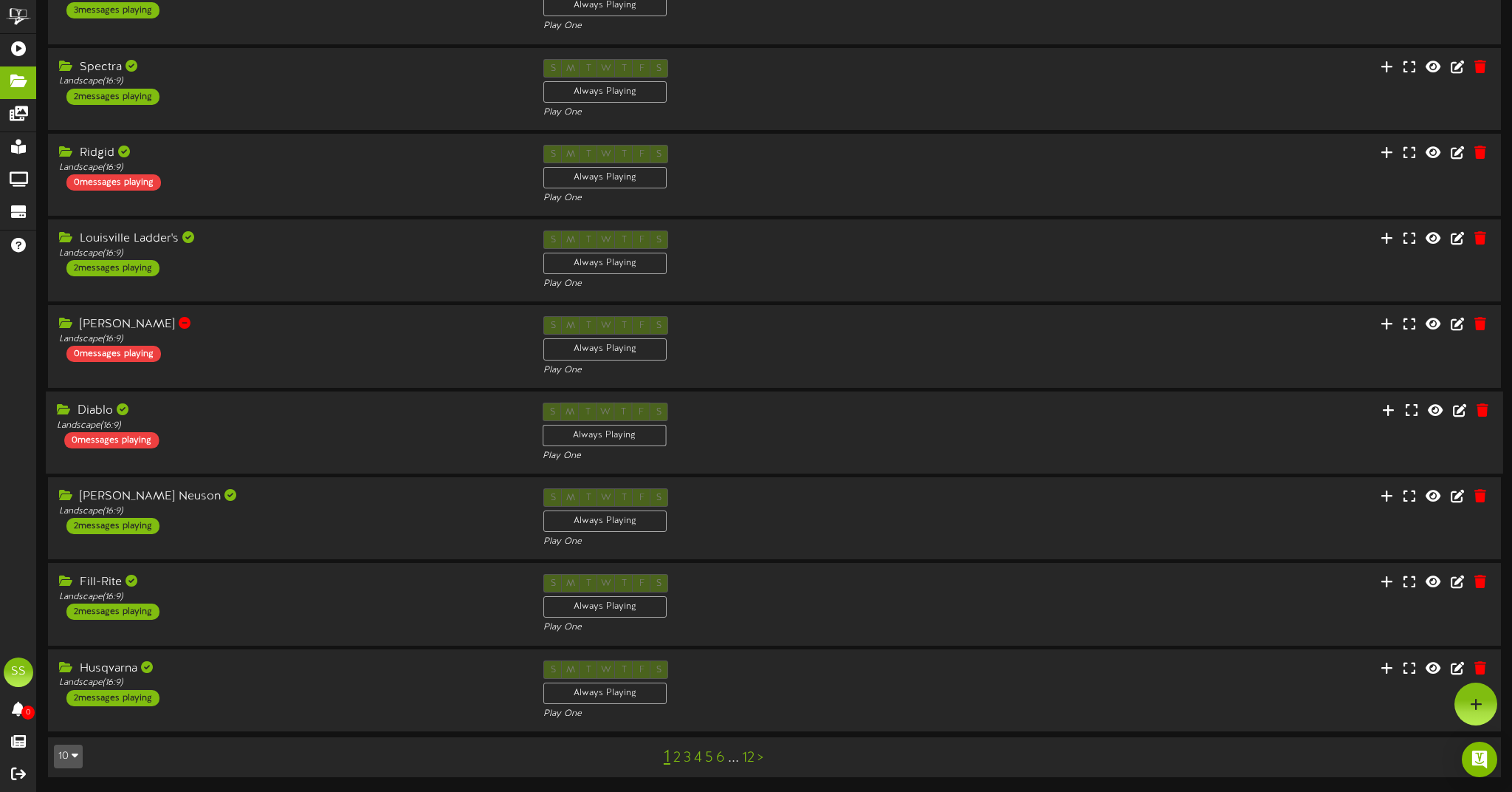
scroll to position [187, 0]
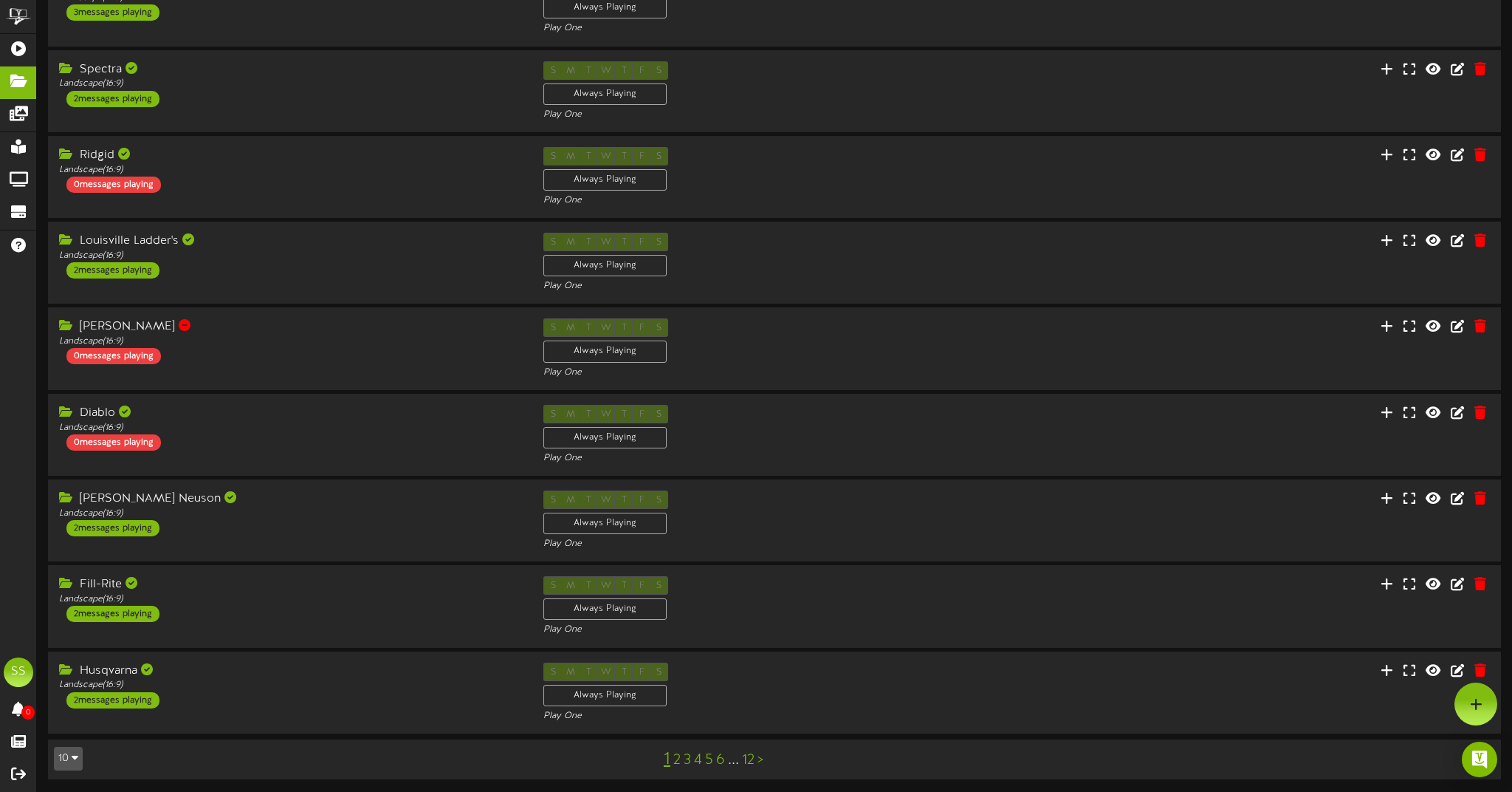
click at [74, 759] on icon "button" at bounding box center [74, 757] width 6 height 11
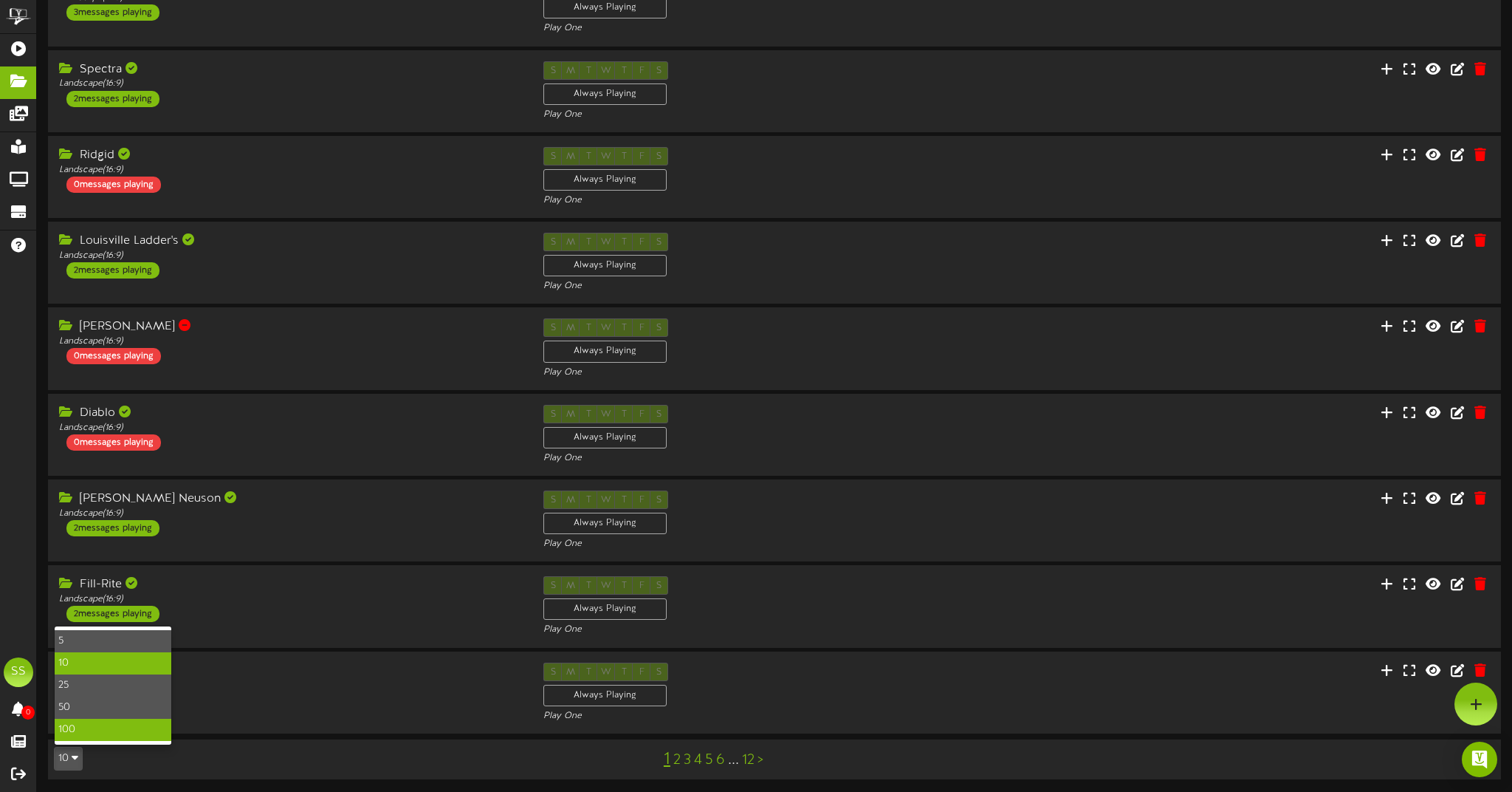
click at [107, 723] on div "100" at bounding box center [113, 729] width 117 height 22
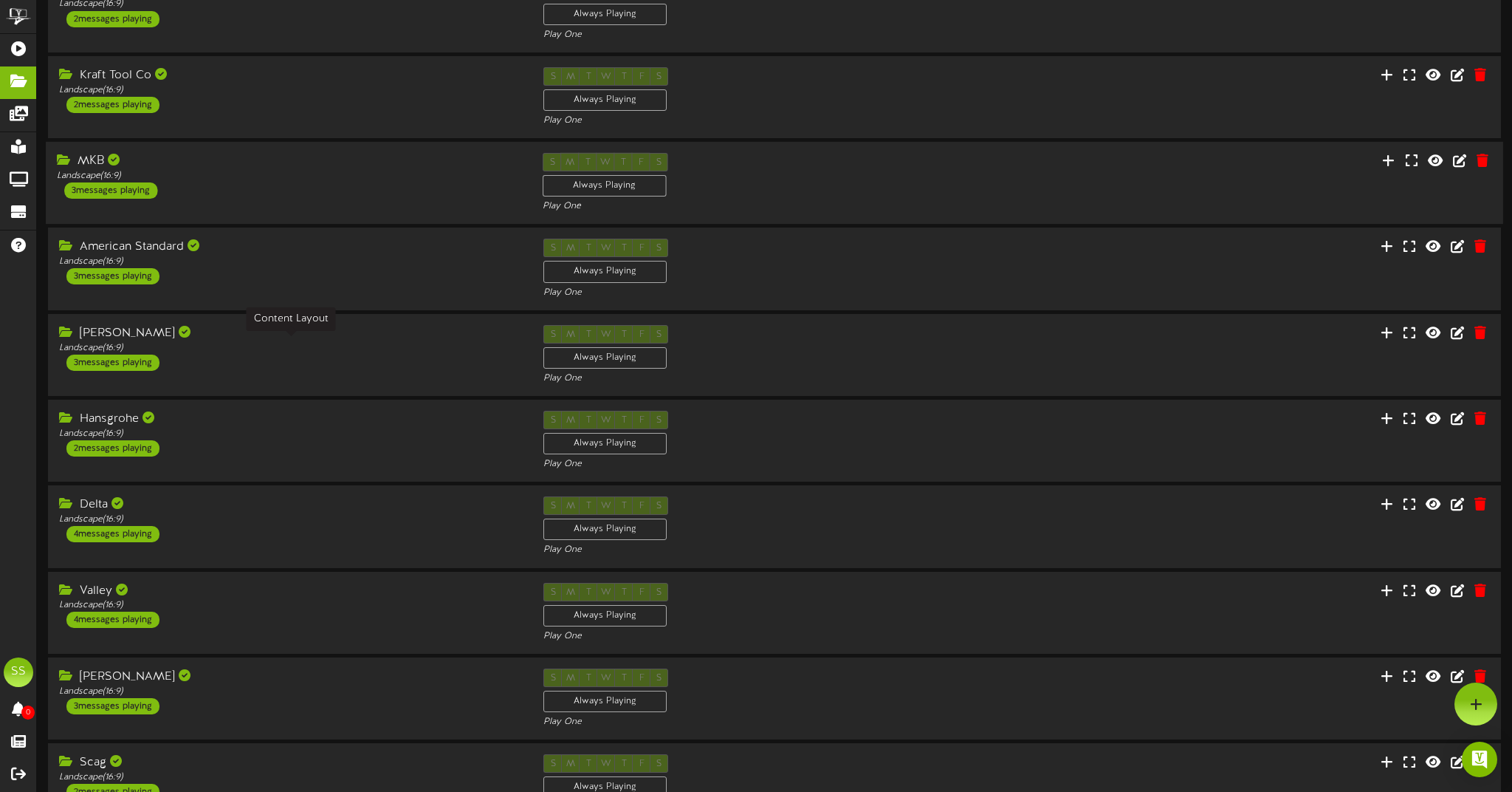
scroll to position [867, 0]
click at [431, 206] on div "MKB Landscape ( 16:9 ) 3 messages playing S M T W T F S Always Playing" at bounding box center [774, 184] width 1457 height 61
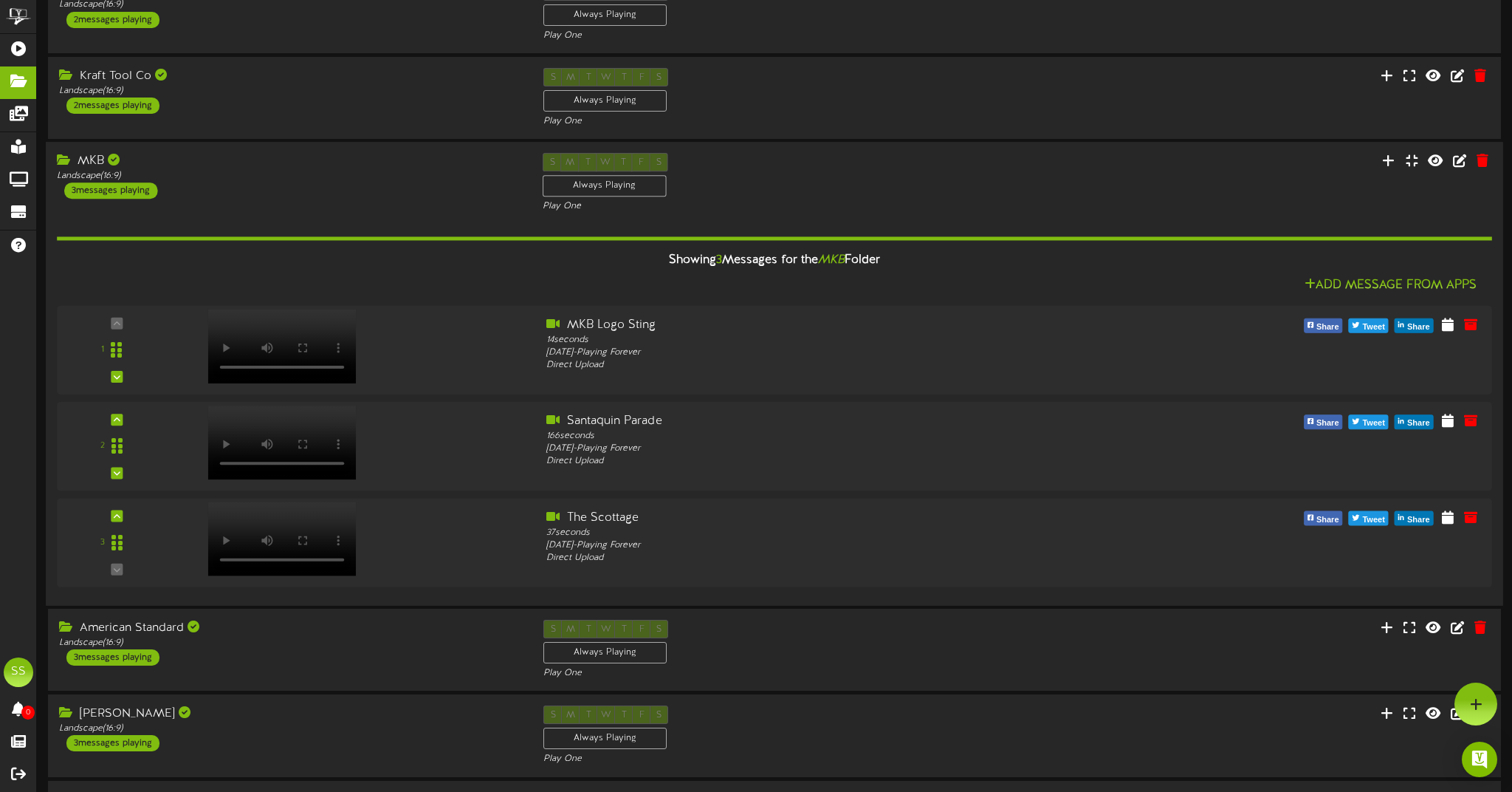
click at [431, 206] on div "MKB Landscape ( 16:9 ) 3 messages playing S M T W T F S Always Playing" at bounding box center [774, 183] width 1457 height 61
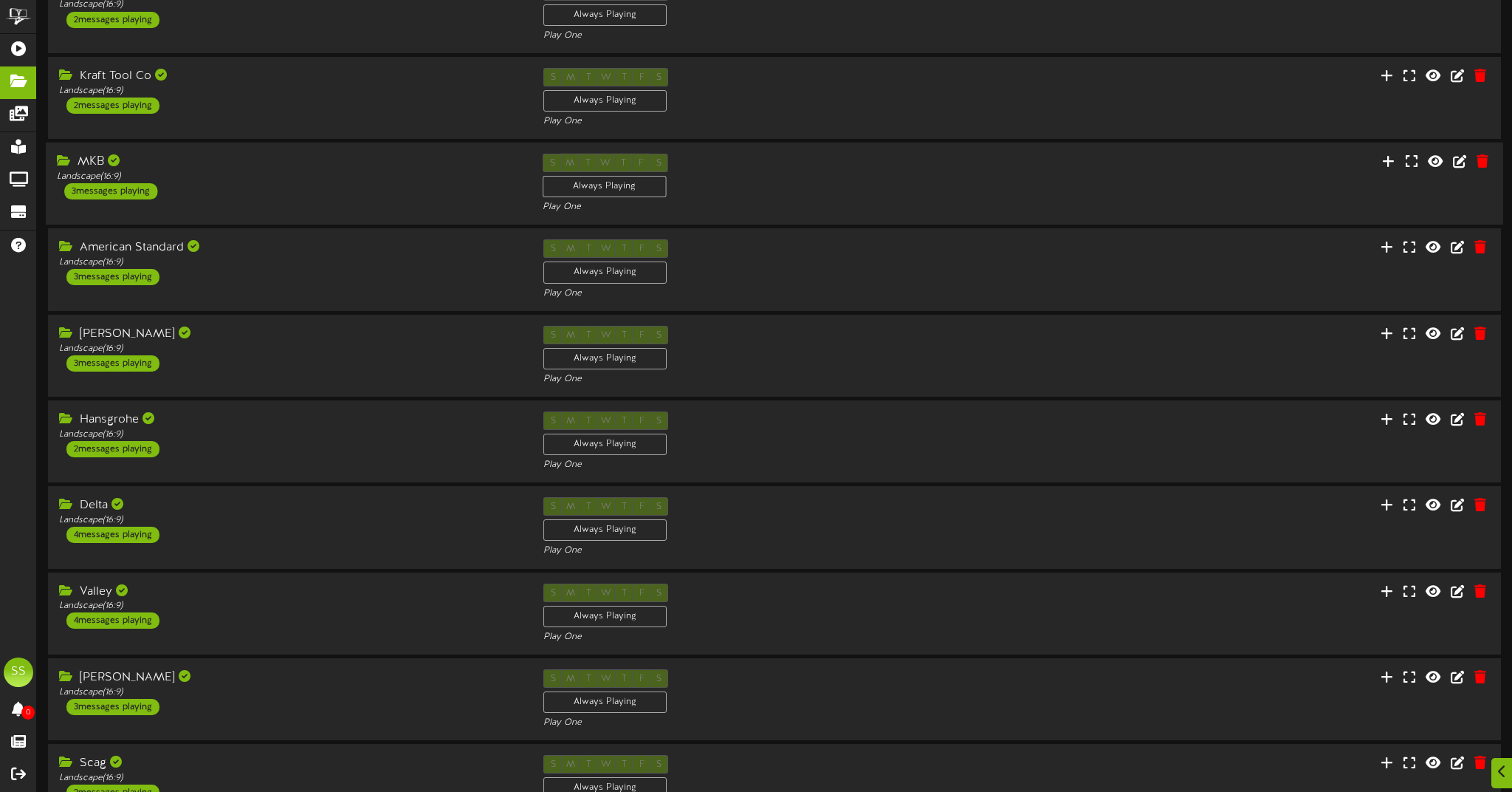
scroll to position [909, 0]
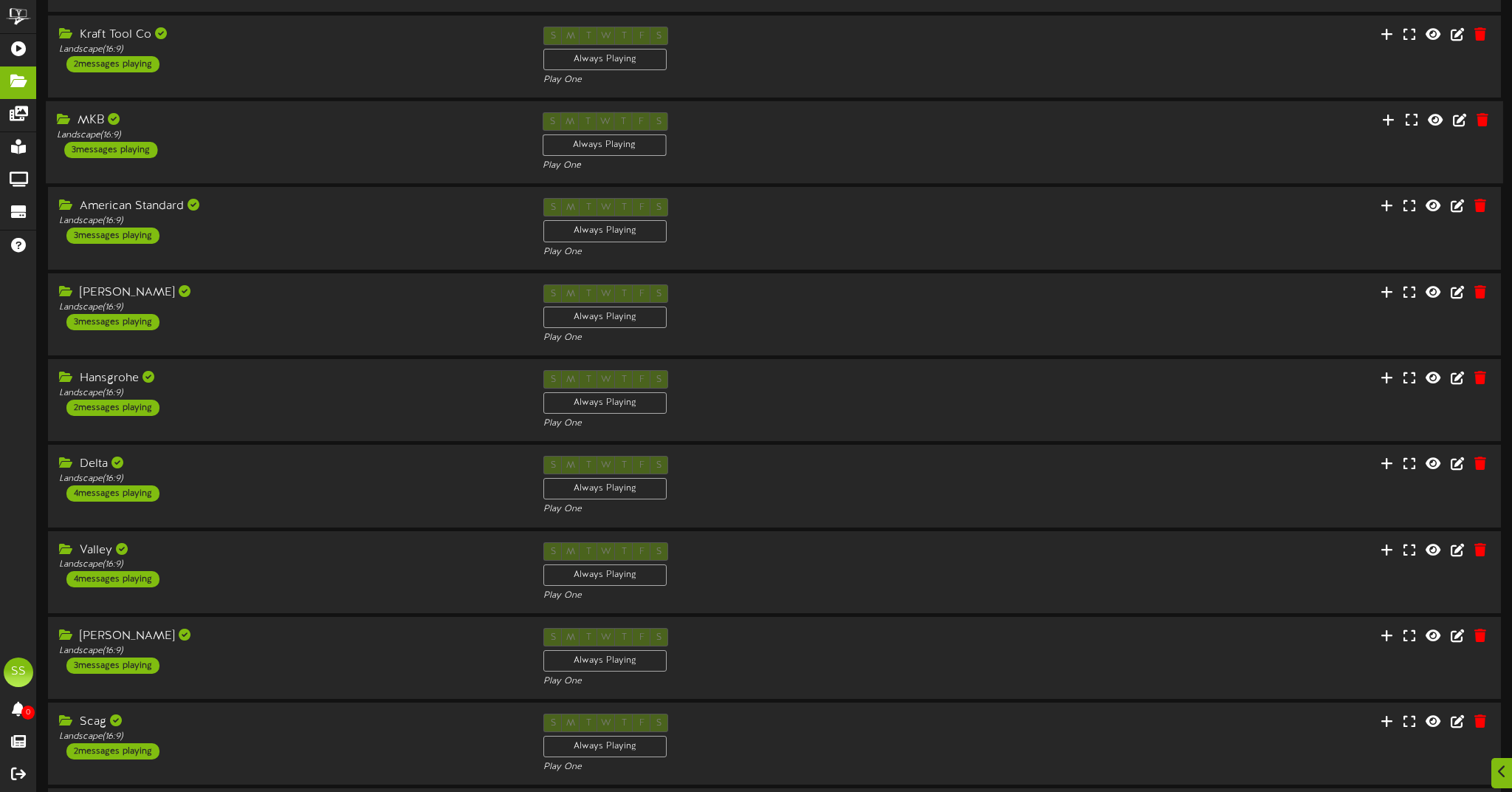
click at [437, 166] on div "MKB Landscape ( 16:9 ) 3 messages playing S M T W T F S Always Playing" at bounding box center [774, 143] width 1457 height 61
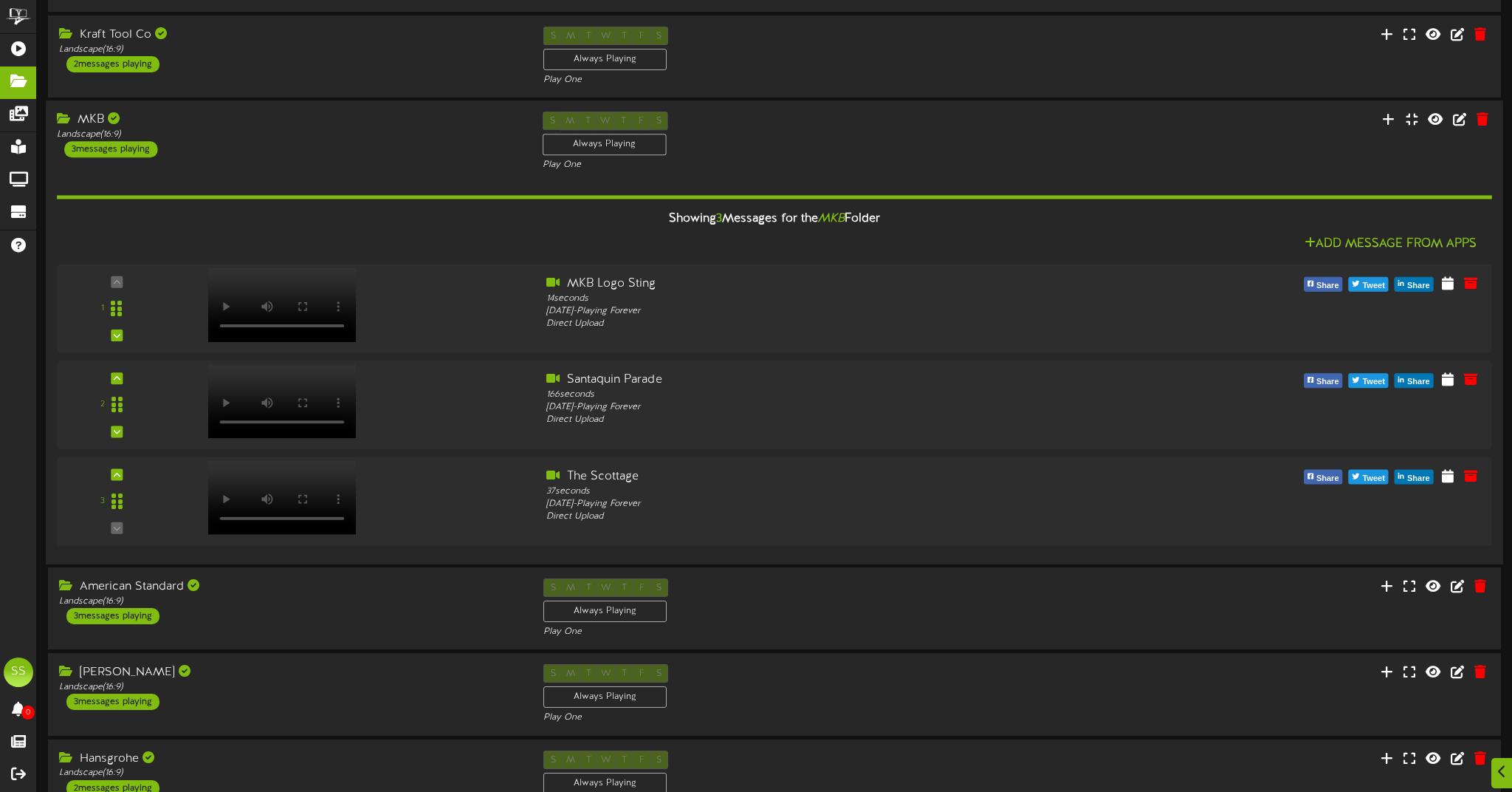
click at [437, 166] on div "MKB Landscape ( 16:9 ) 3 messages playing S M T W T F S Always Playing" at bounding box center [774, 142] width 1457 height 61
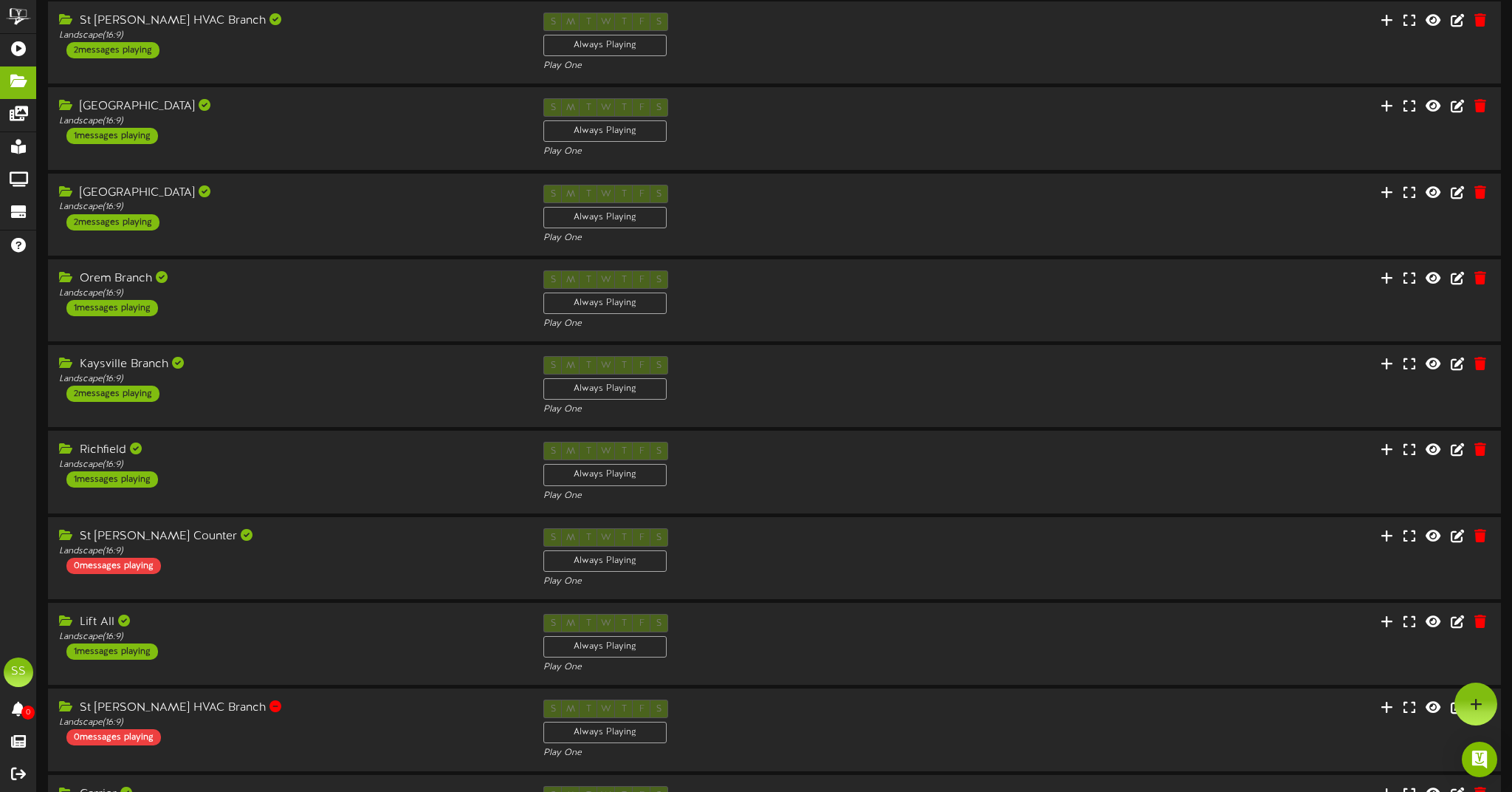
scroll to position [1646, 0]
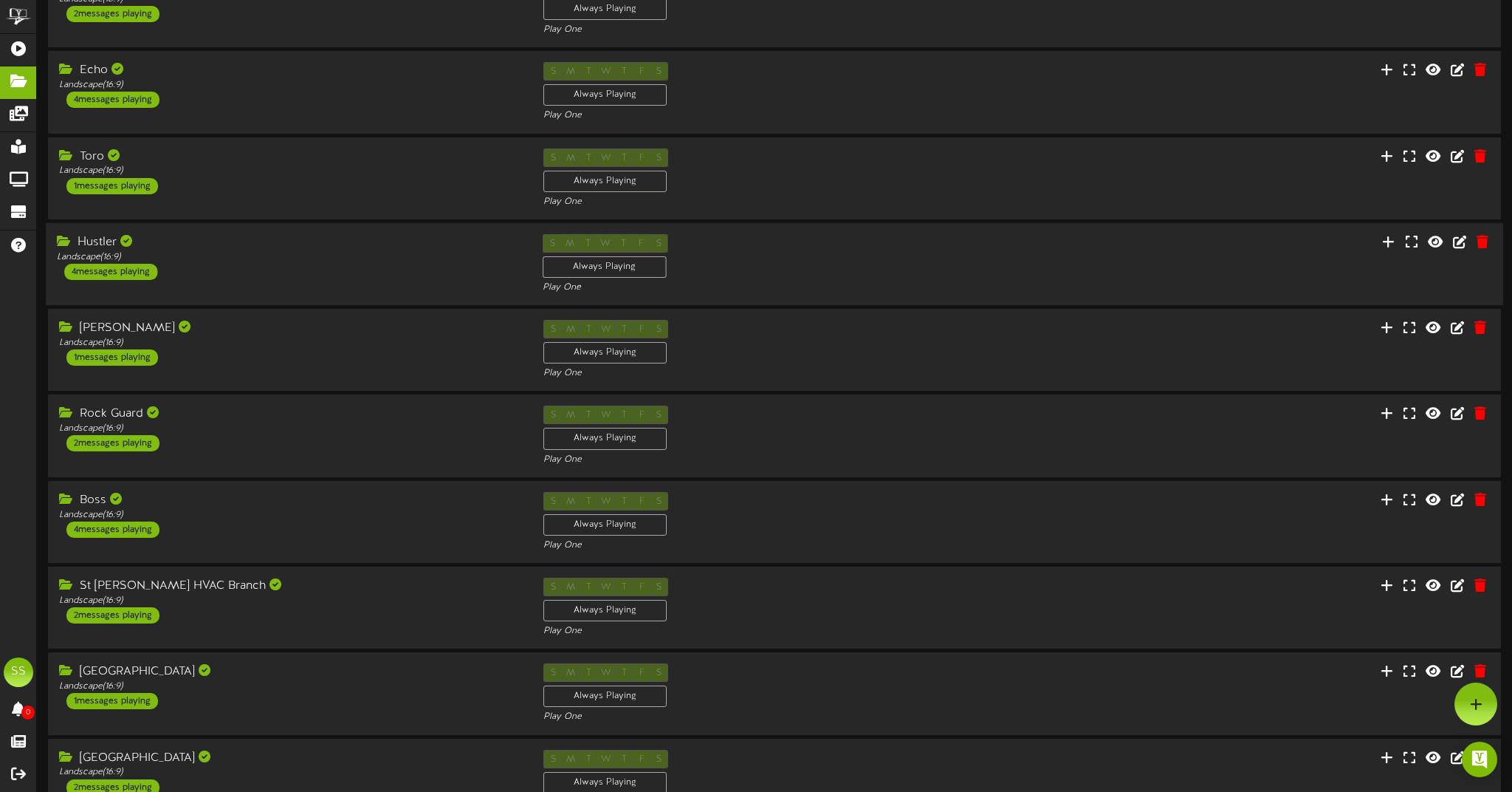
click at [299, 240] on div "Hustler" at bounding box center [288, 242] width 464 height 17
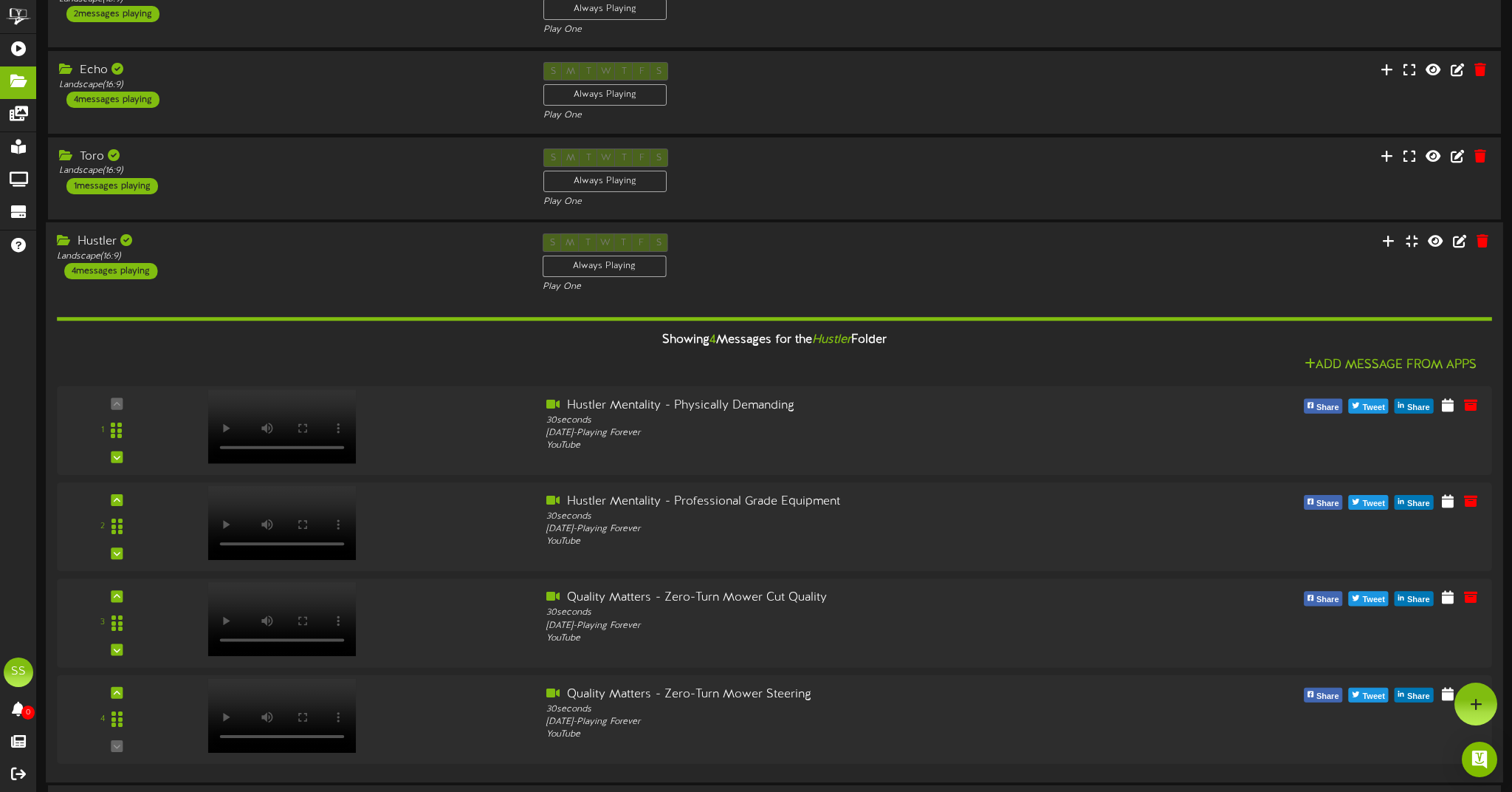
click at [403, 276] on div "Hustler Landscape ( 16:9 ) 4 messages playing S M T W T F S Always Playing Play…" at bounding box center [774, 264] width 1457 height 61
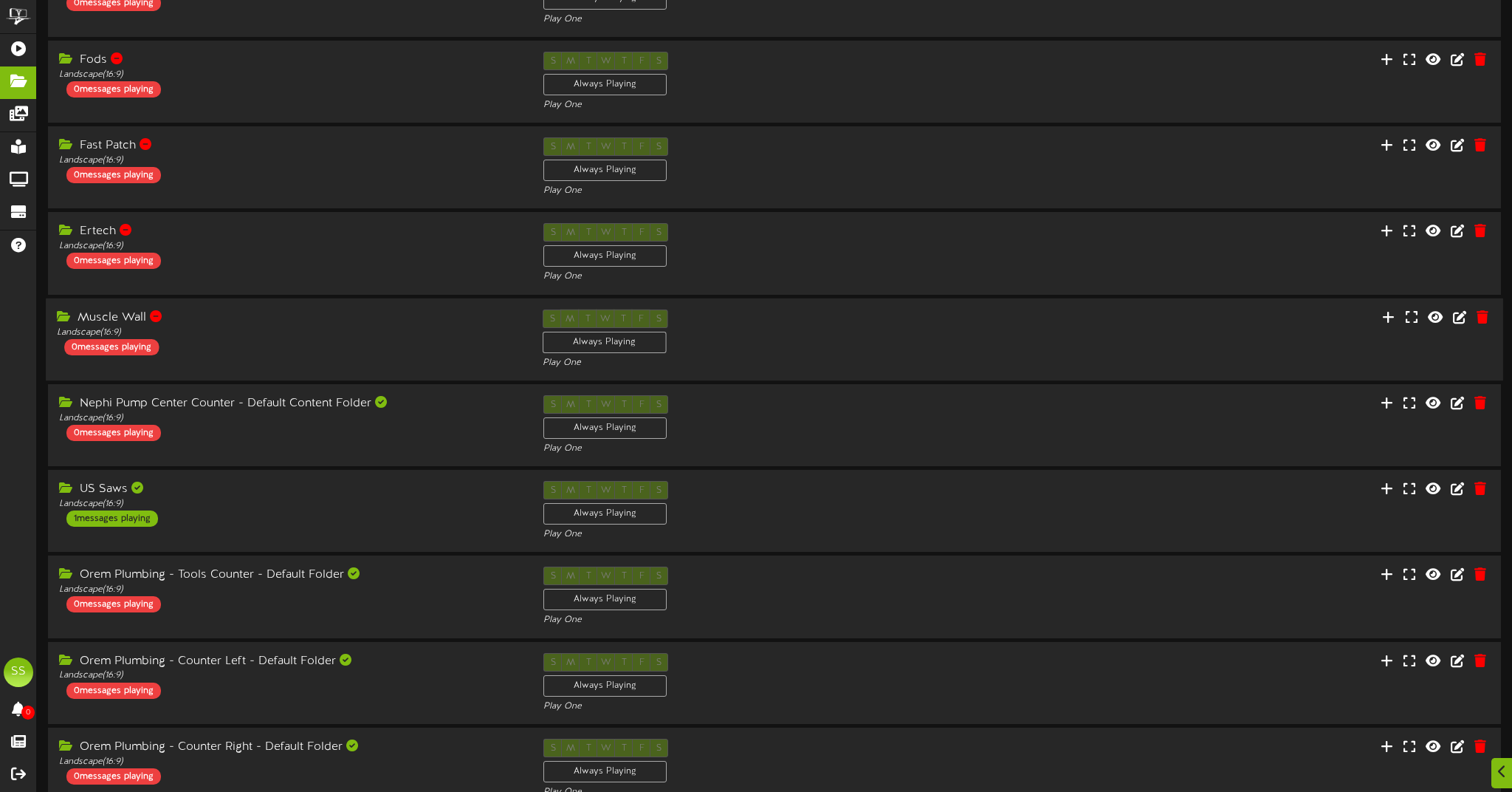
scroll to position [4427, 0]
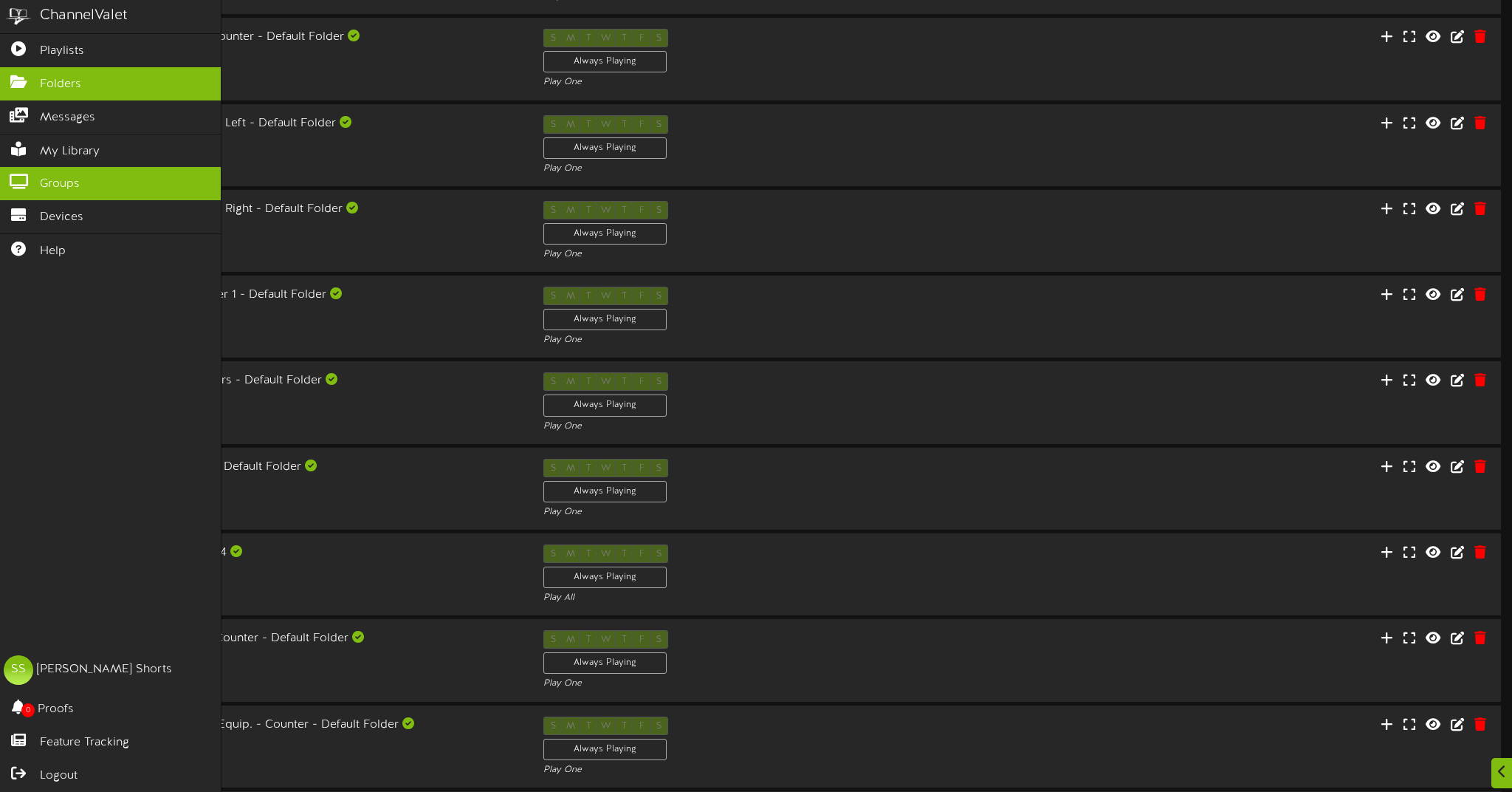
click at [108, 177] on link "Groups" at bounding box center [110, 183] width 221 height 33
